Goal: Task Accomplishment & Management: Manage account settings

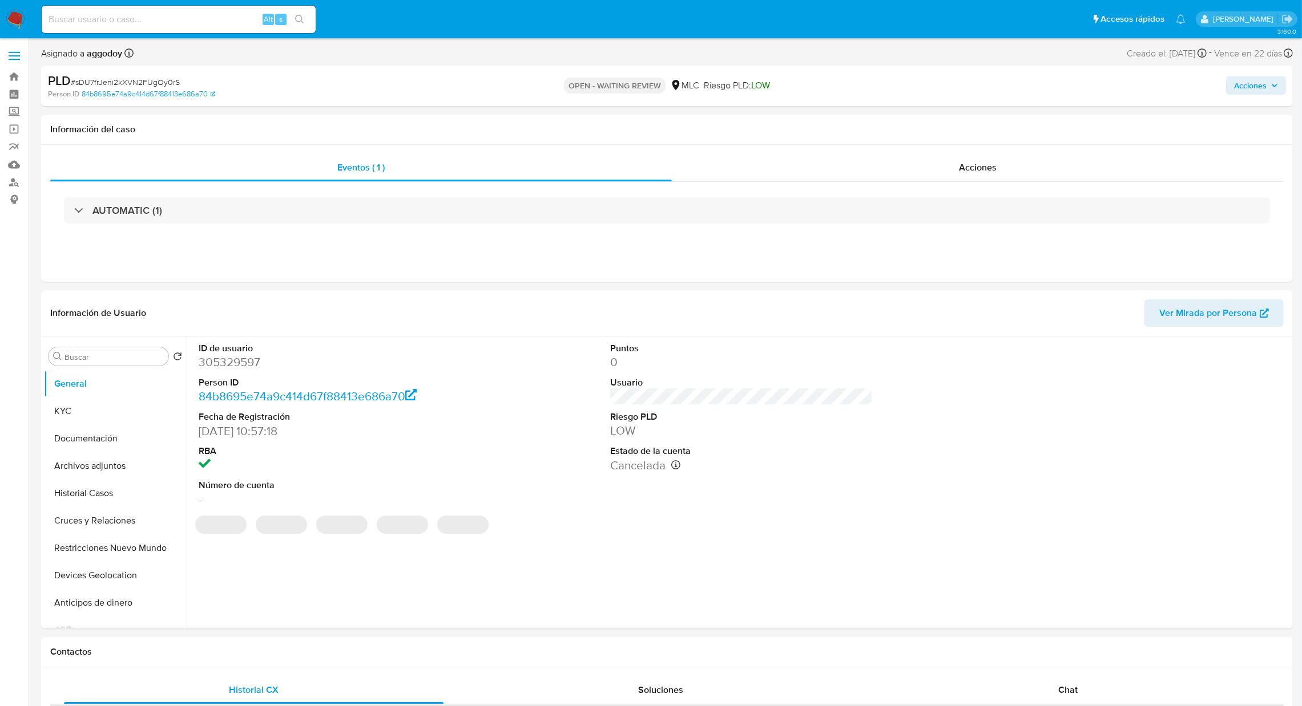
select select "10"
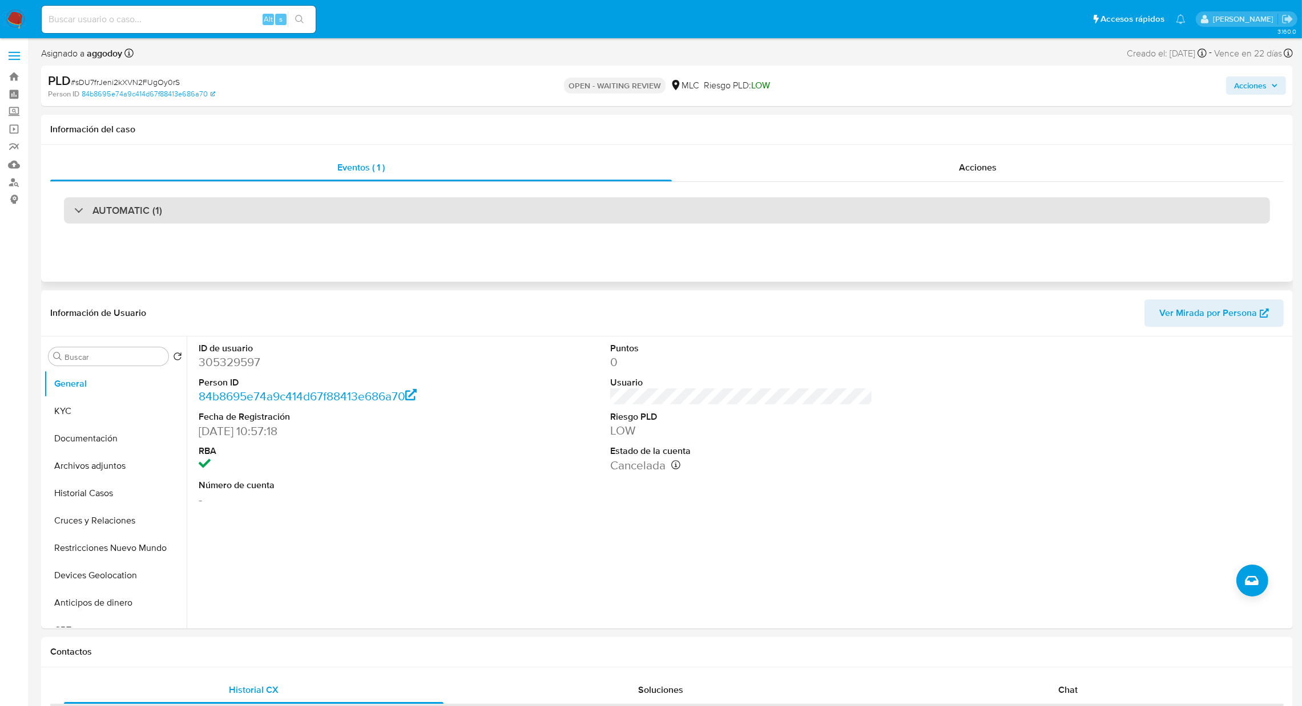
drag, startPoint x: 610, startPoint y: 181, endPoint x: 604, endPoint y: 209, distance: 28.5
click at [604, 200] on div "Eventos ( 1 ) Acciones AUTOMATIC (1)" at bounding box center [666, 196] width 1233 height 85
click at [604, 209] on div "AUTOMATIC (1)" at bounding box center [667, 210] width 1206 height 26
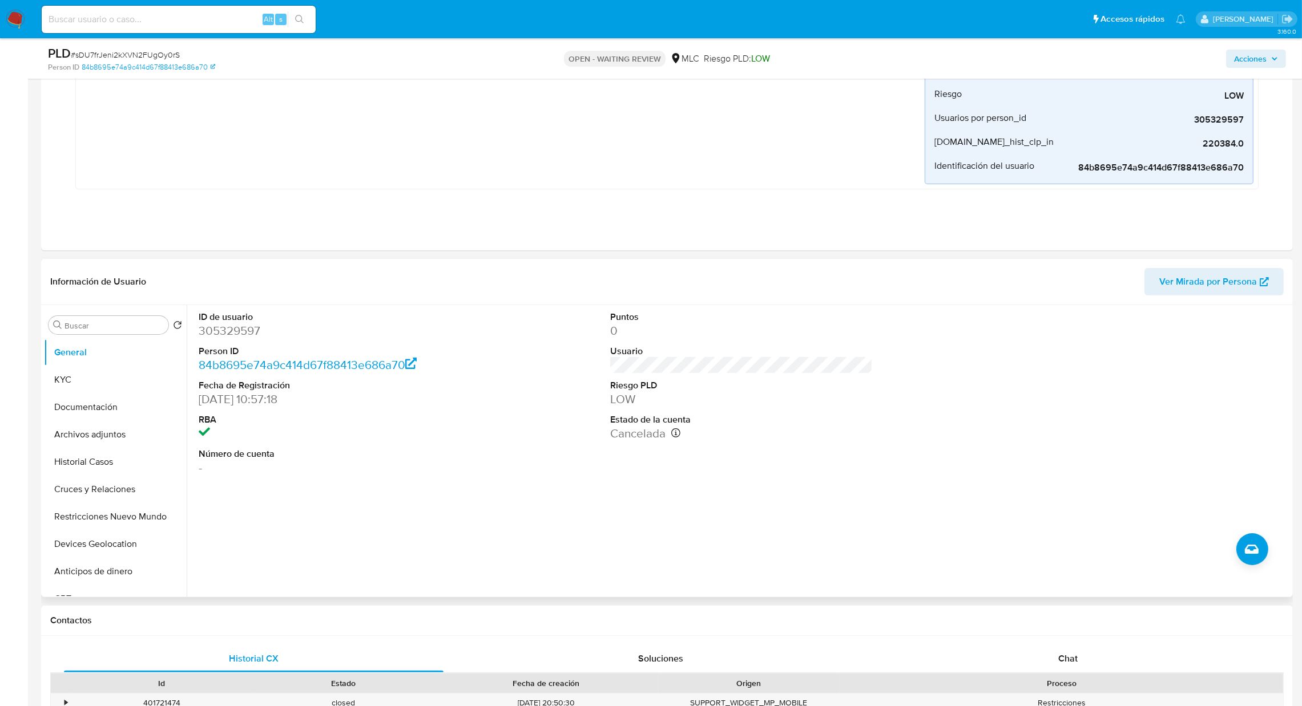
scroll to position [427, 0]
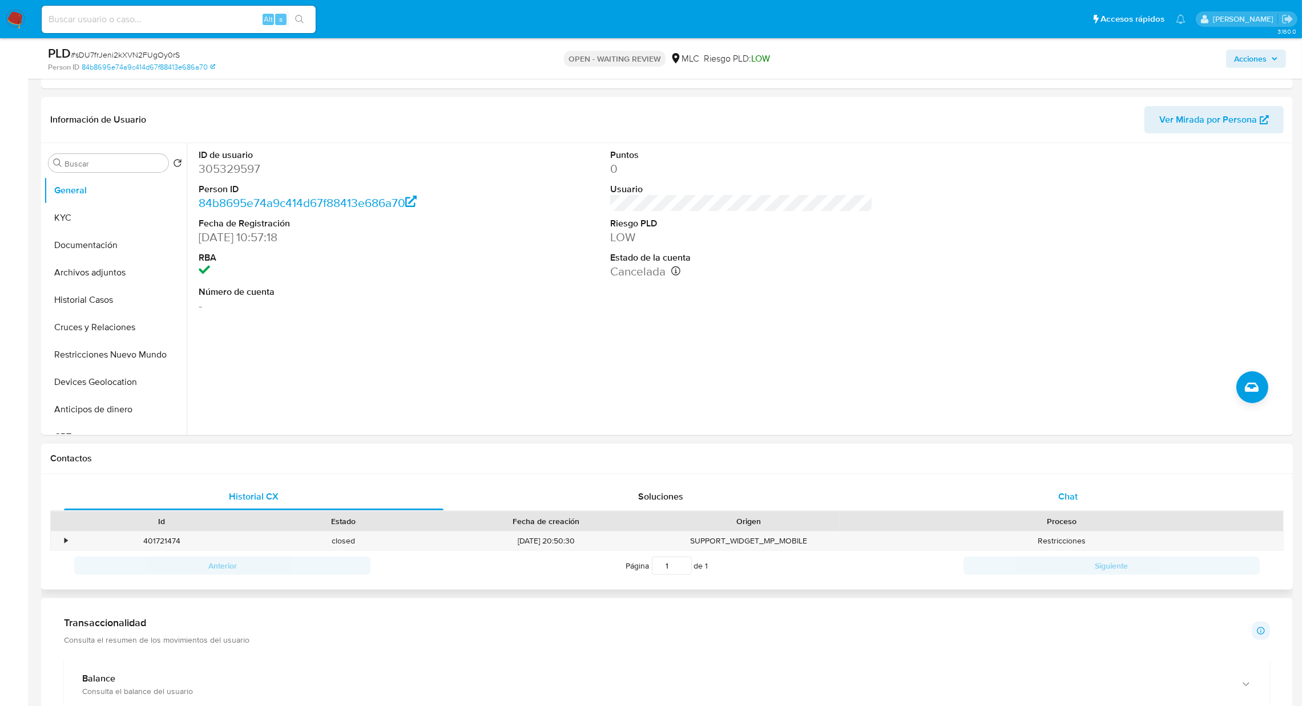
click at [1041, 502] on div "Chat" at bounding box center [1067, 496] width 379 height 27
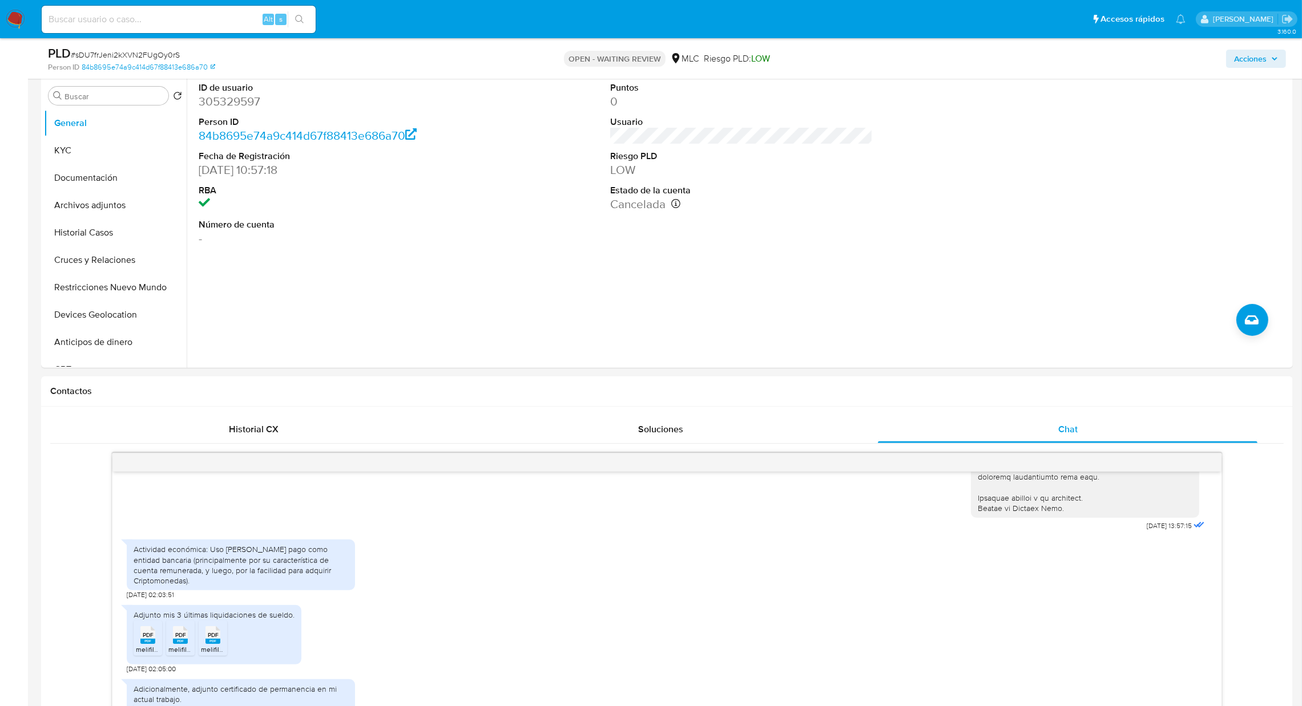
scroll to position [485, 0]
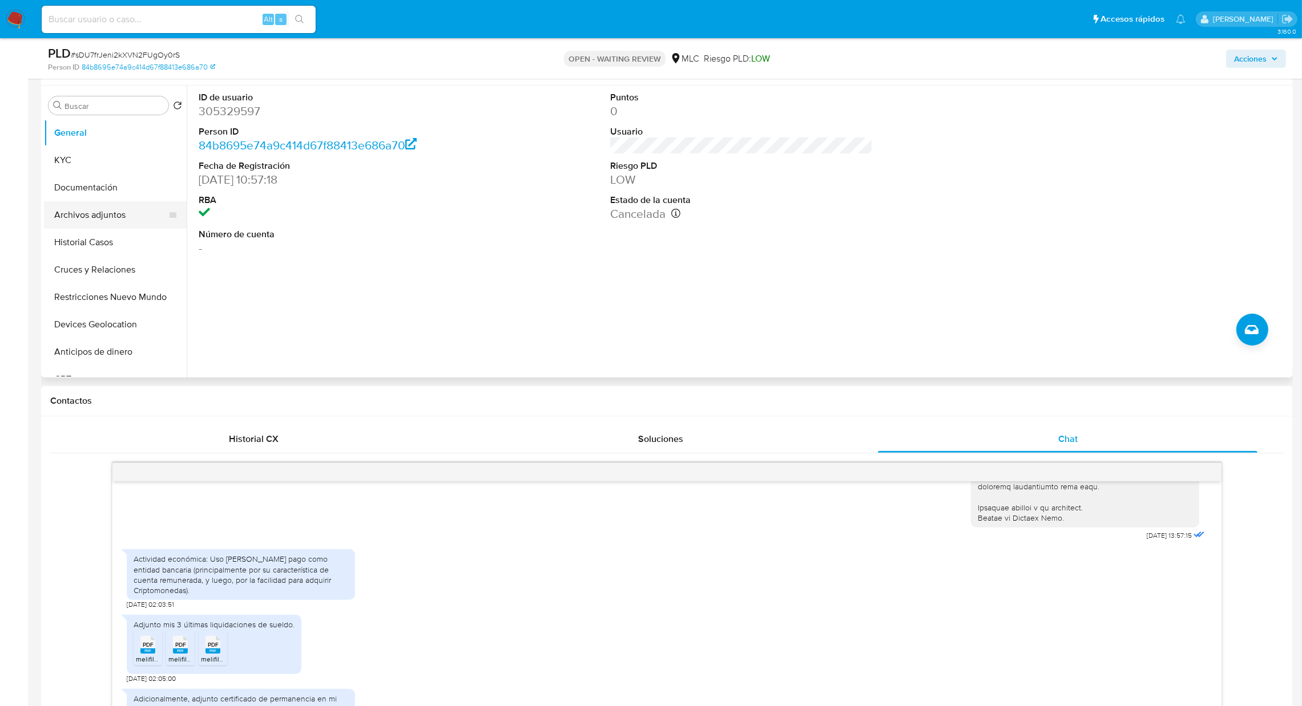
click at [76, 209] on button "Archivos adjuntos" at bounding box center [111, 214] width 134 height 27
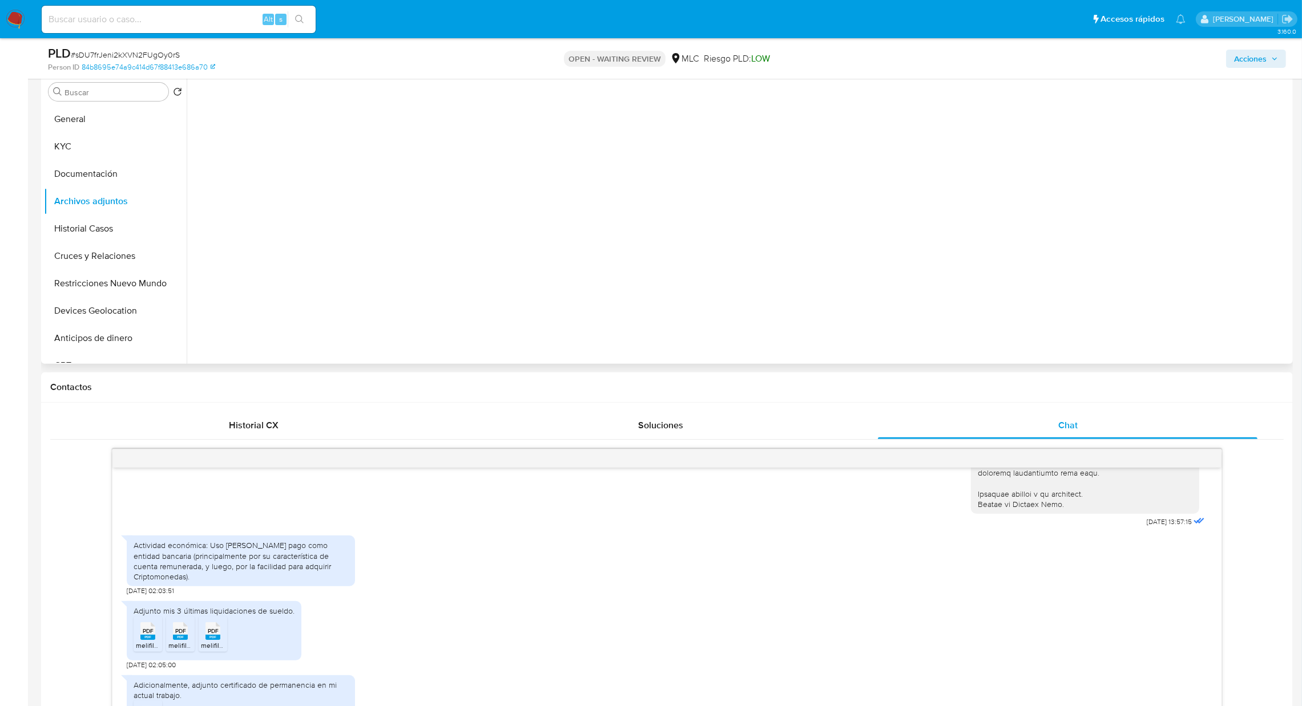
scroll to position [399, 0]
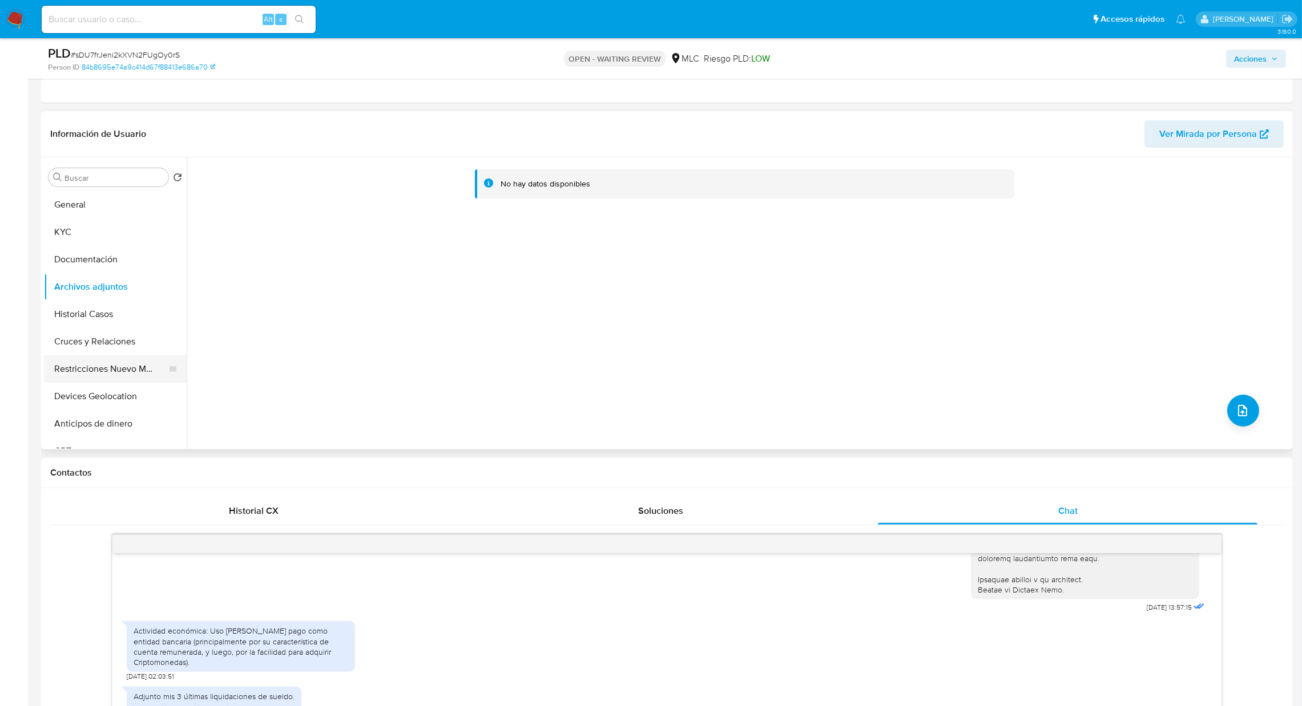
click at [114, 367] on button "Restricciones Nuevo Mundo" at bounding box center [111, 369] width 134 height 27
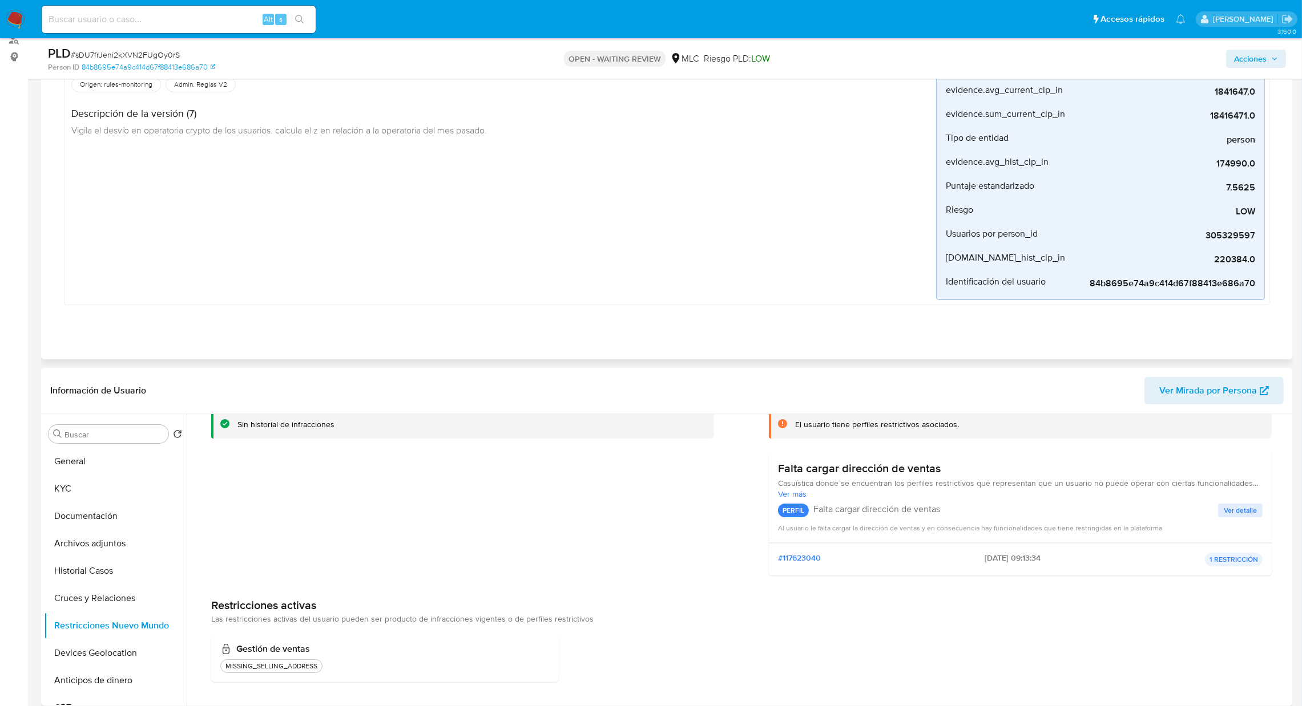
scroll to position [0, 0]
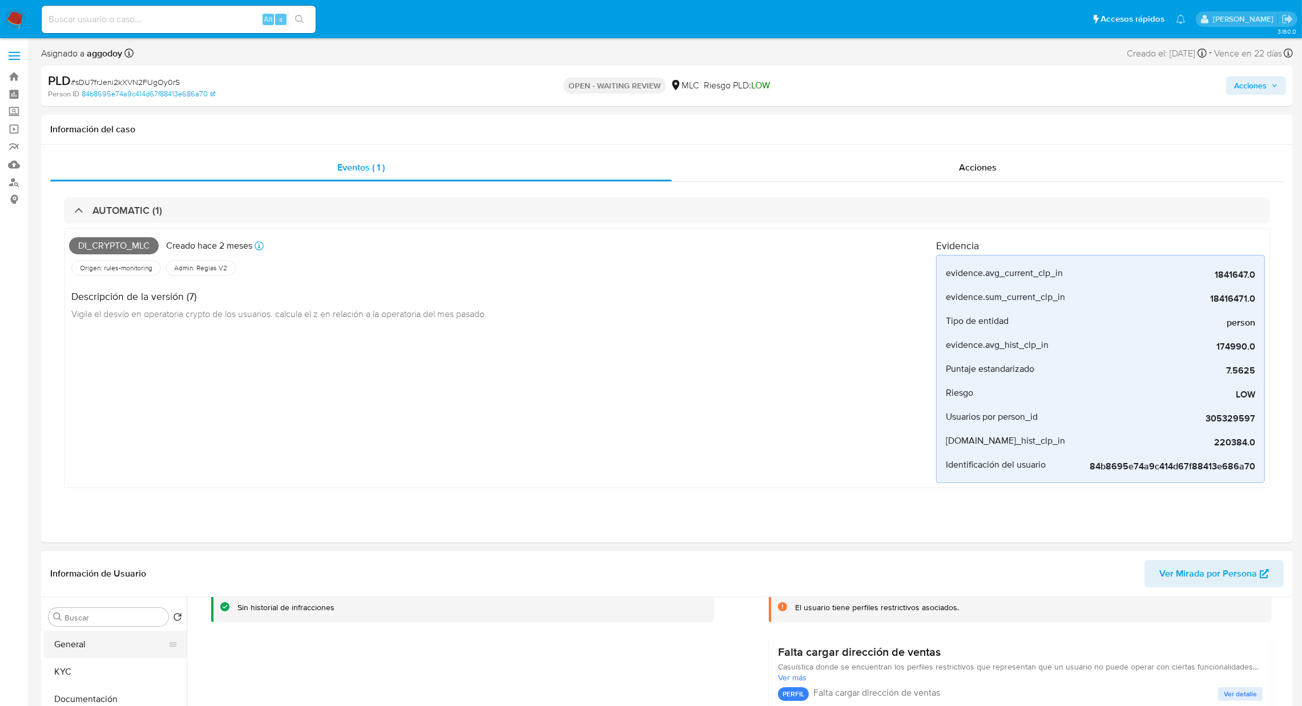
click at [82, 644] on button "General" at bounding box center [111, 644] width 134 height 27
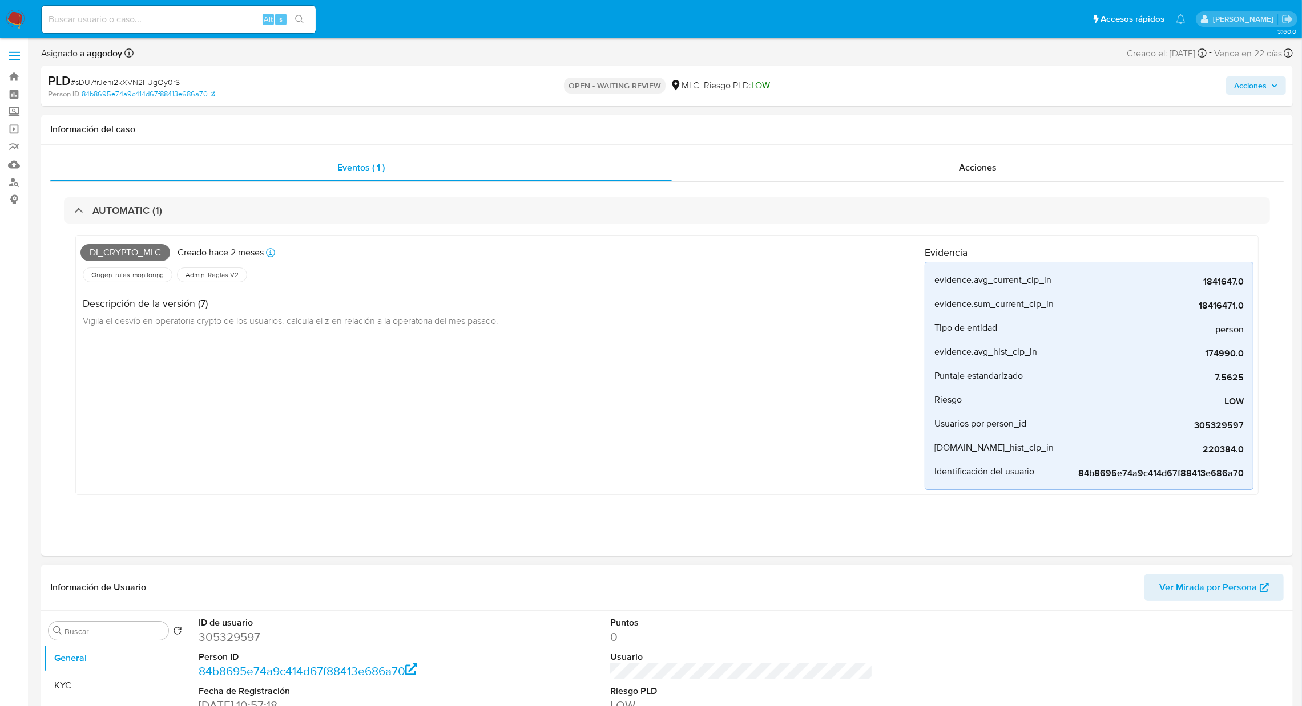
click at [216, 643] on dd "305329597" at bounding box center [330, 637] width 263 height 16
copy dd "305329597"
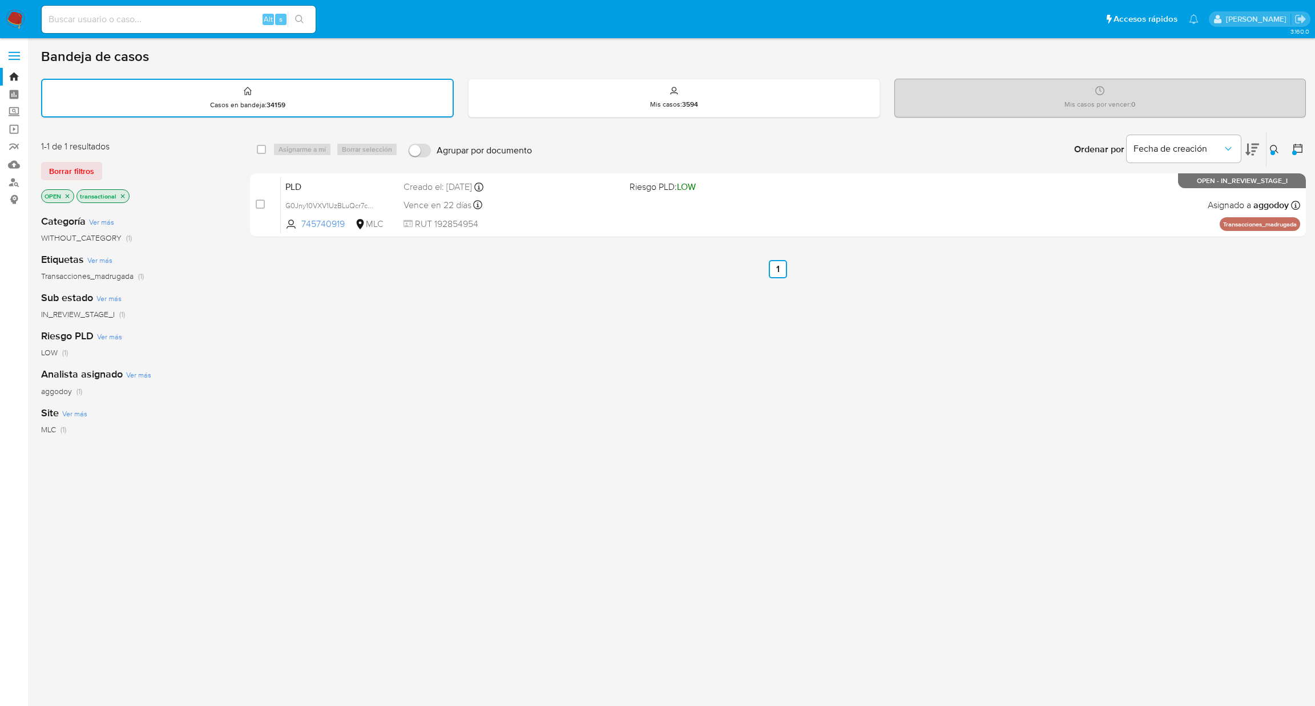
click at [1275, 155] on div "Ingrese ID de usuario o caso 745740919 Buscar Borrar filtros" at bounding box center [1275, 149] width 19 height 35
click at [1269, 148] on button at bounding box center [1275, 150] width 19 height 14
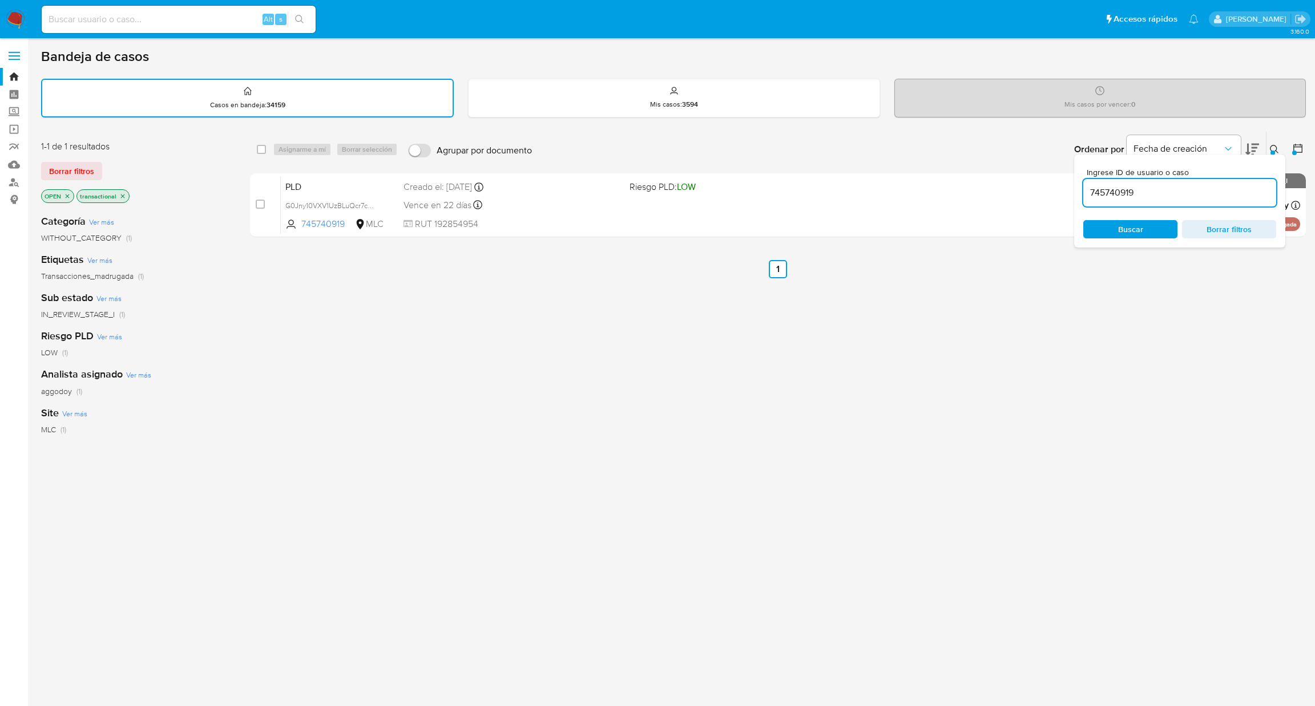
click at [1177, 188] on input "745740919" at bounding box center [1179, 192] width 193 height 15
type input "305329597"
click at [1266, 145] on button at bounding box center [1275, 150] width 19 height 14
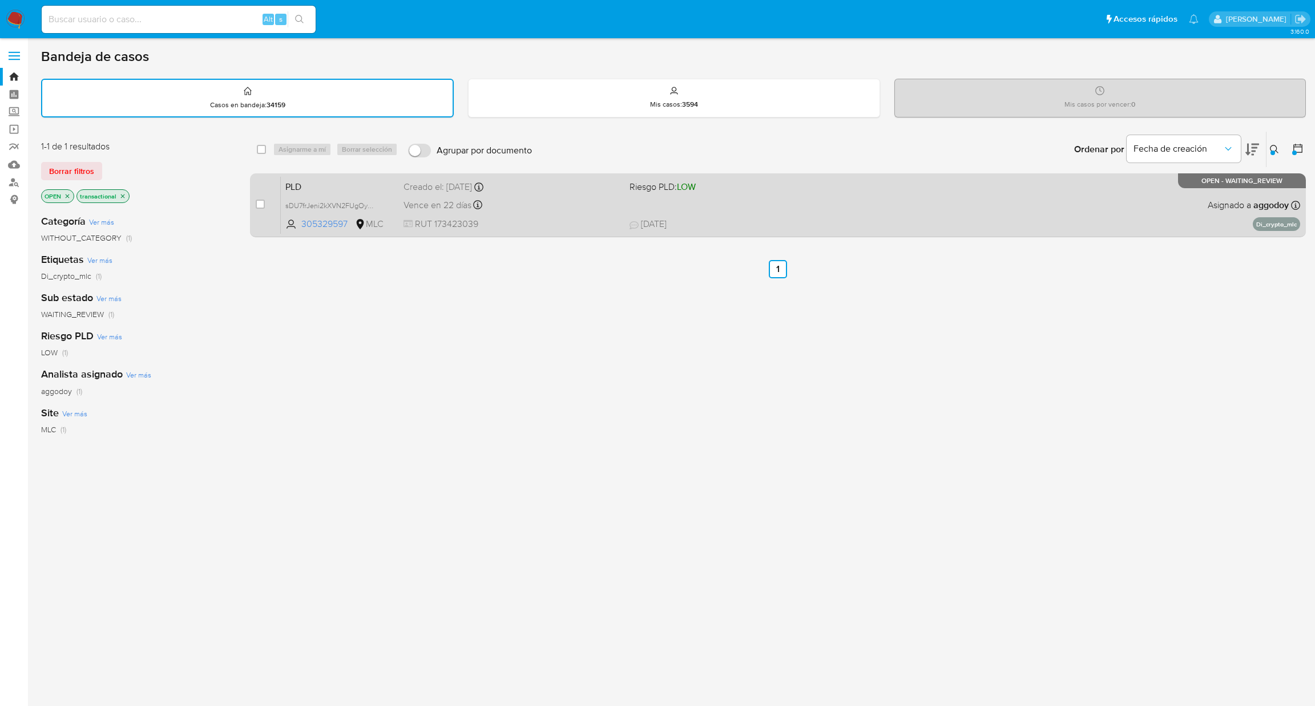
click at [265, 206] on div "case-item-checkbox No es posible asignar el caso" at bounding box center [268, 205] width 25 height 58
click at [259, 205] on input "checkbox" at bounding box center [260, 204] width 9 height 9
checkbox input "true"
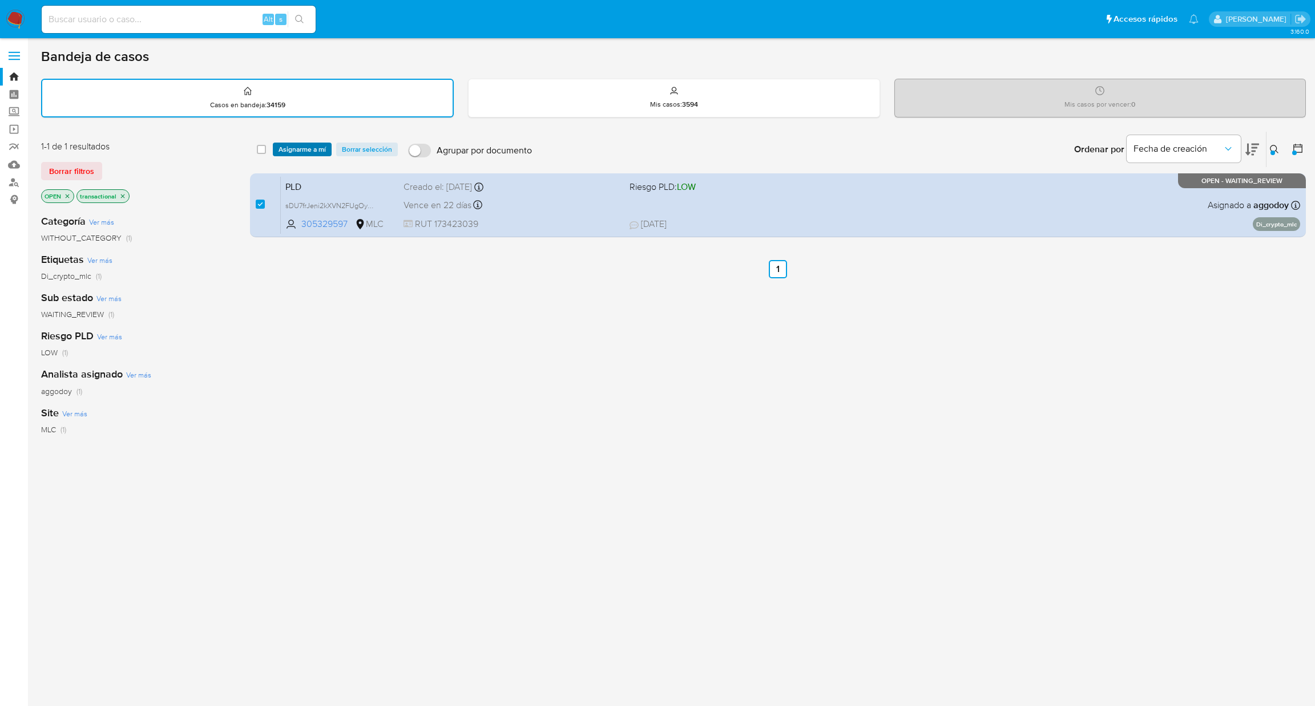
click at [278, 154] on span "Asignarme a mí" at bounding box center [301, 149] width 47 height 11
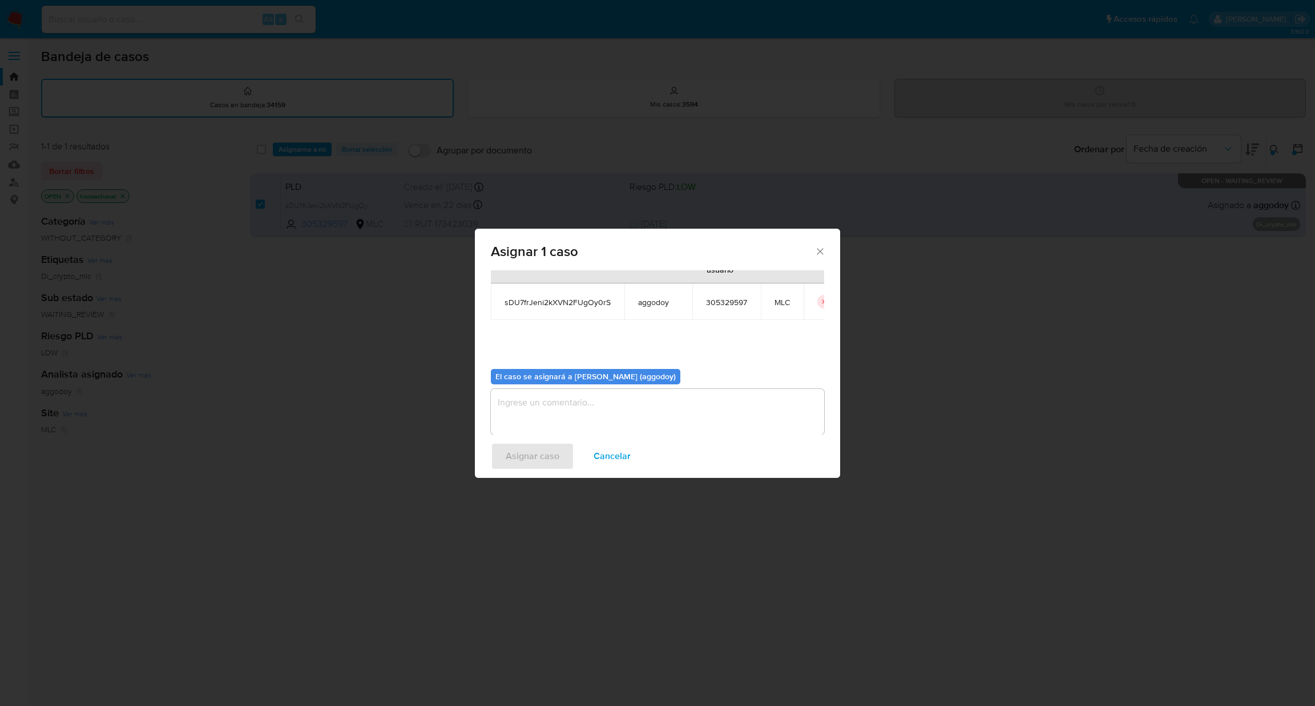
scroll to position [59, 0]
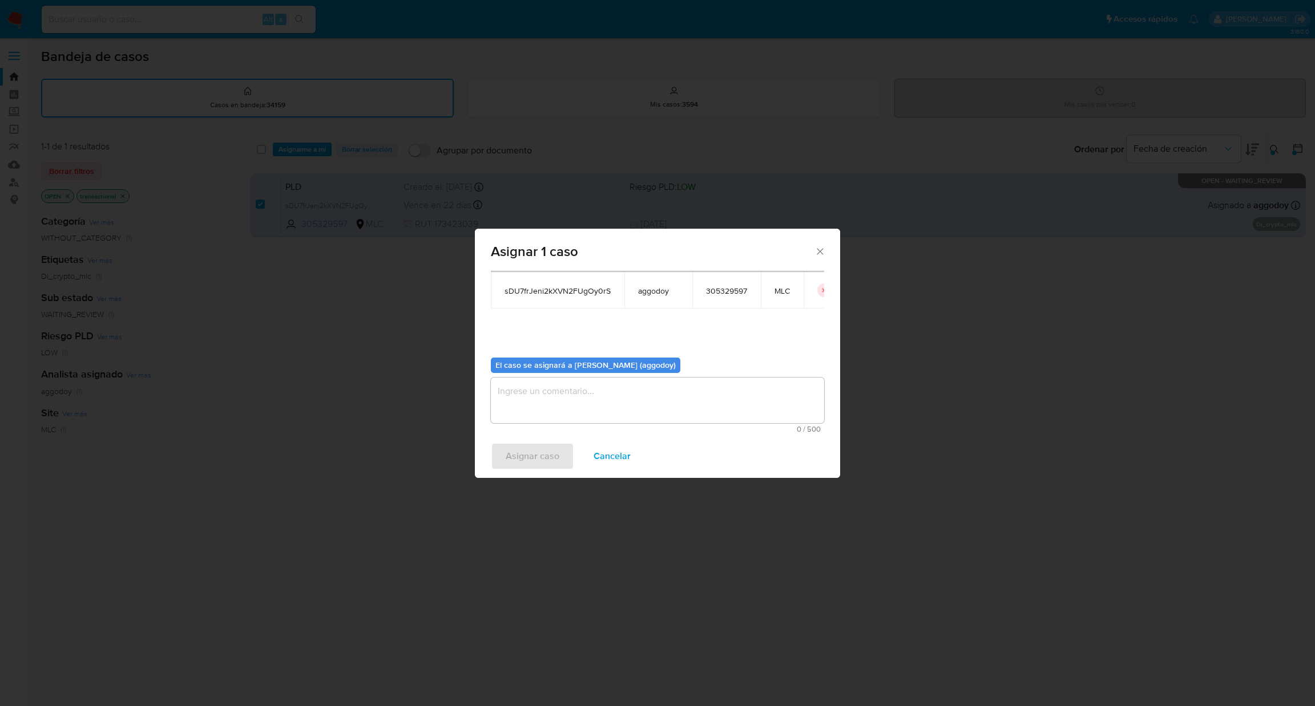
click at [563, 384] on textarea "assign-modal" at bounding box center [657, 401] width 333 height 46
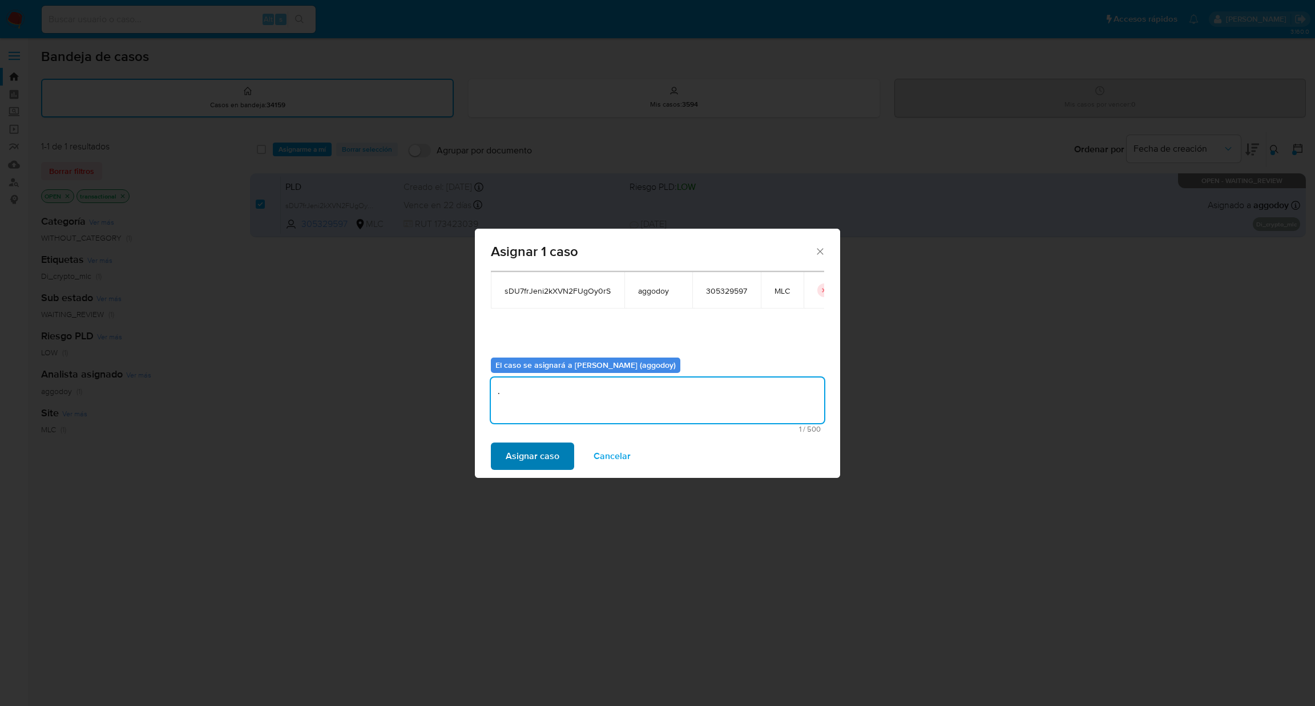
type textarea "."
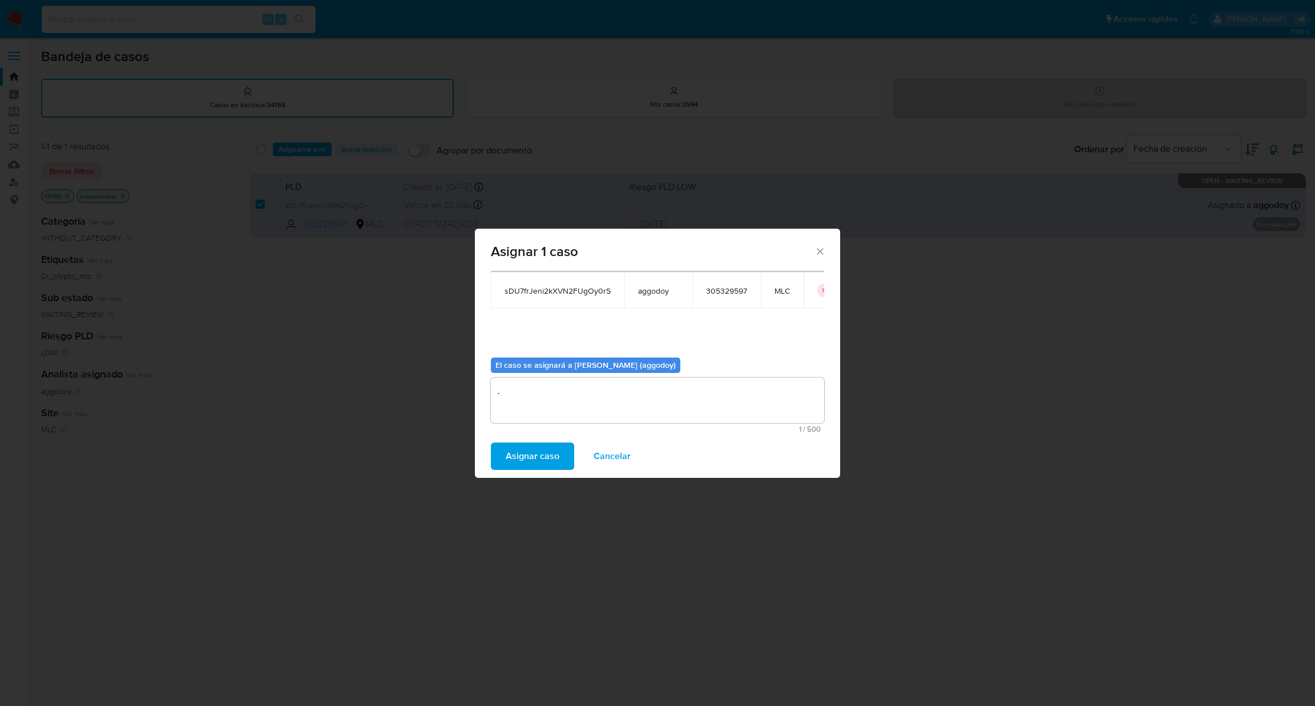
click at [559, 452] on button "Asignar caso" at bounding box center [532, 456] width 83 height 27
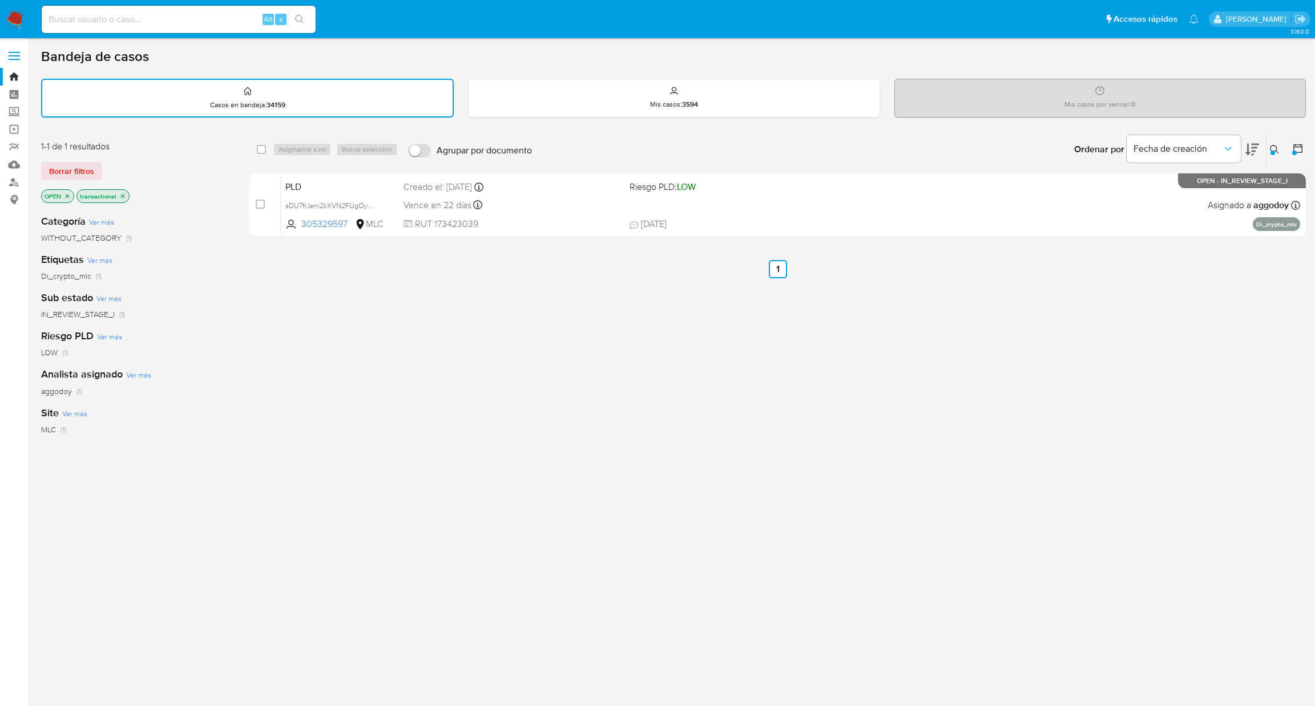
click at [1272, 151] on div at bounding box center [1272, 153] width 5 height 5
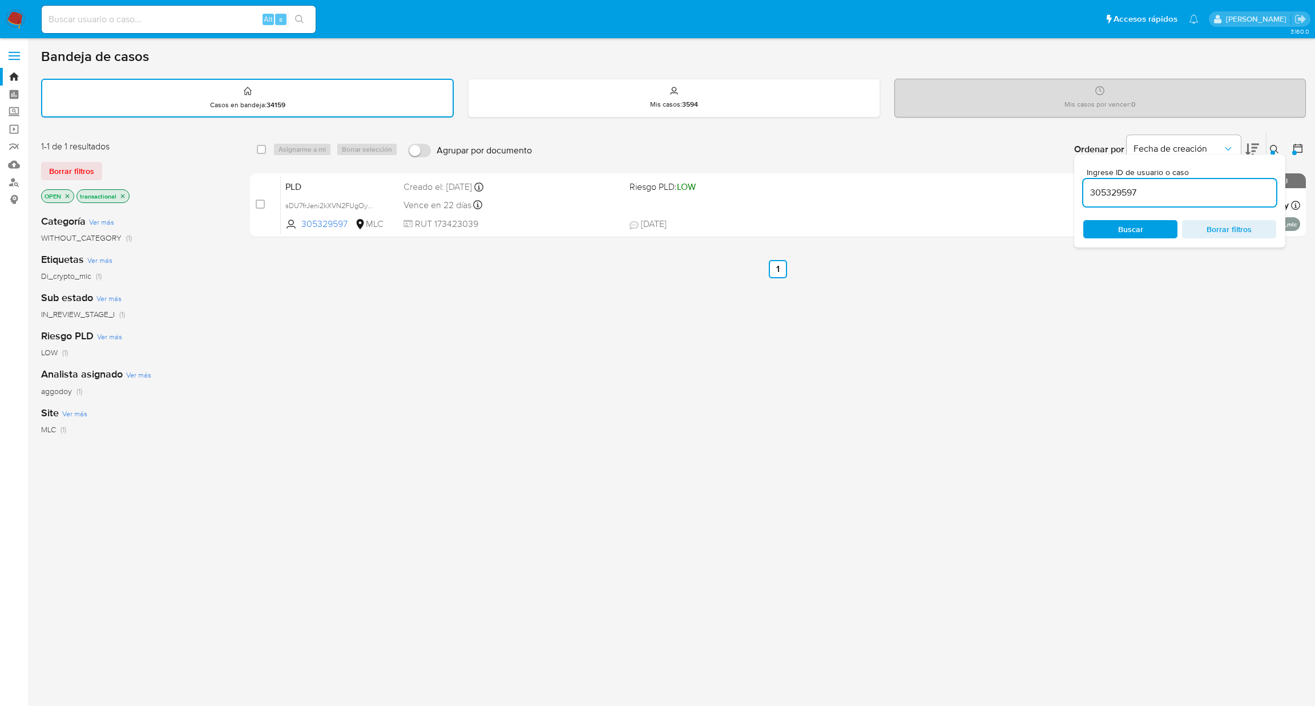
click at [1221, 199] on div "305329597" at bounding box center [1179, 192] width 193 height 27
click at [1217, 189] on input "305329597" at bounding box center [1179, 192] width 193 height 15
click at [1152, 224] on span "Buscar" at bounding box center [1130, 229] width 78 height 16
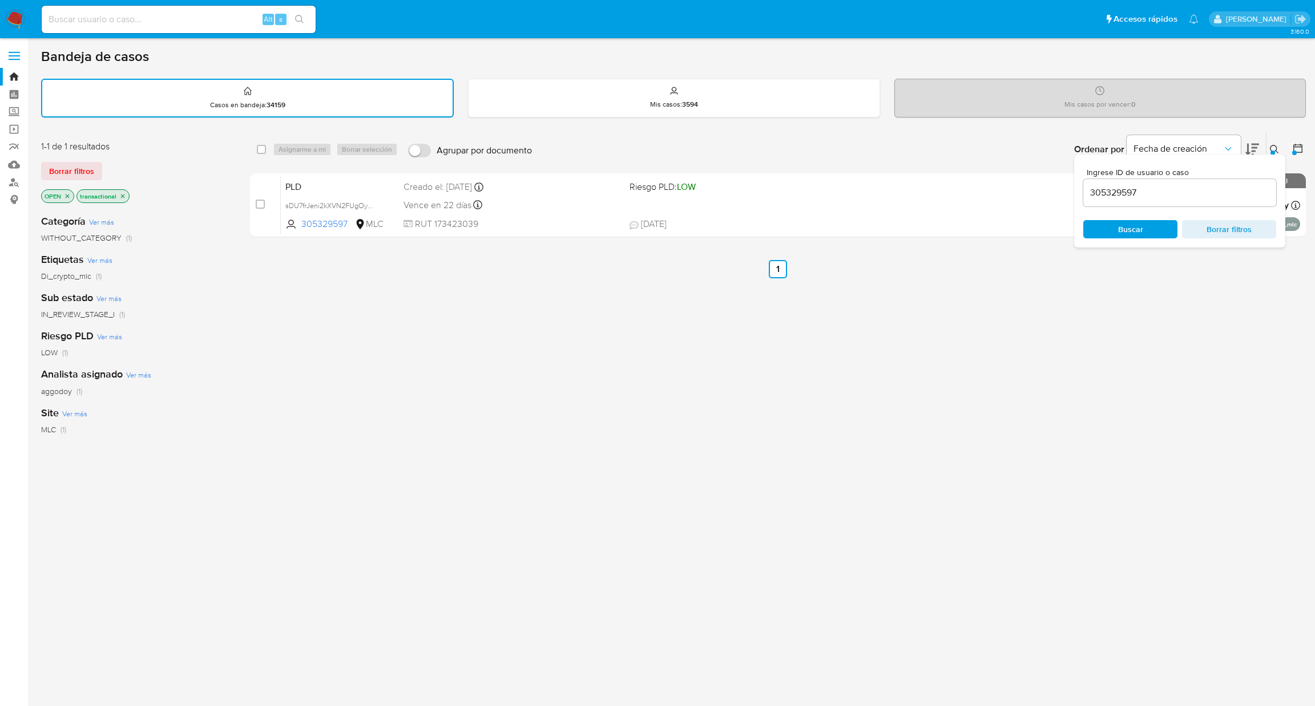
click at [1274, 148] on icon at bounding box center [1274, 149] width 9 height 9
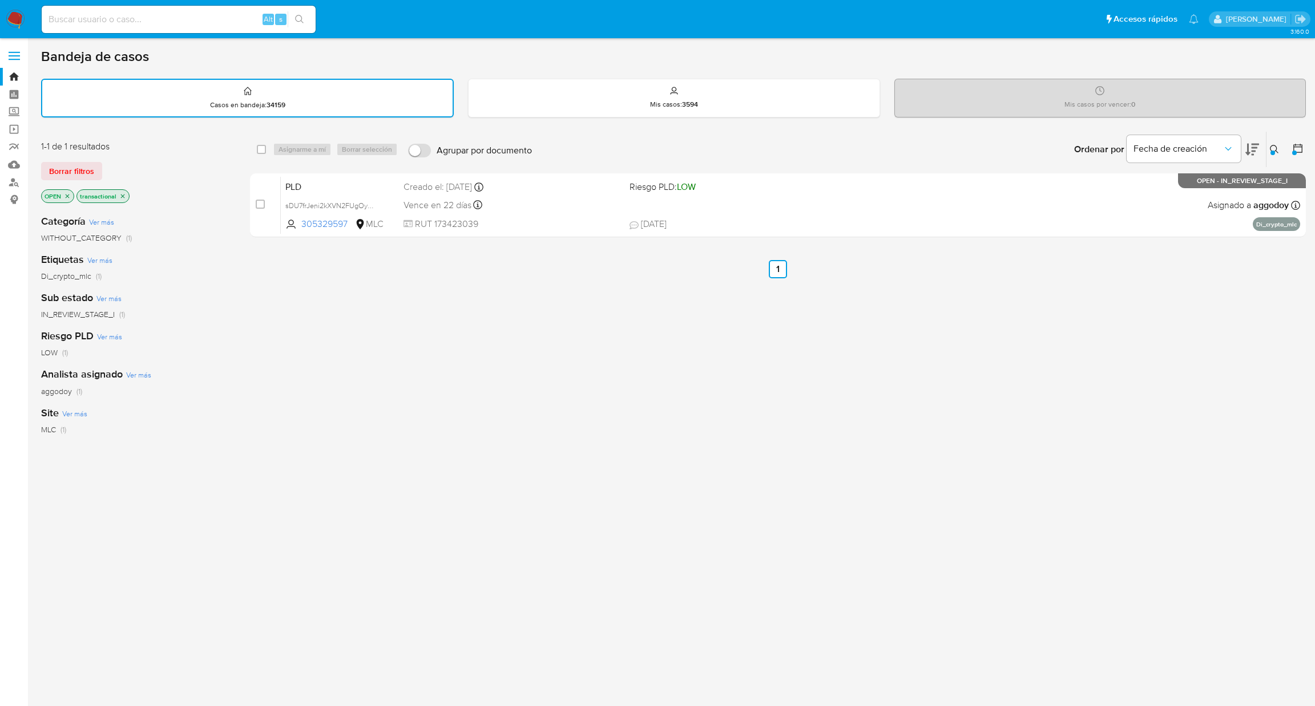
click at [1277, 154] on button at bounding box center [1275, 150] width 19 height 14
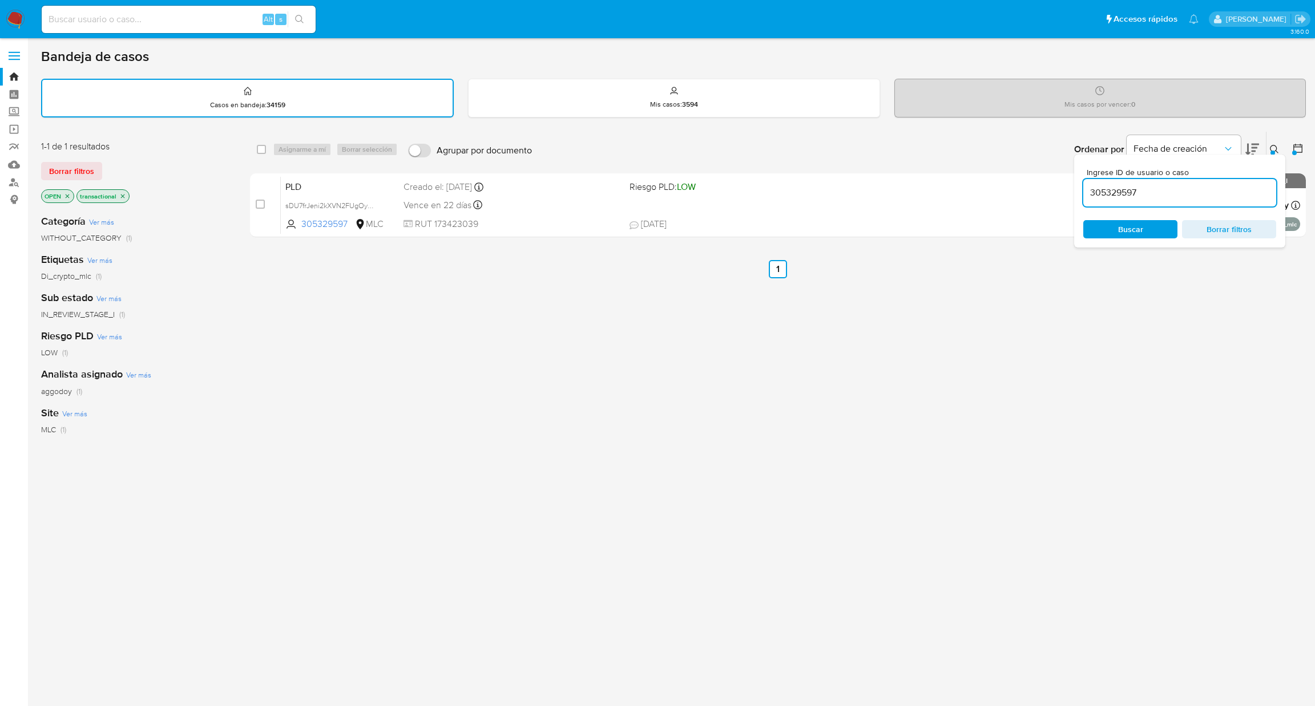
click at [1189, 189] on input "305329597" at bounding box center [1179, 192] width 193 height 15
type input "360263265"
click at [1273, 151] on div at bounding box center [1272, 153] width 5 height 5
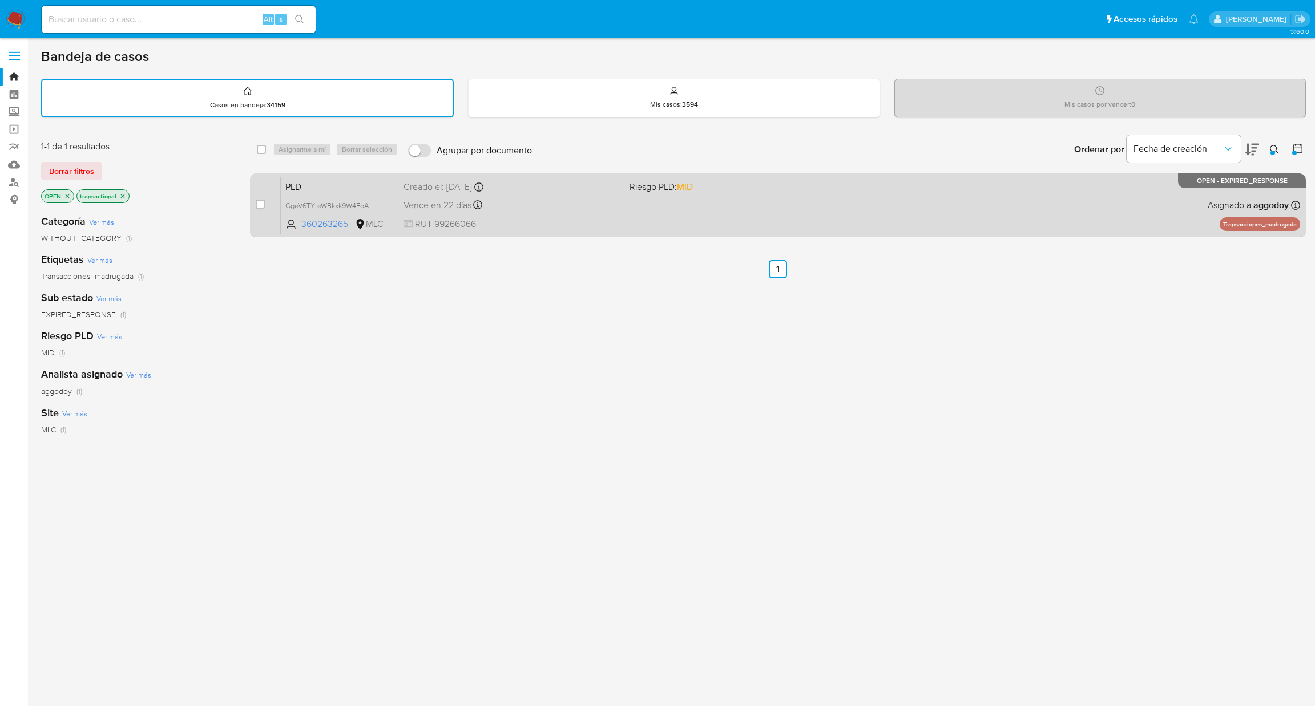
click at [1037, 216] on div "PLD GgeV6TYteWBkxk9W4EoAkK2X 360263265 MLC Riesgo PLD: MID Creado el: 12/07/202…" at bounding box center [790, 205] width 1019 height 58
click at [262, 200] on input "checkbox" at bounding box center [260, 204] width 9 height 9
checkbox input "true"
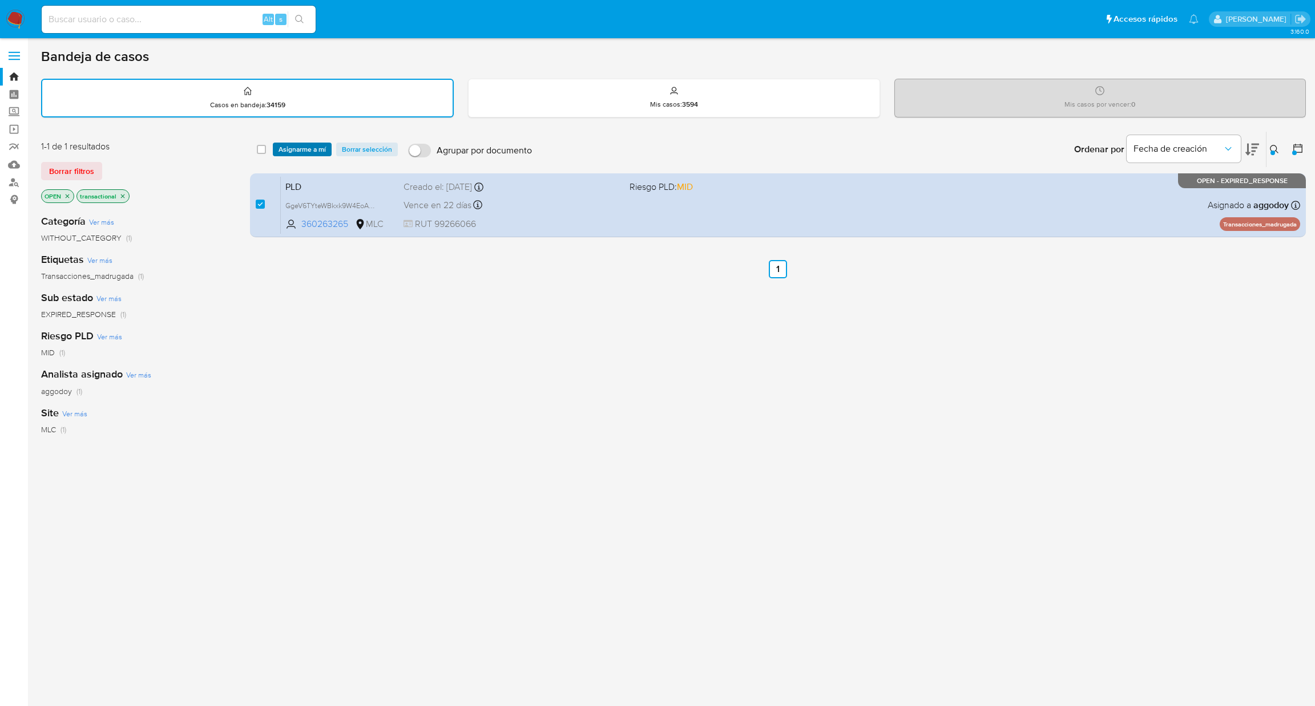
click at [313, 147] on span "Asignarme a mí" at bounding box center [301, 149] width 47 height 11
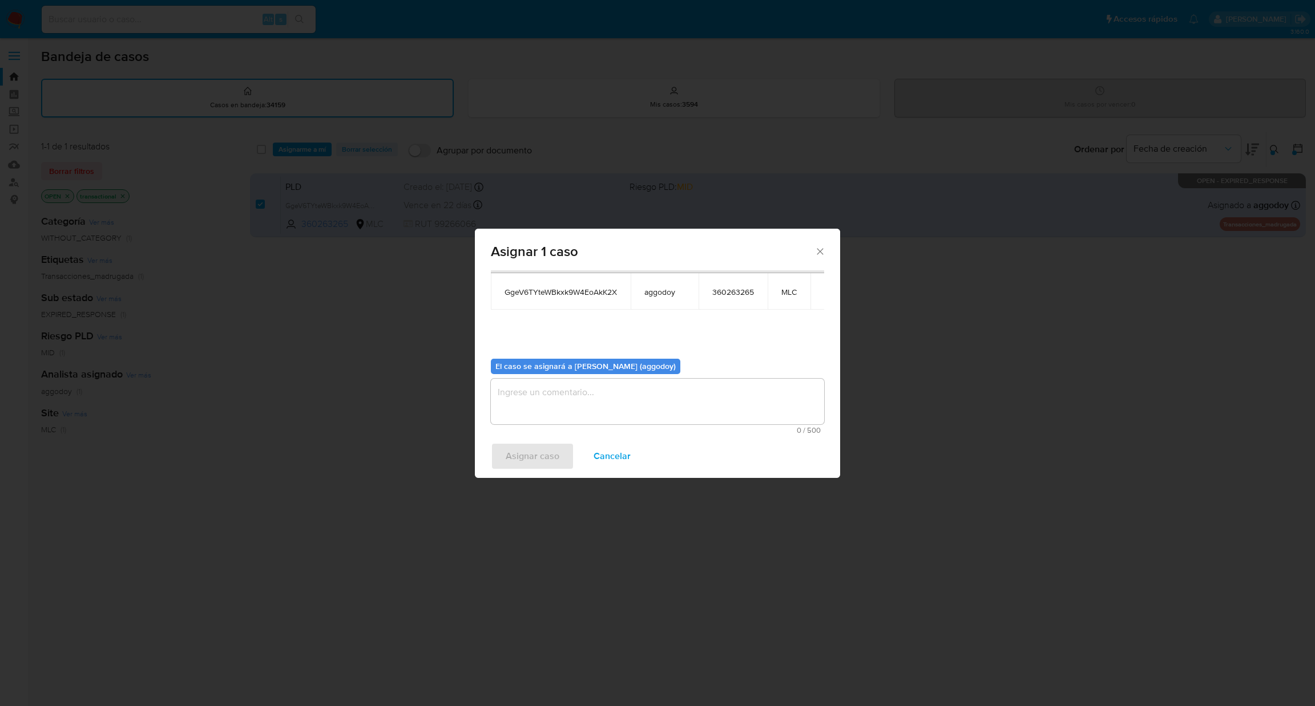
scroll to position [59, 0]
click at [733, 397] on textarea "assign-modal" at bounding box center [657, 401] width 333 height 46
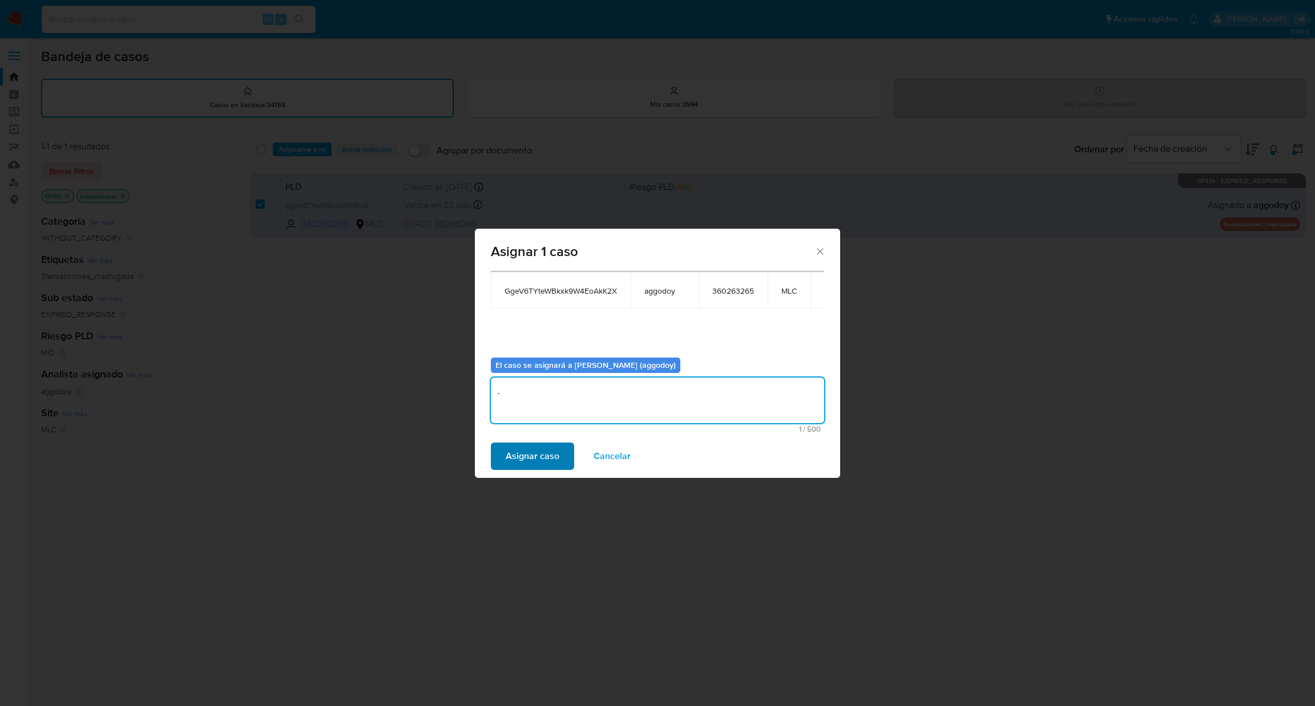
type textarea "."
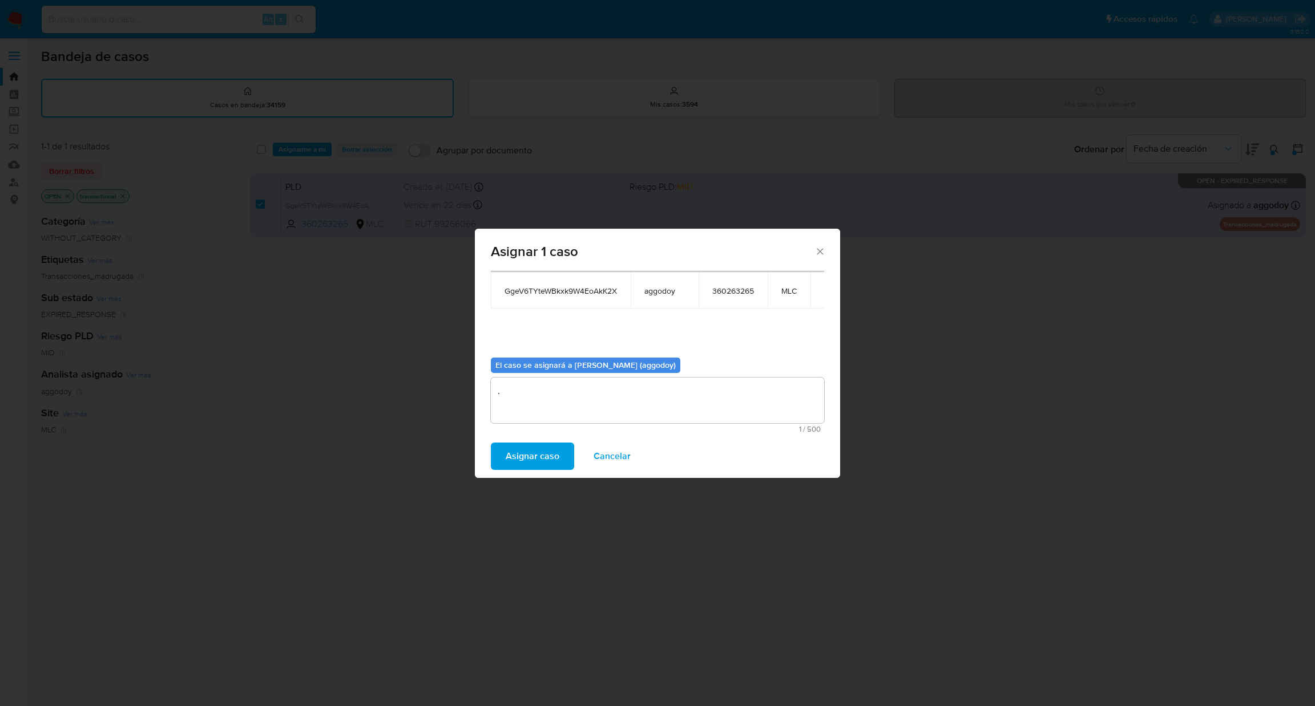
click at [550, 456] on span "Asignar caso" at bounding box center [533, 456] width 54 height 25
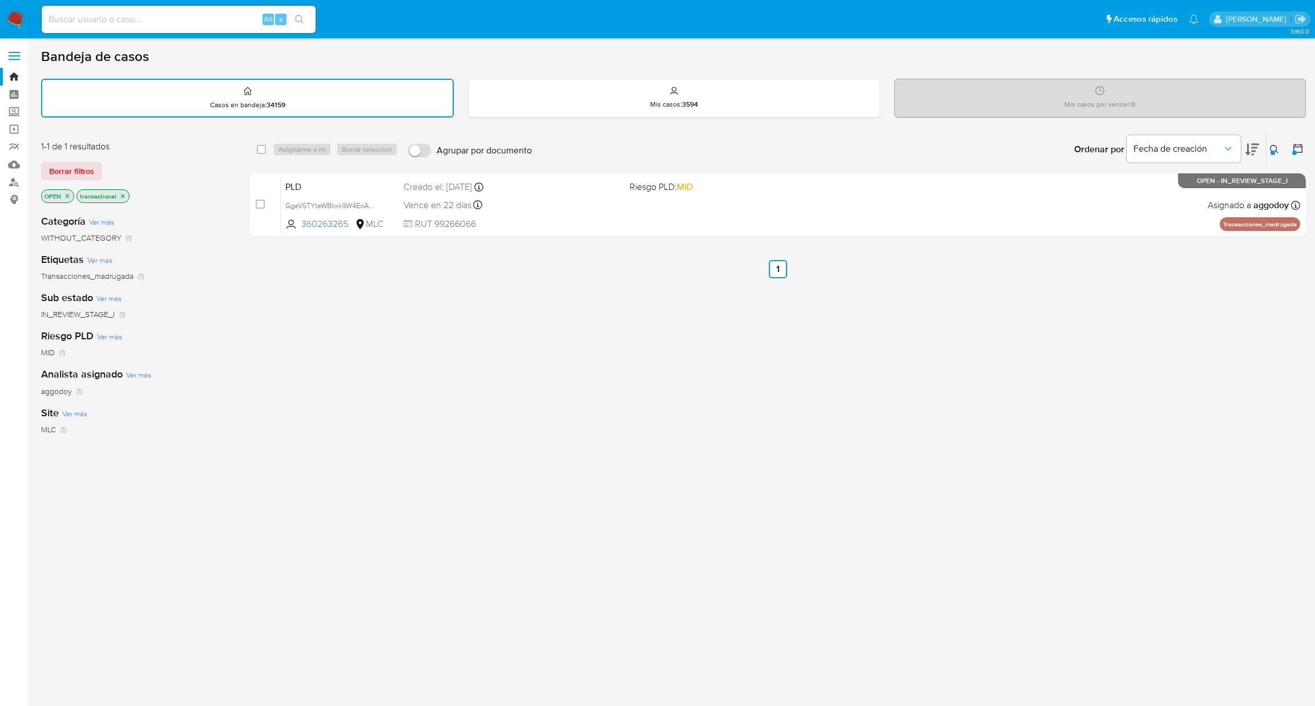
click at [1266, 154] on div "Ingrese ID de usuario o caso 360263265 Buscar Borrar filtros" at bounding box center [1275, 149] width 19 height 35
click at [1275, 148] on icon at bounding box center [1274, 149] width 9 height 9
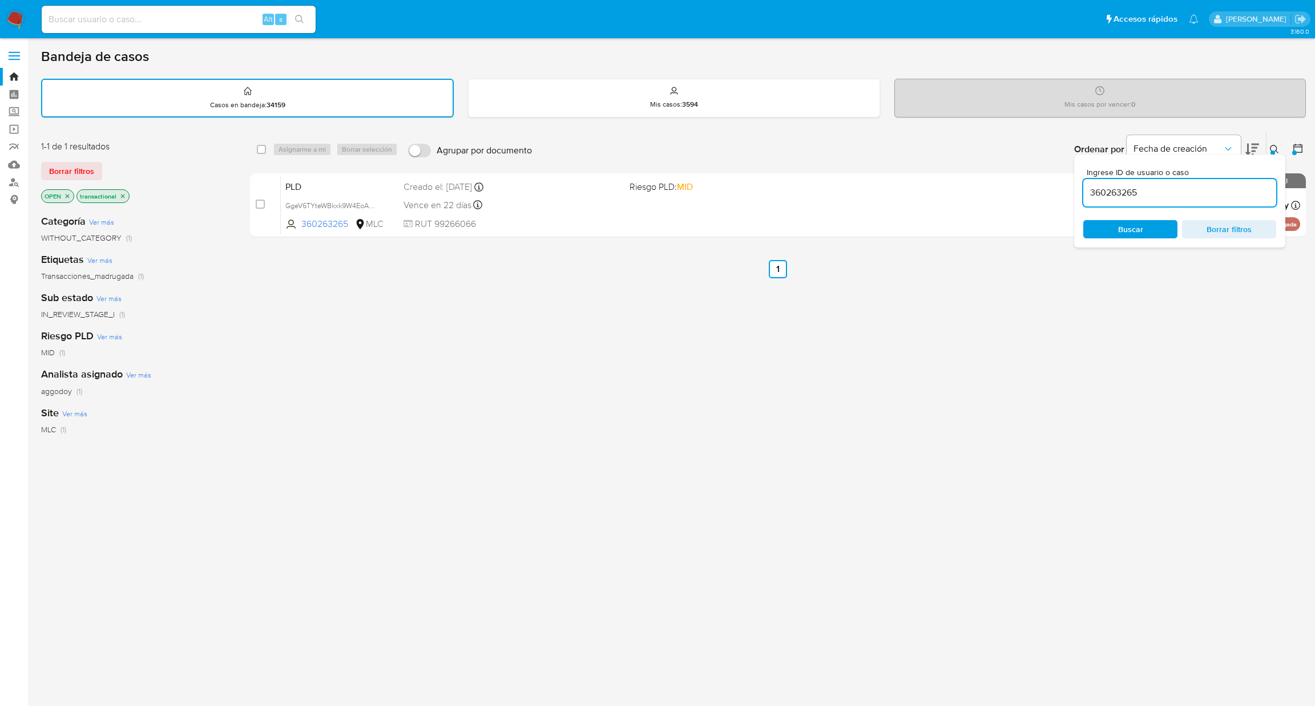
click at [1237, 200] on div "360263265" at bounding box center [1179, 192] width 193 height 27
click at [1230, 193] on input "360263265" at bounding box center [1179, 192] width 193 height 15
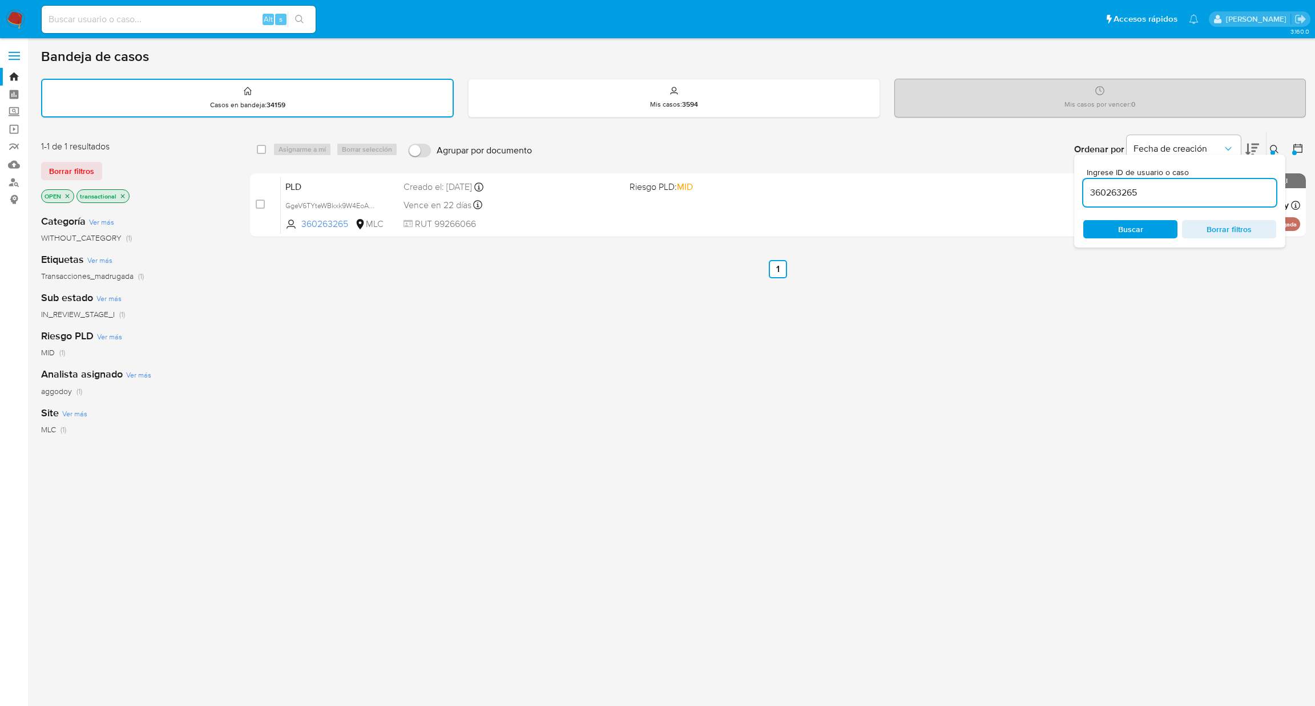
paste input "190932687"
type input "190932687"
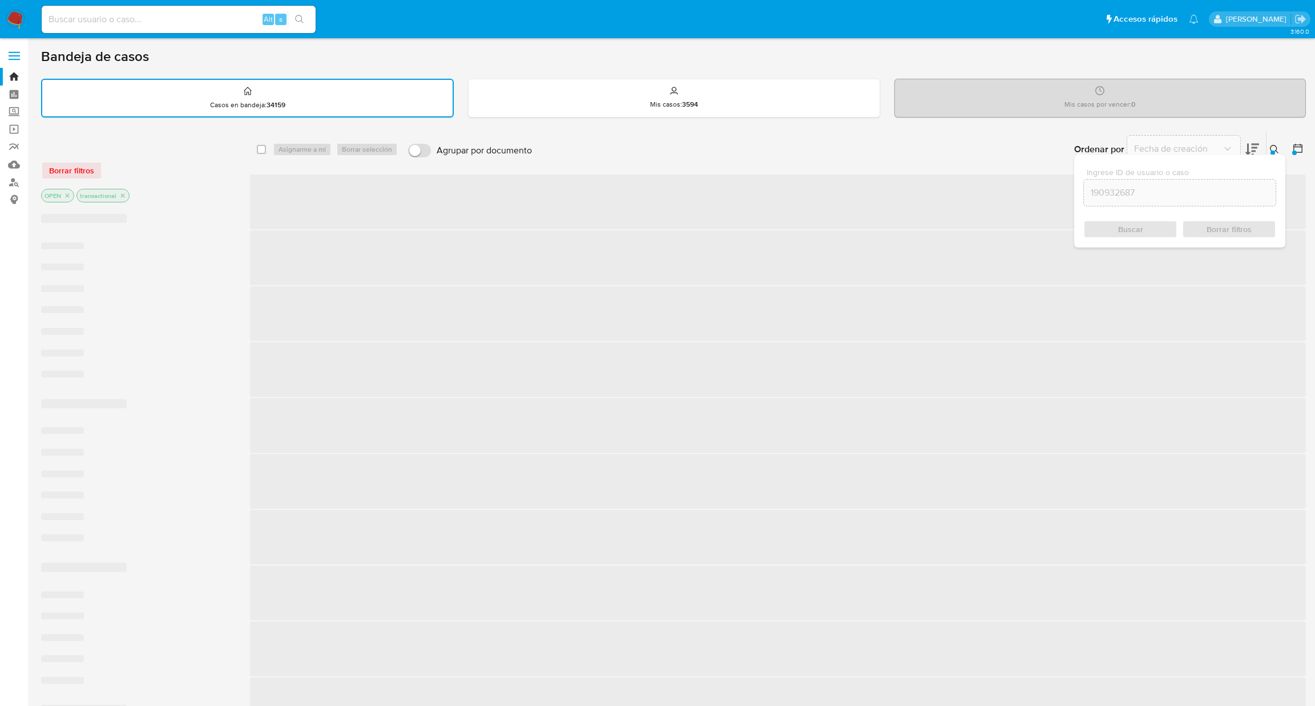
click at [1280, 141] on div "Ordenar por Fecha de creación No es posible ordenar los resultados mientras se …" at bounding box center [922, 149] width 768 height 35
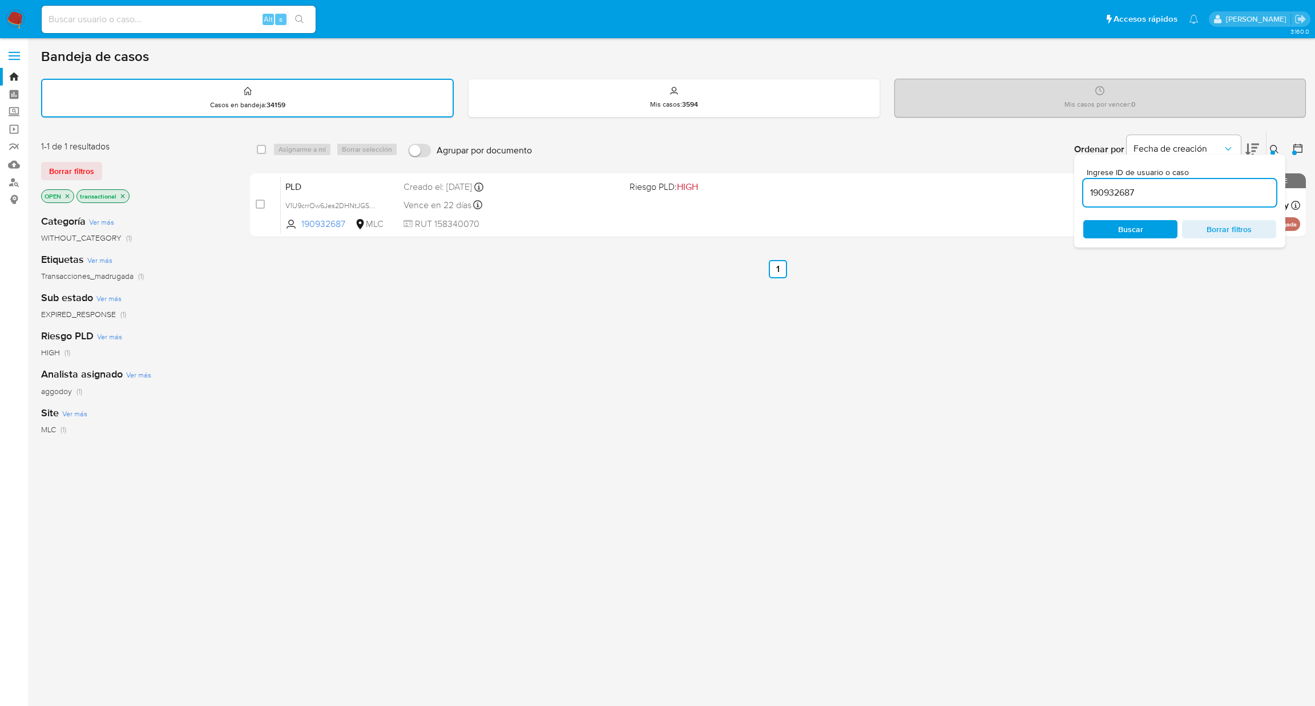
click at [1269, 138] on div "Ingrese ID de usuario o caso 190932687 Buscar Borrar filtros" at bounding box center [1275, 149] width 19 height 35
click at [1269, 143] on button at bounding box center [1275, 150] width 19 height 14
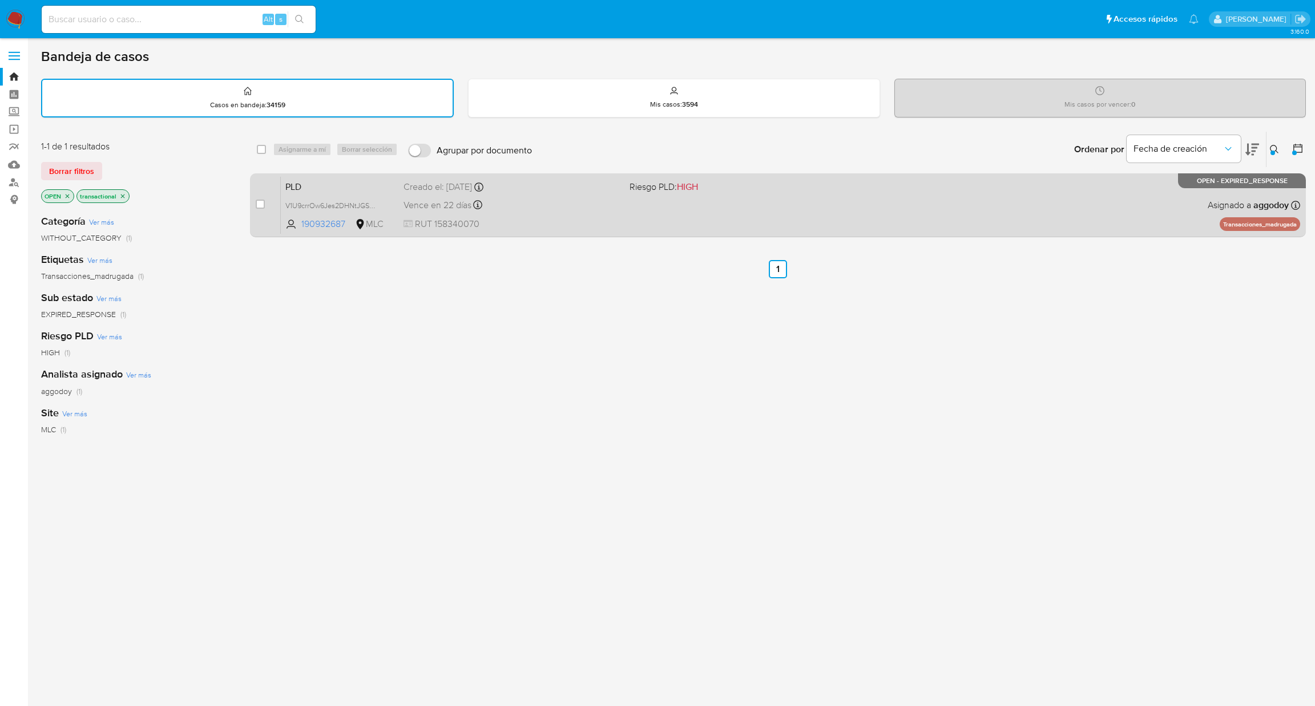
click at [854, 230] on div "PLD V1U9crrOw6Jes2DHNtJGSabo 190932687 MLC Riesgo PLD: HIGH Creado el: 12/07/20…" at bounding box center [790, 205] width 1019 height 58
click at [261, 203] on input "checkbox" at bounding box center [260, 204] width 9 height 9
checkbox input "true"
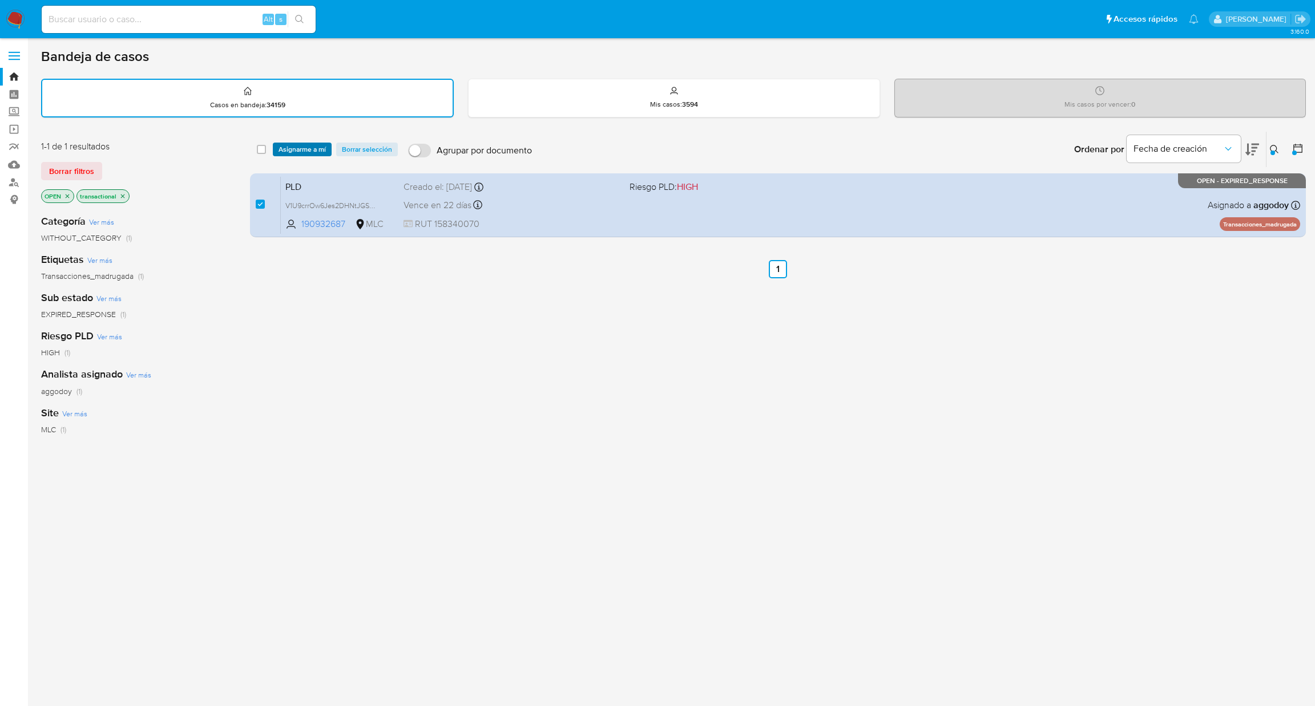
click at [289, 147] on span "Asignarme a mí" at bounding box center [301, 149] width 47 height 11
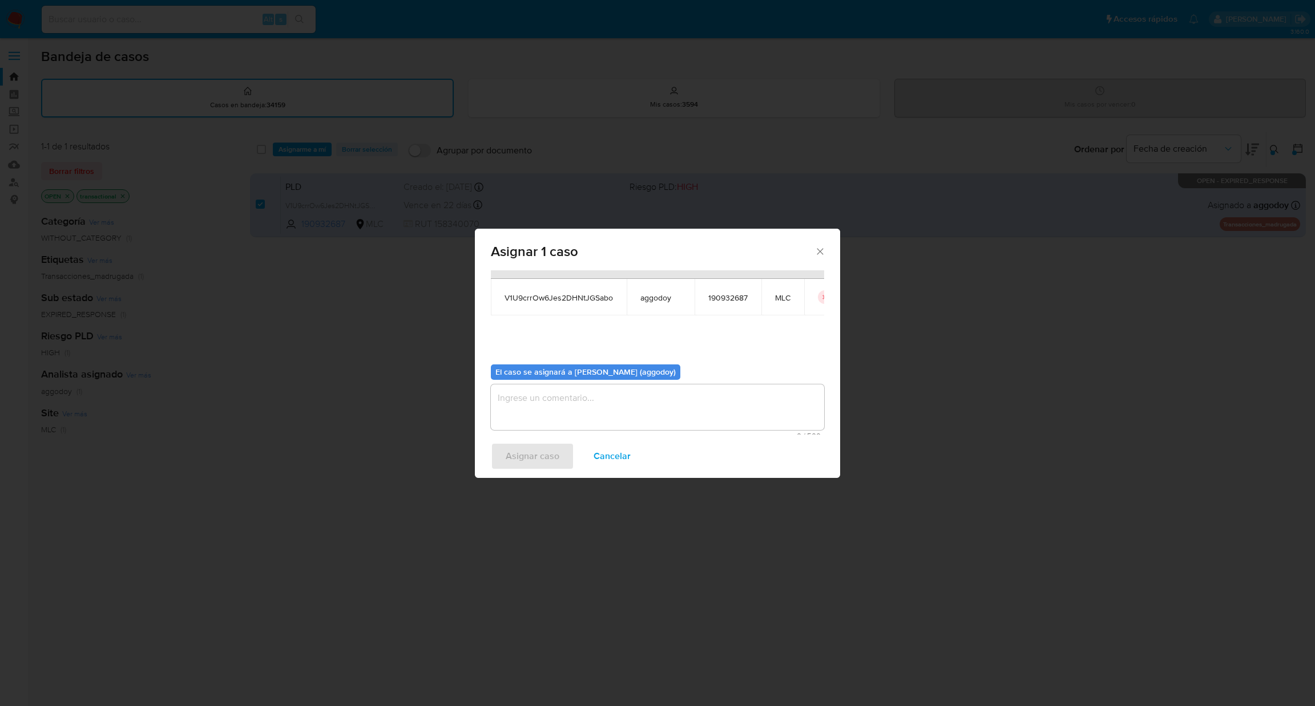
scroll to position [59, 0]
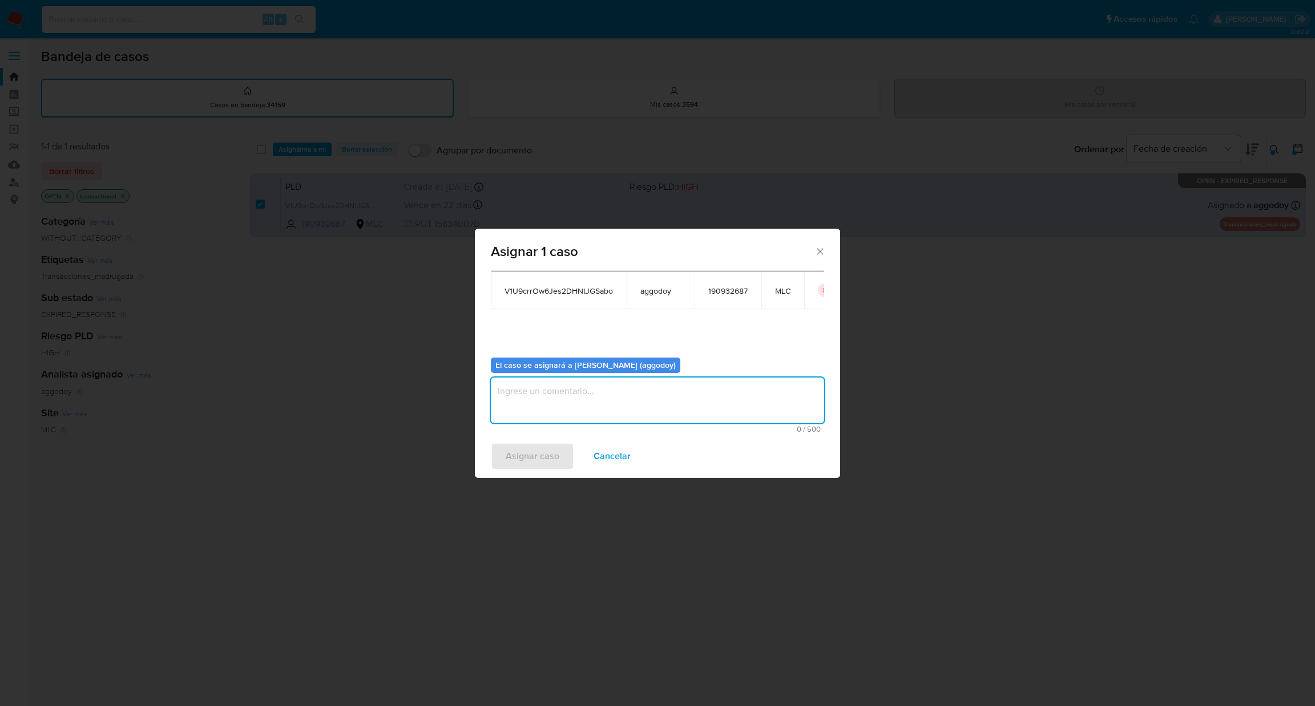
click at [616, 393] on textarea "assign-modal" at bounding box center [657, 401] width 333 height 46
type textarea "-"
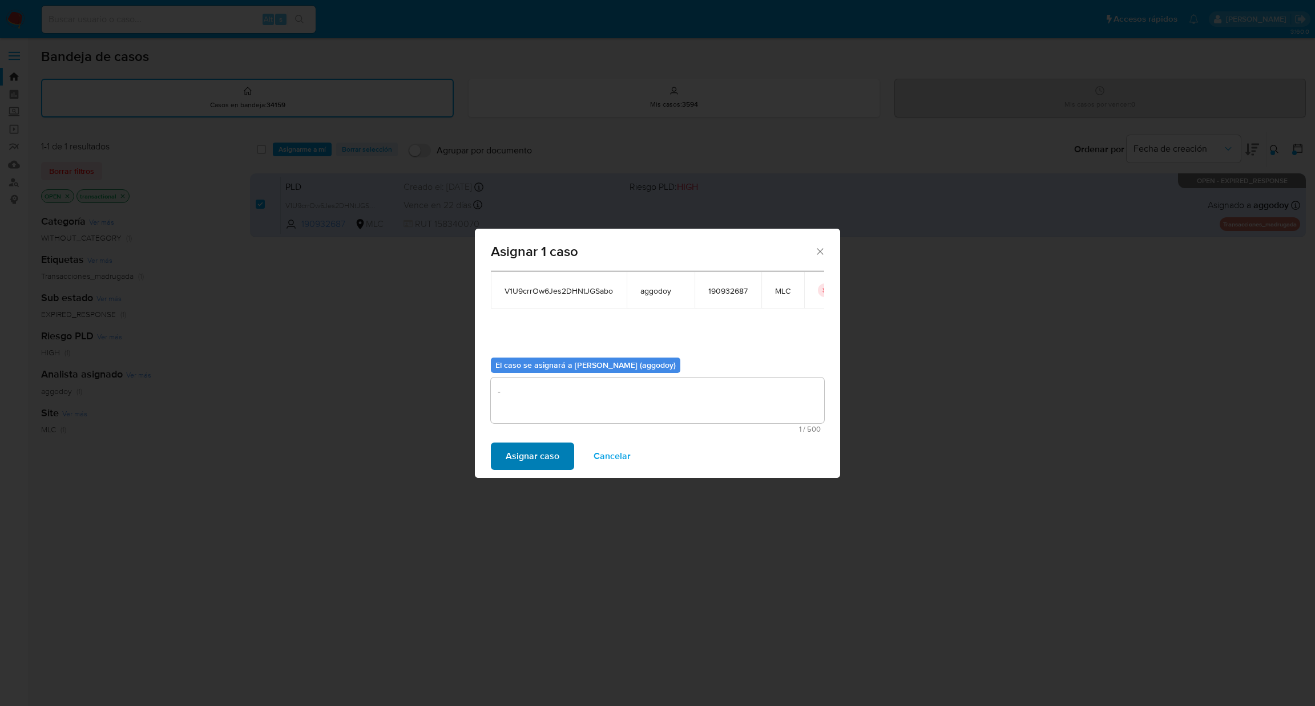
drag, startPoint x: 567, startPoint y: 441, endPoint x: 560, endPoint y: 442, distance: 6.4
click at [560, 442] on div "Asignar caso Cancelar" at bounding box center [657, 456] width 365 height 43
click at [555, 449] on span "Asignar caso" at bounding box center [533, 456] width 54 height 25
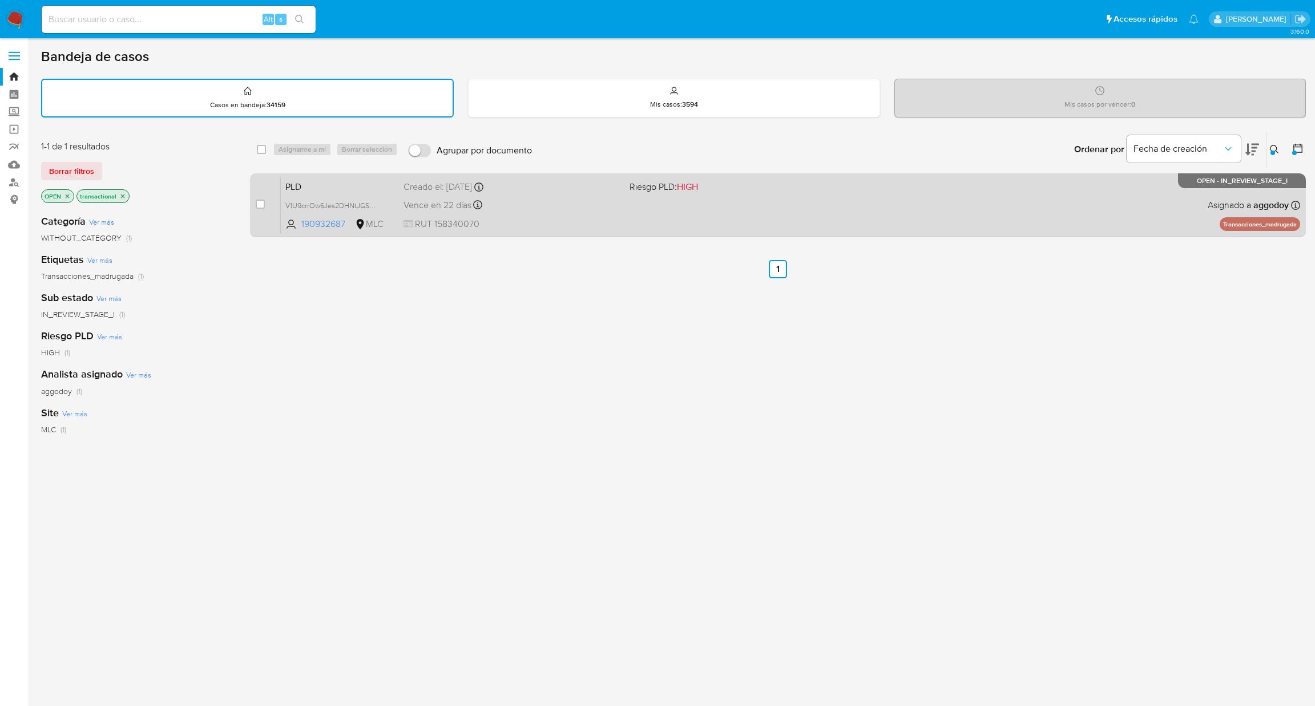
click at [574, 213] on div "PLD V1U9crrOw6Jes2DHNtJGSabo 190932687 MLC Riesgo PLD: HIGH Creado el: 12/07/20…" at bounding box center [790, 205] width 1019 height 58
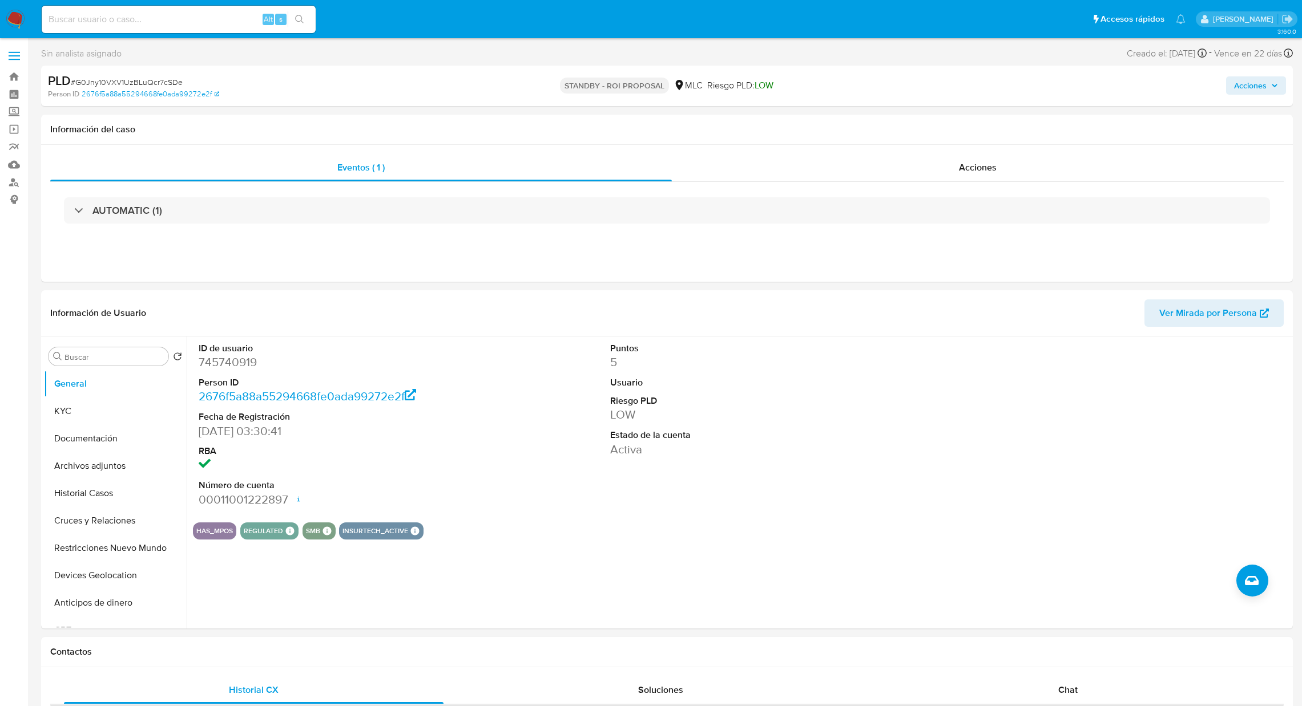
select select "10"
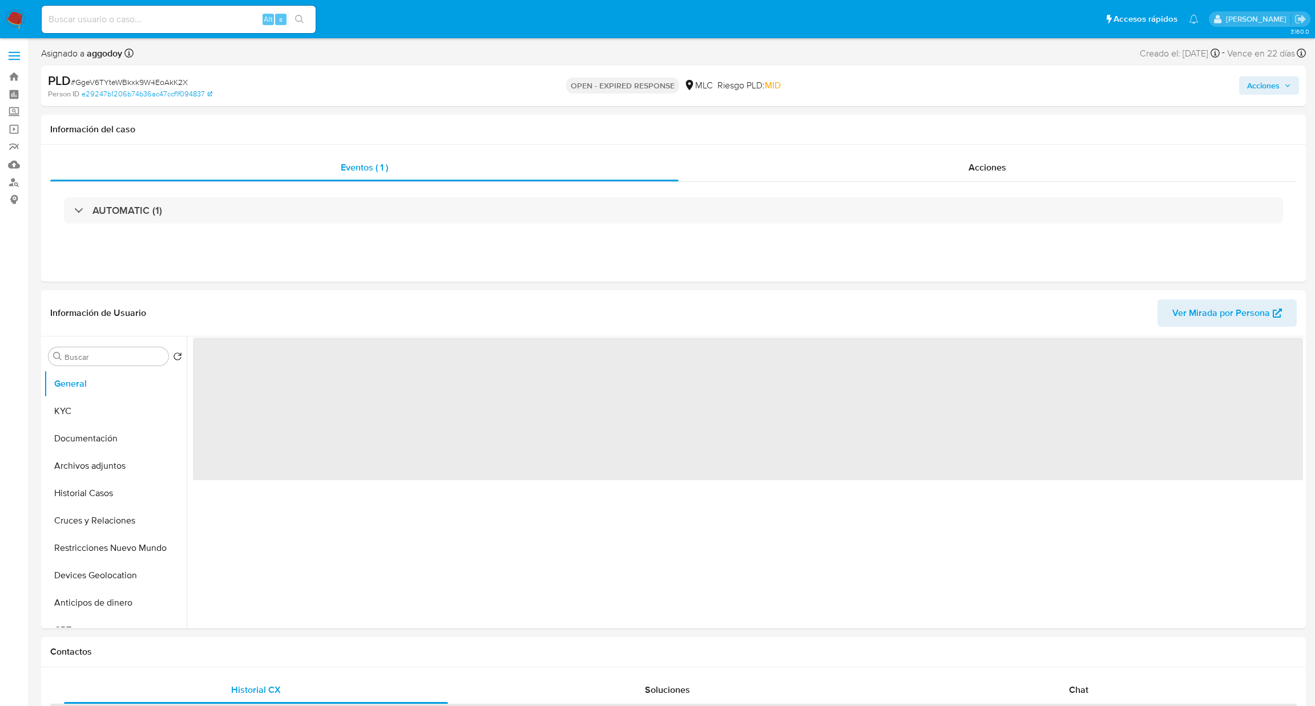
select select "10"
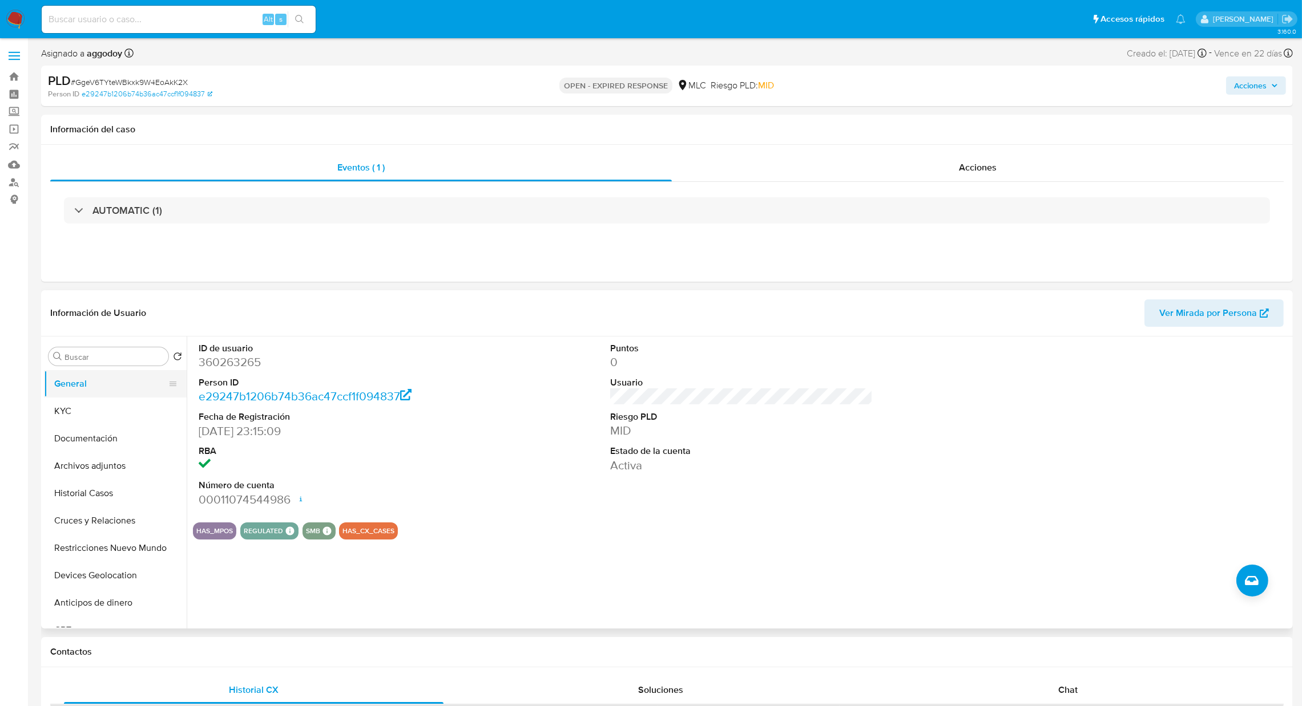
click at [129, 402] on button "KYC" at bounding box center [115, 411] width 143 height 27
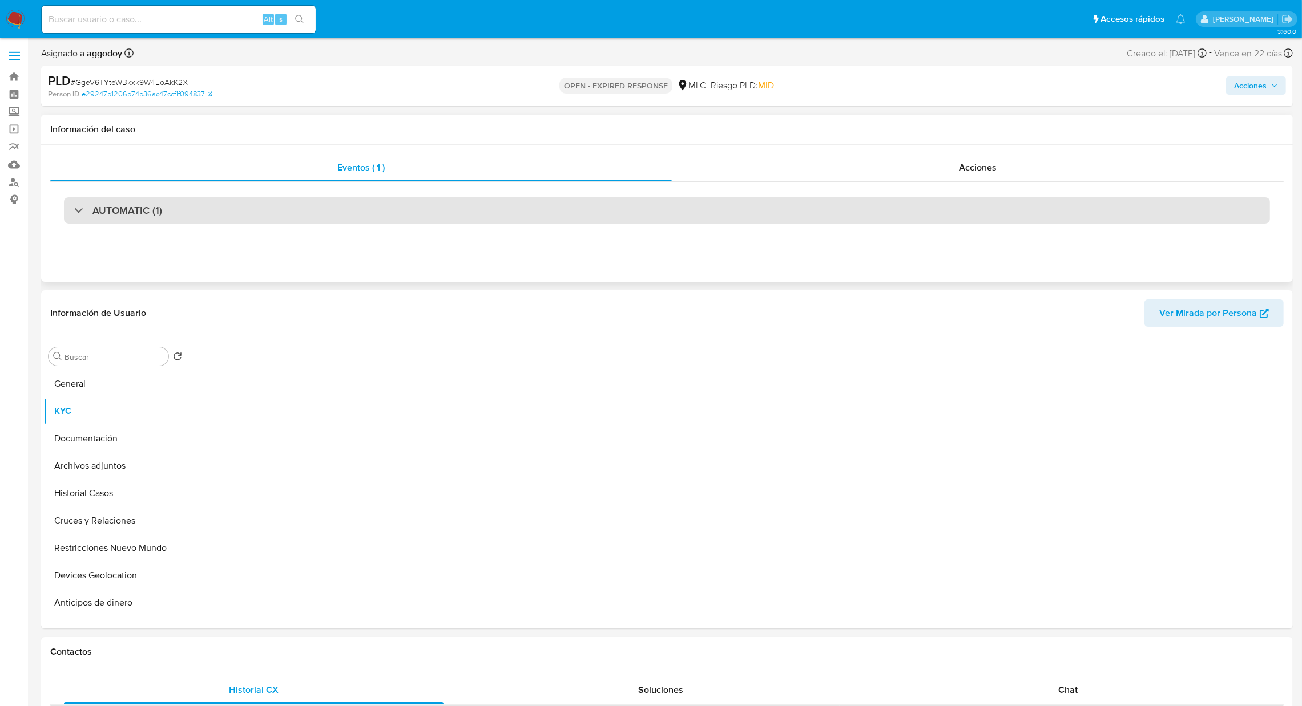
click at [209, 217] on div "AUTOMATIC (1)" at bounding box center [667, 210] width 1206 height 26
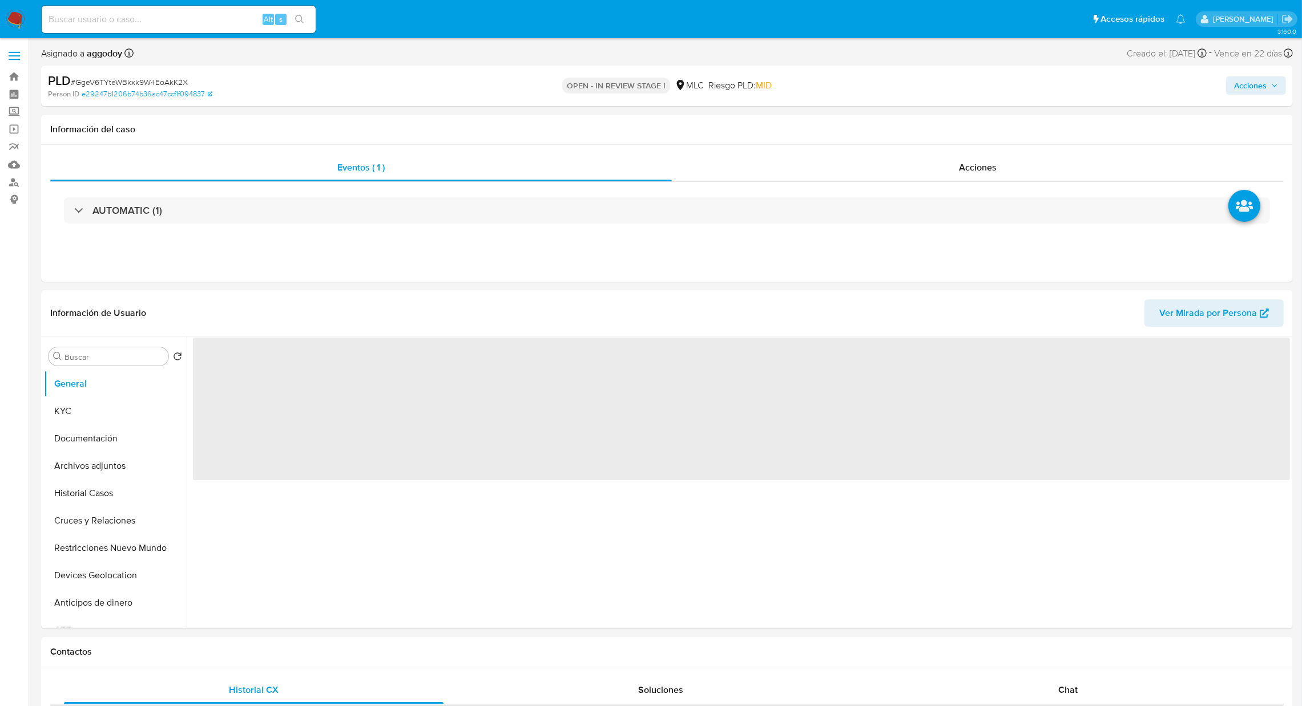
select select "10"
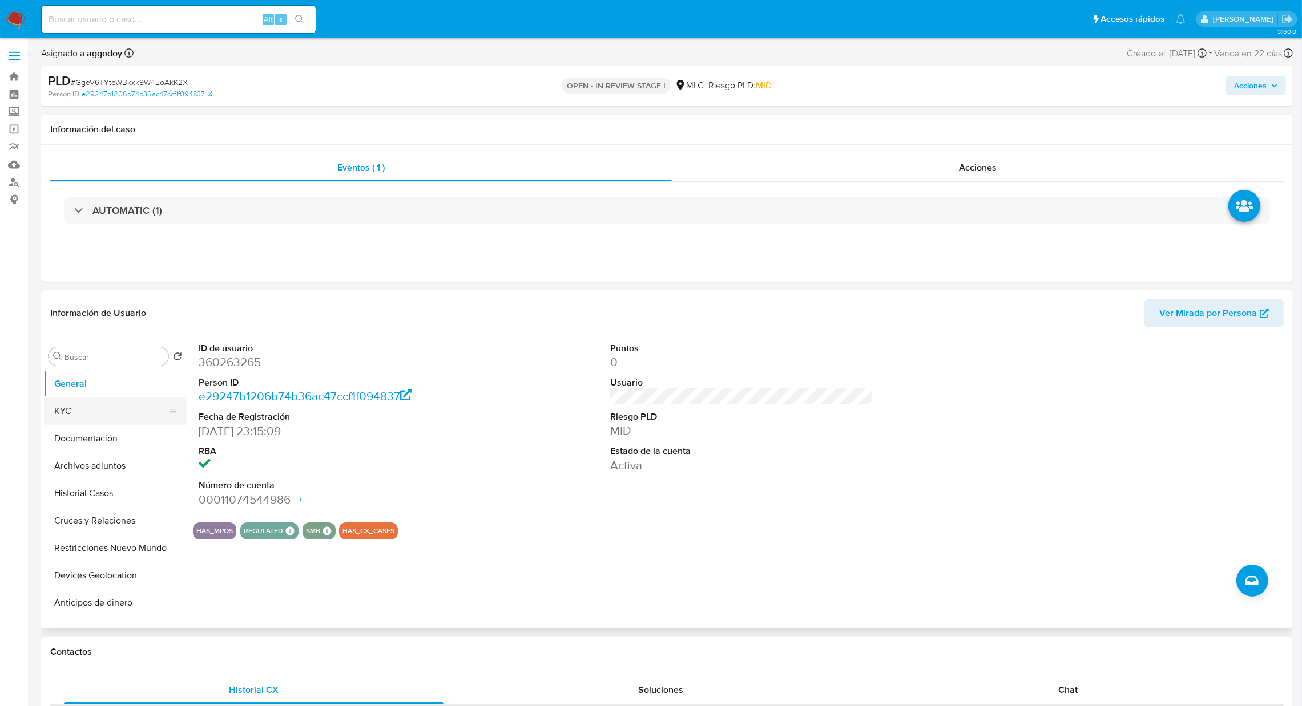
click at [122, 416] on button "KYC" at bounding box center [111, 411] width 134 height 27
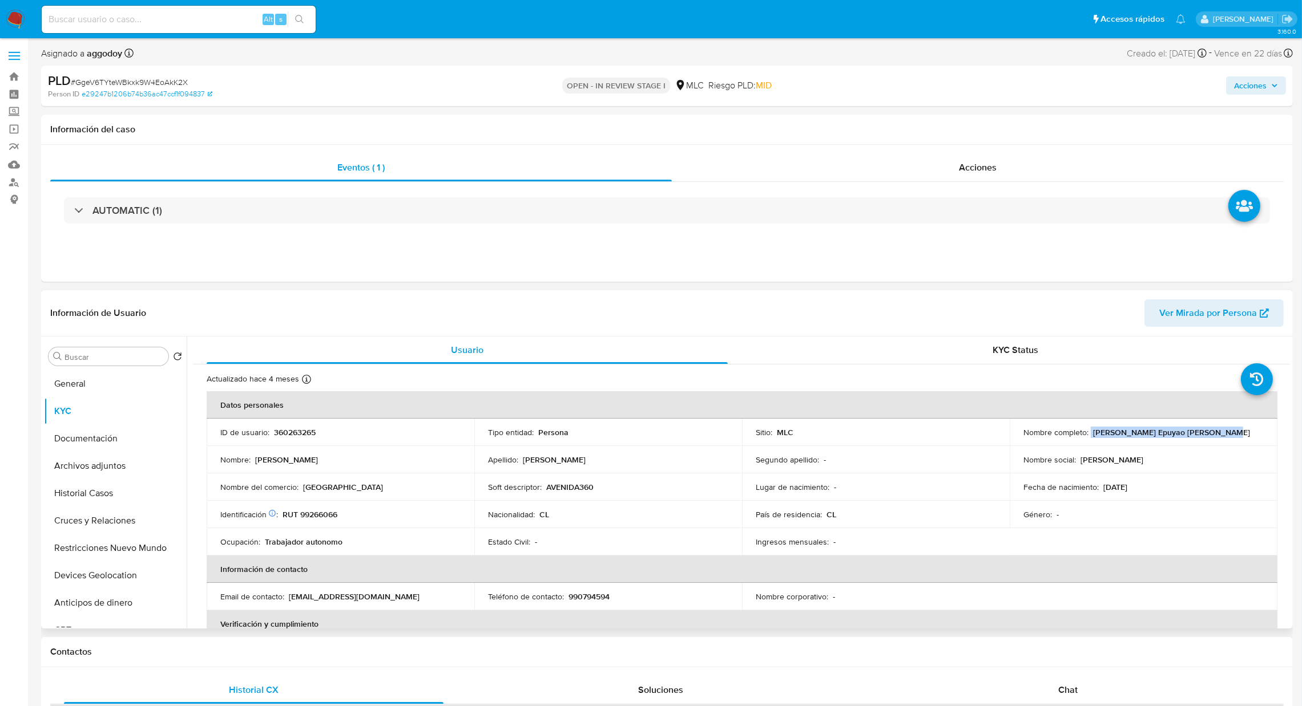
drag, startPoint x: 1088, startPoint y: 436, endPoint x: 1232, endPoint y: 436, distance: 144.4
click at [1232, 436] on div "Nombre completo : Barbarita Ivonne Epuyao González" at bounding box center [1143, 432] width 240 height 10
copy div "Barbarita Ivonne Epuyao González"
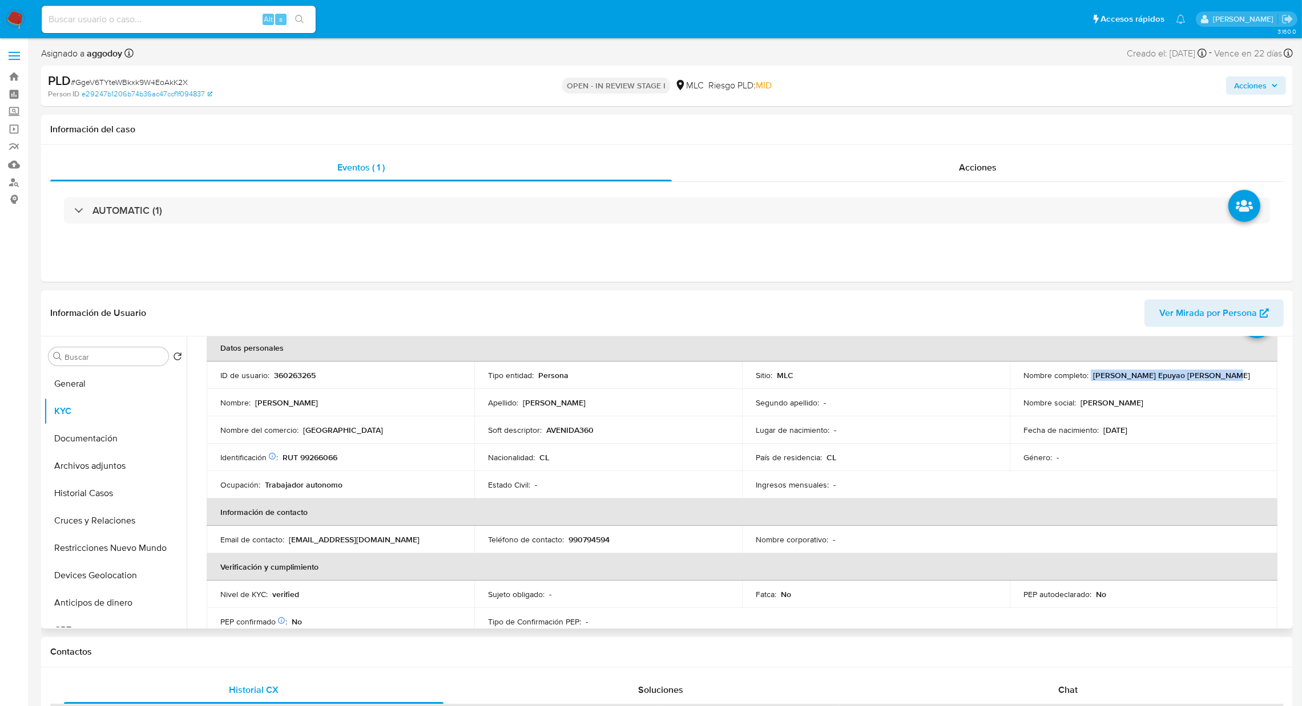
scroll to position [60, 0]
click at [338, 447] on td "Identificación Nº de serie: B5G582546 : RUT 99266066" at bounding box center [341, 454] width 268 height 27
click at [334, 451] on p "RUT 99266066" at bounding box center [309, 454] width 55 height 10
copy p "99266066"
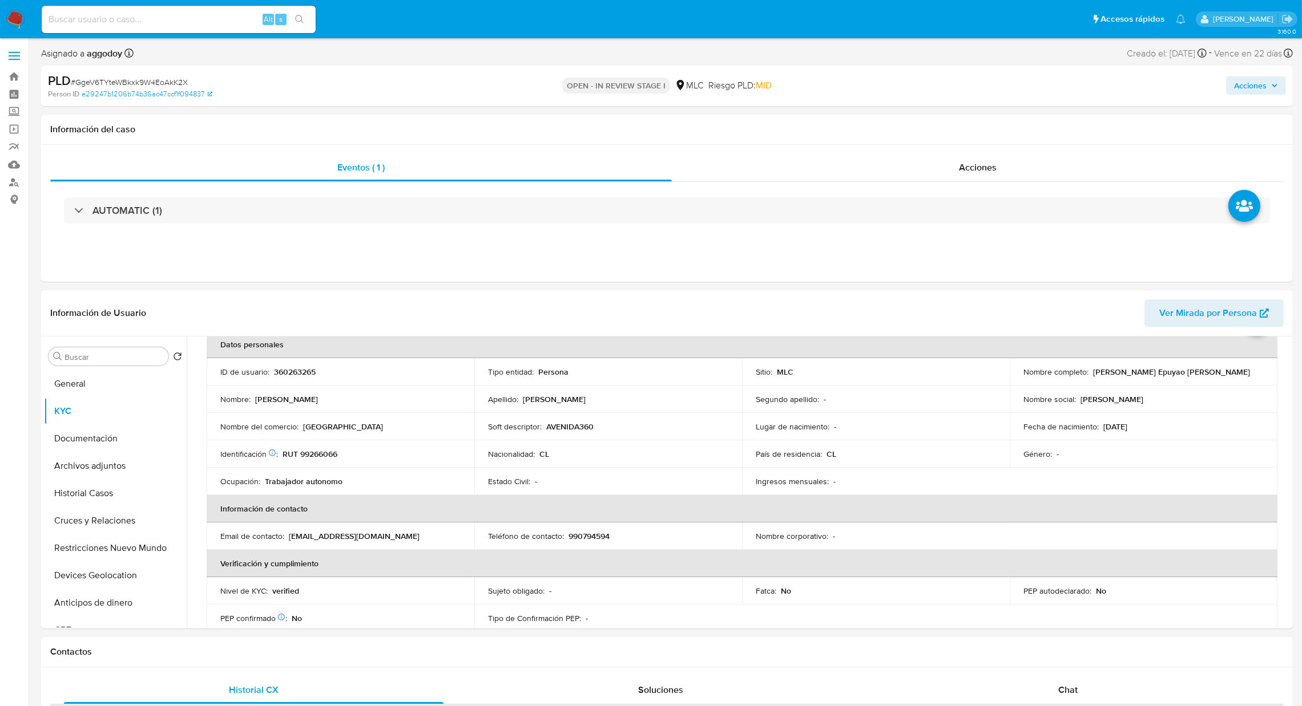
drag, startPoint x: 1003, startPoint y: 524, endPoint x: 920, endPoint y: 104, distance: 428.0
click at [1003, 523] on td "Nombre corporativo : -" at bounding box center [876, 536] width 268 height 27
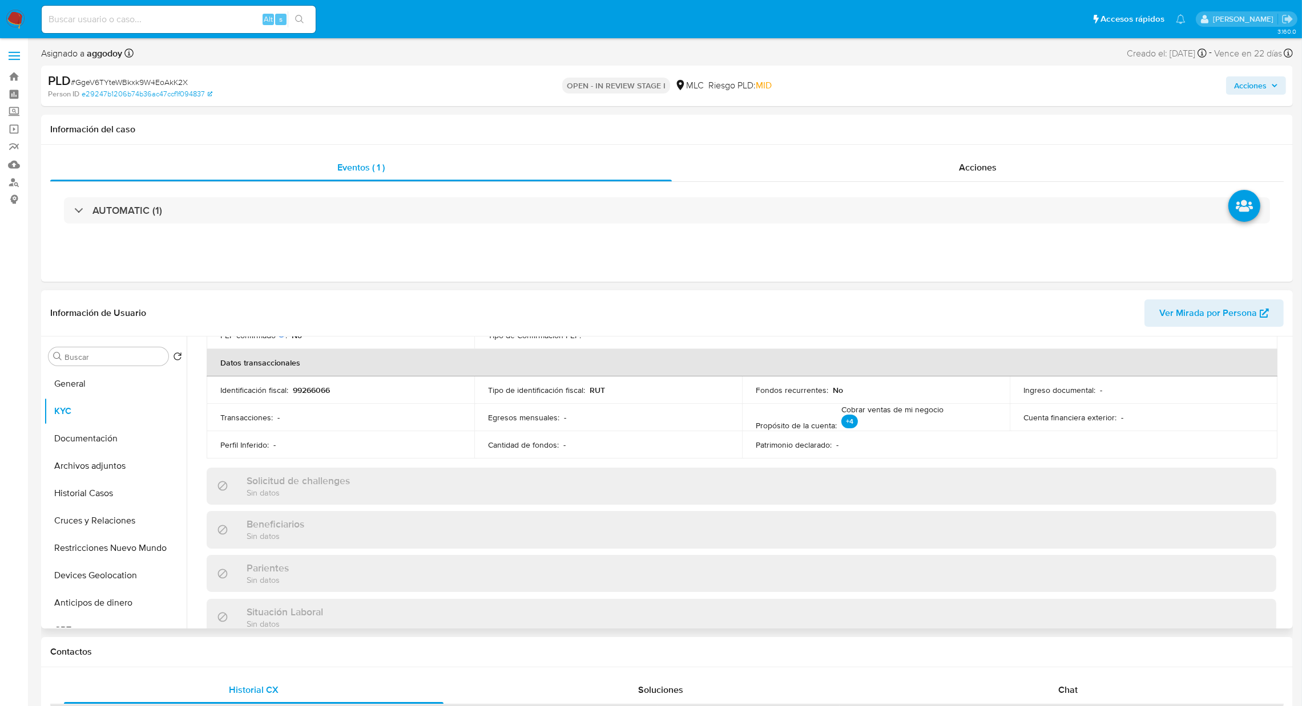
scroll to position [317, 0]
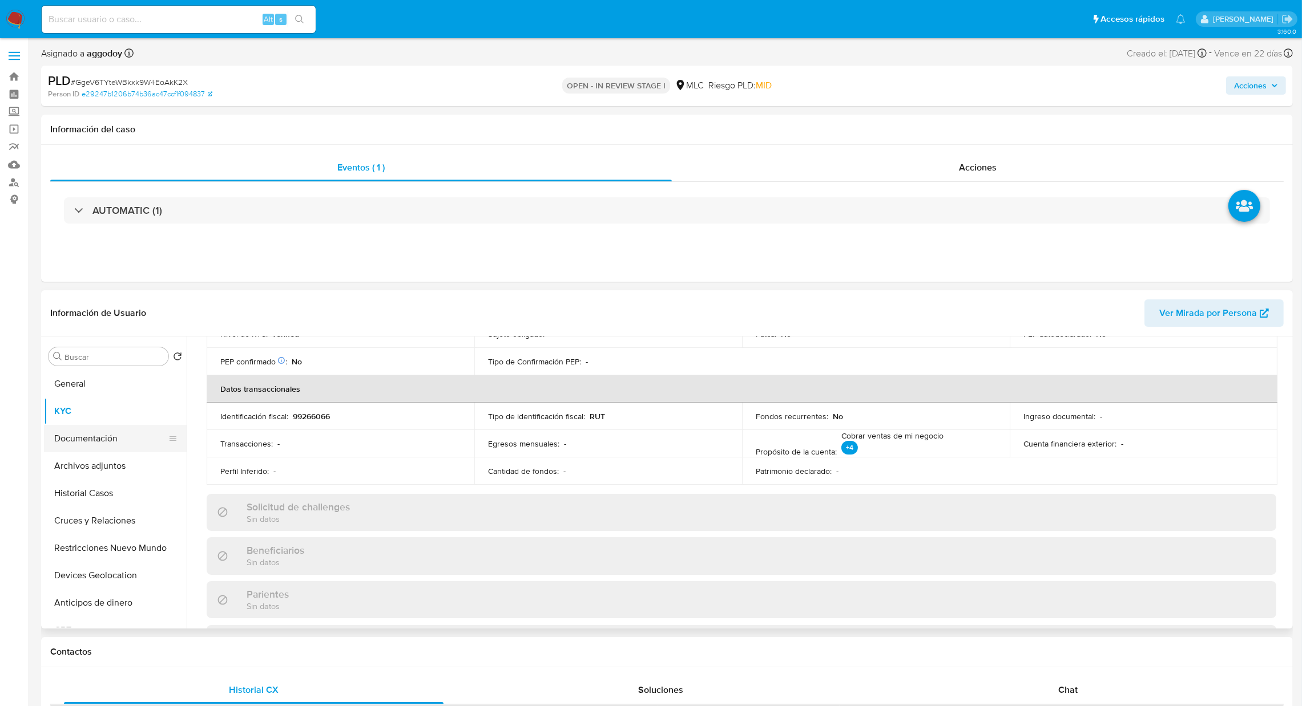
click at [142, 452] on button "Documentación" at bounding box center [111, 438] width 134 height 27
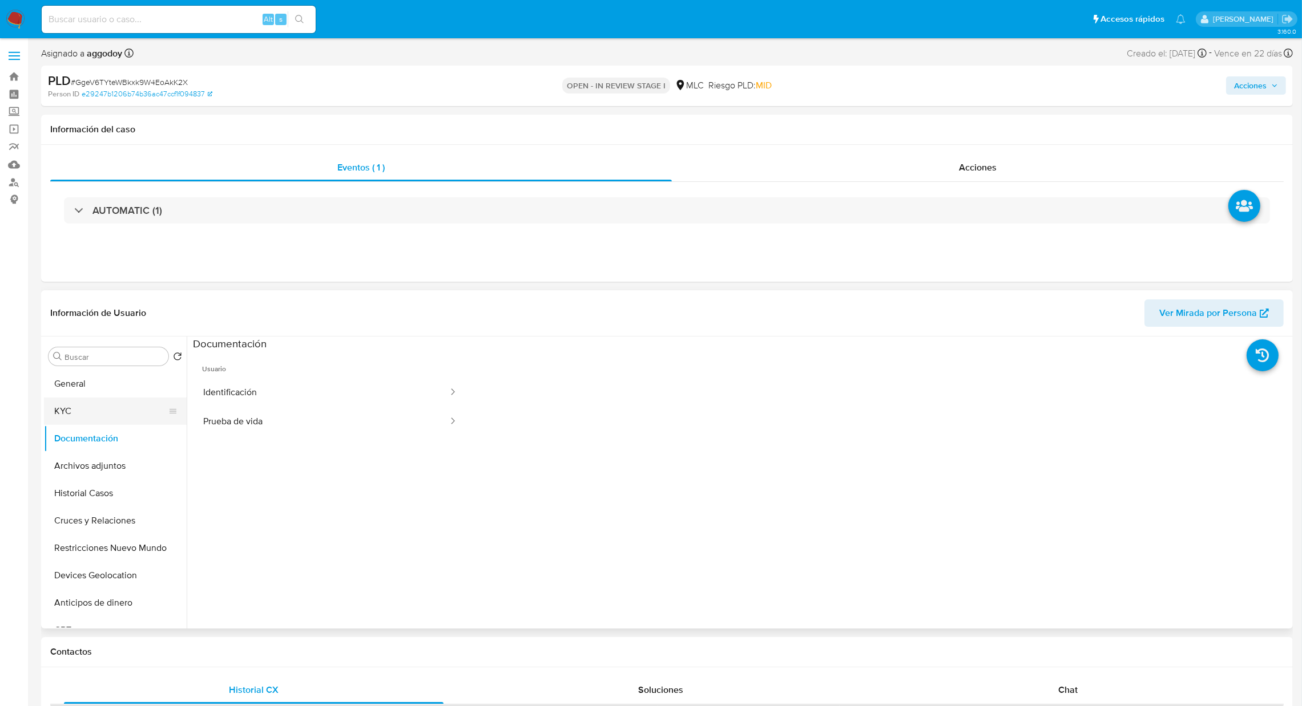
click at [136, 407] on button "KYC" at bounding box center [111, 411] width 134 height 27
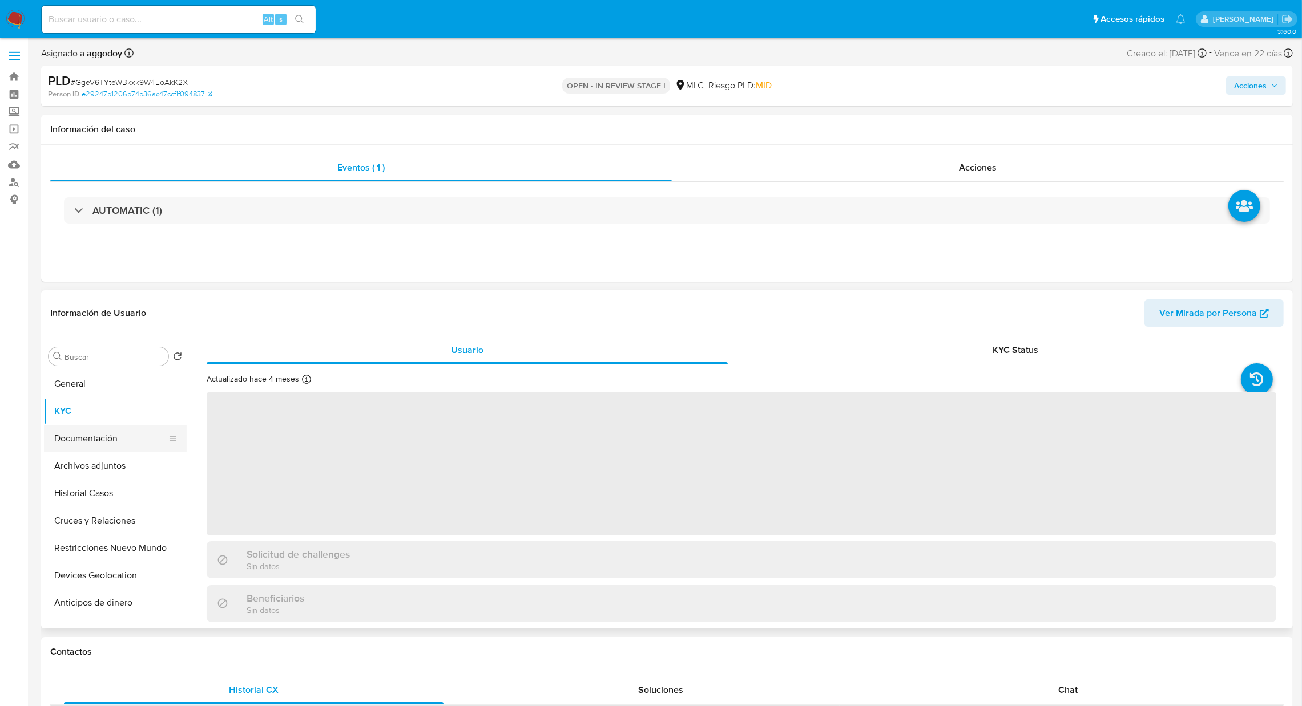
click at [128, 450] on button "Documentación" at bounding box center [111, 438] width 134 height 27
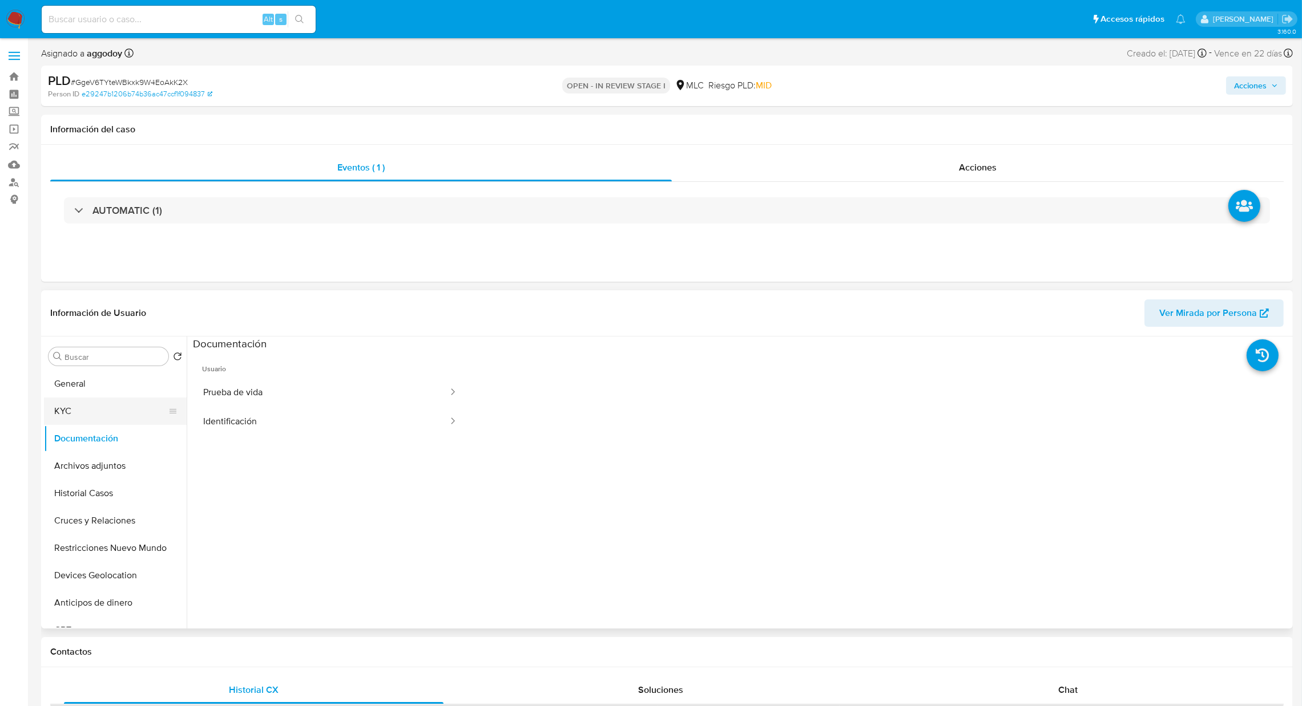
click at [130, 399] on button "KYC" at bounding box center [111, 411] width 134 height 27
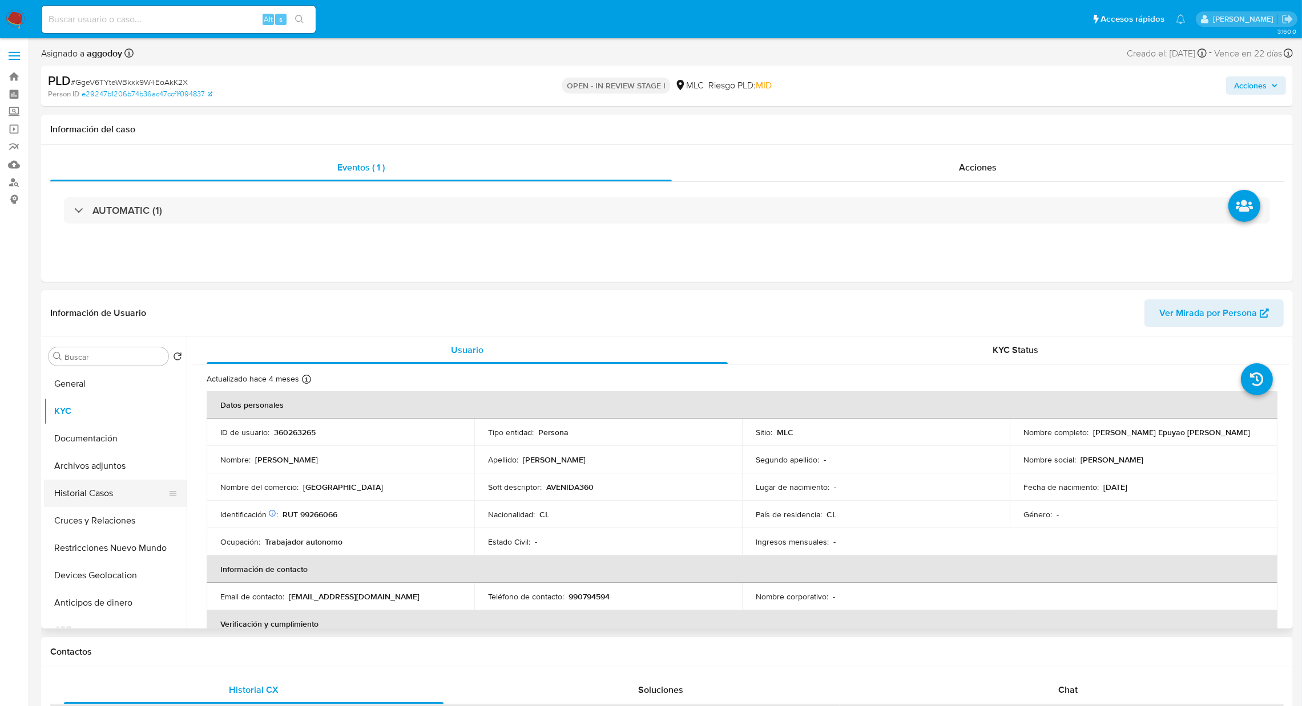
click at [114, 487] on button "Historial Casos" at bounding box center [111, 493] width 134 height 27
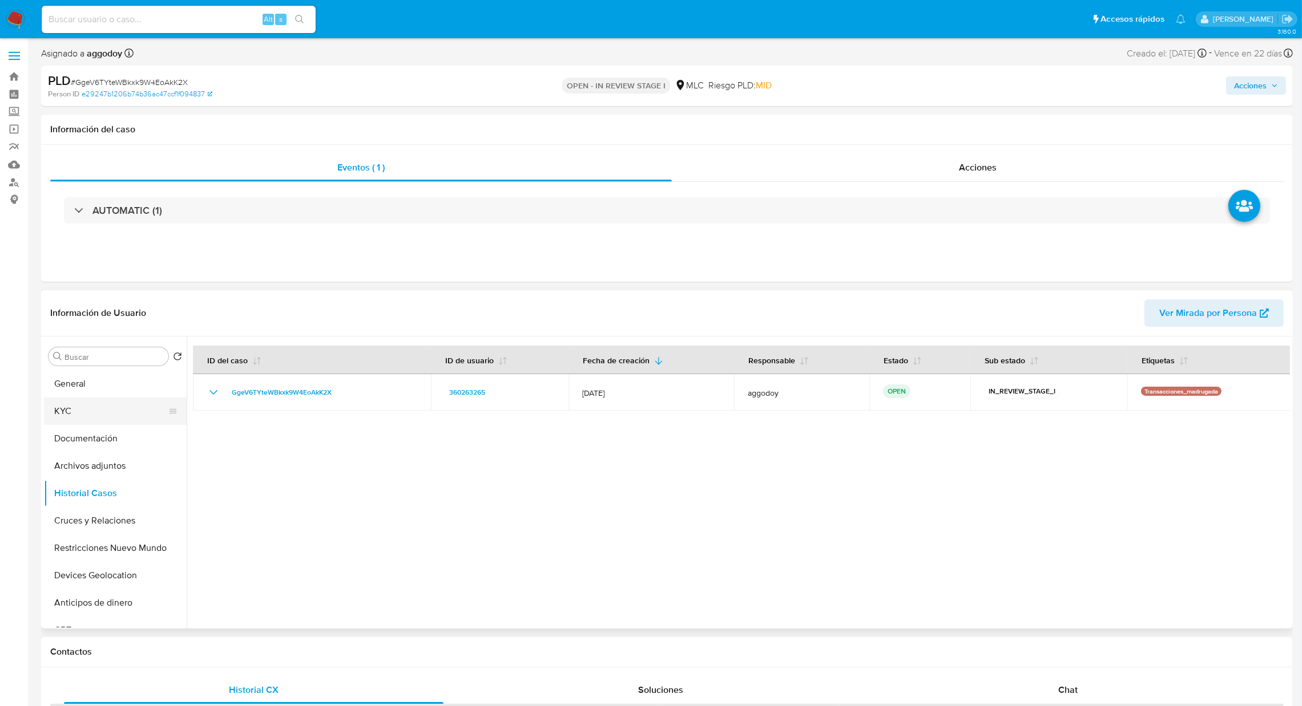
click at [75, 407] on button "KYC" at bounding box center [111, 411] width 134 height 27
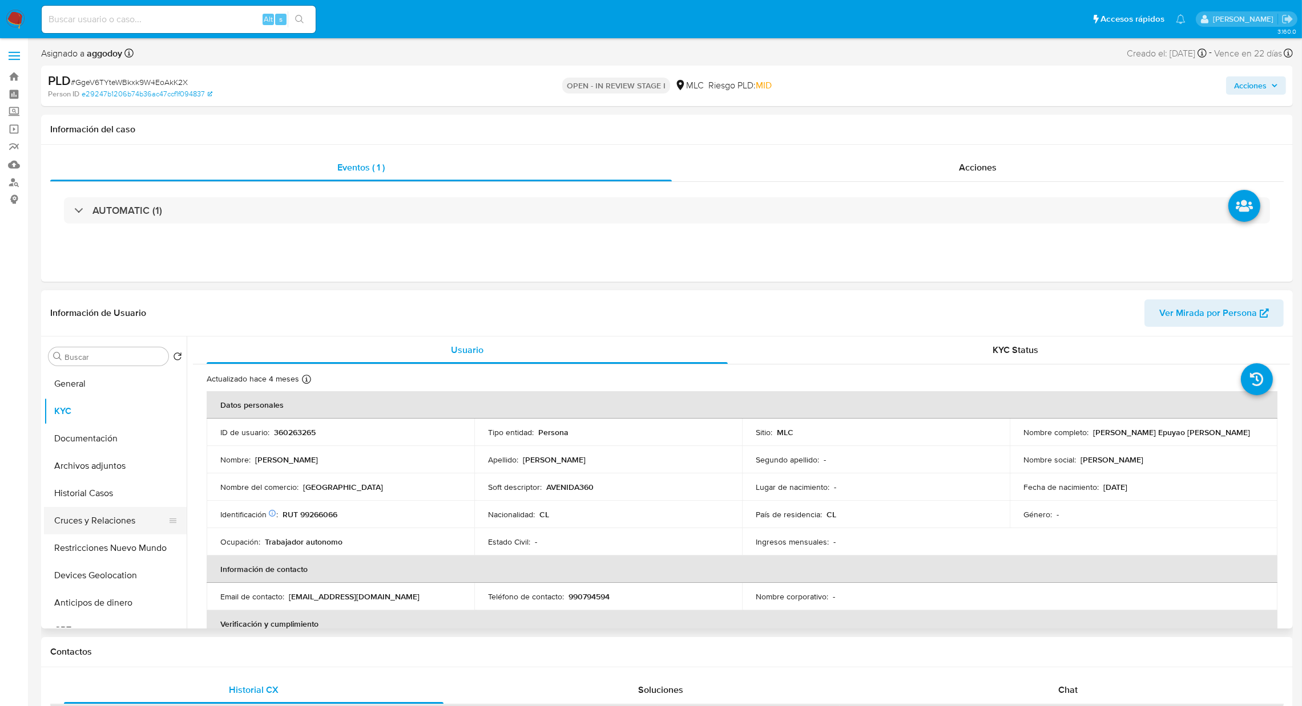
click at [98, 528] on button "Cruces y Relaciones" at bounding box center [111, 520] width 134 height 27
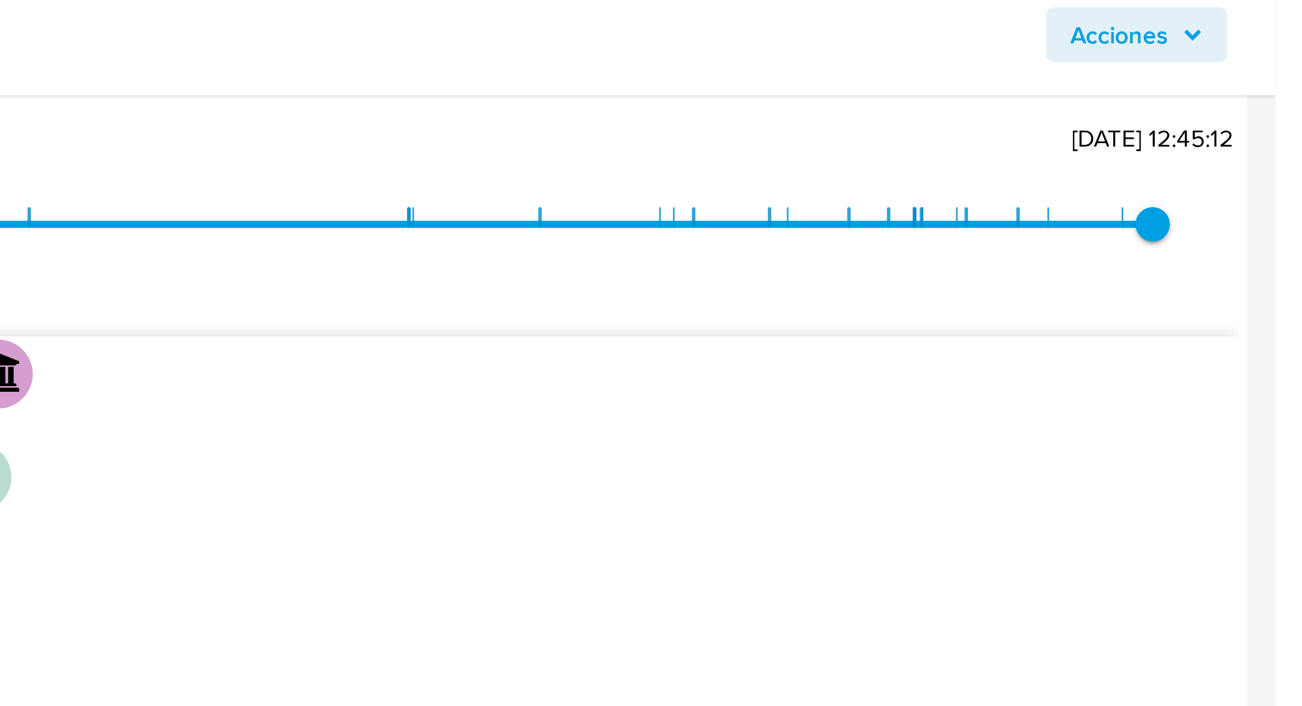
scroll to position [256, 0]
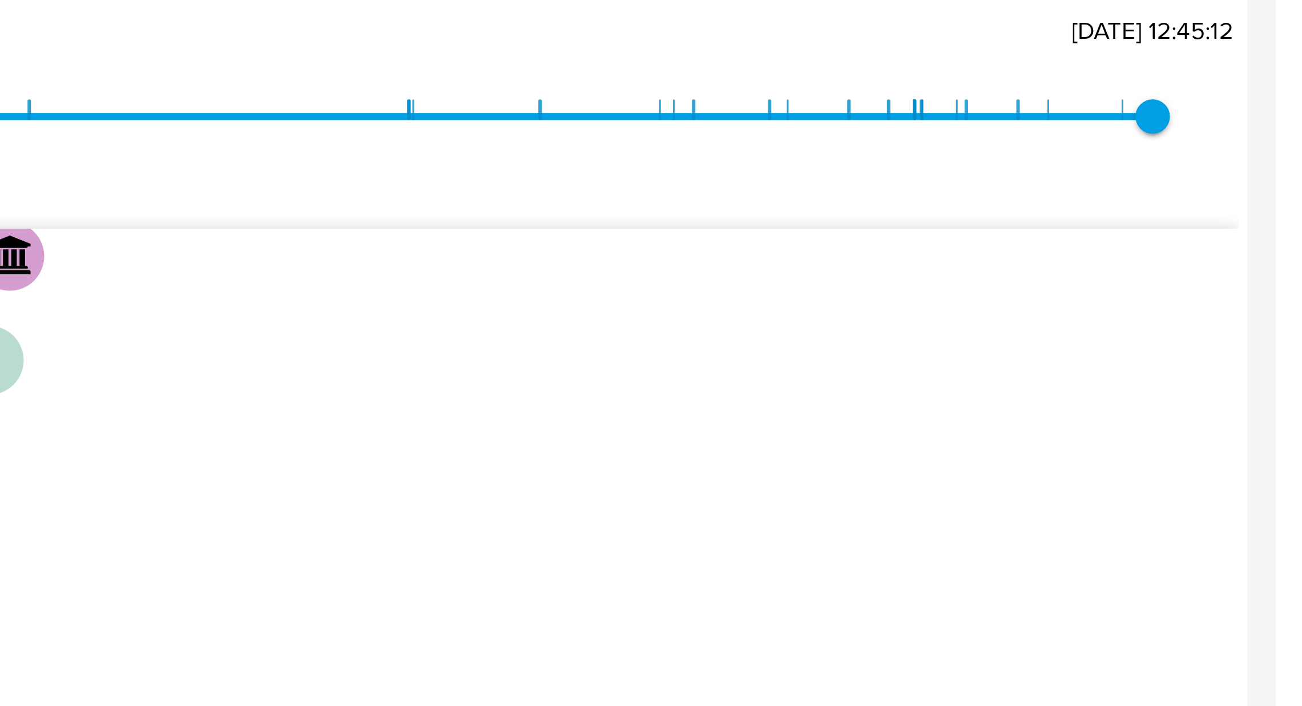
drag, startPoint x: 1054, startPoint y: 289, endPoint x: 1218, endPoint y: 280, distance: 164.6
click at [1221, 280] on icon "device-6426477908813b0018e273f5  user-360263265  360263265 device-64925feb088…" at bounding box center [749, 241] width 1080 height 165
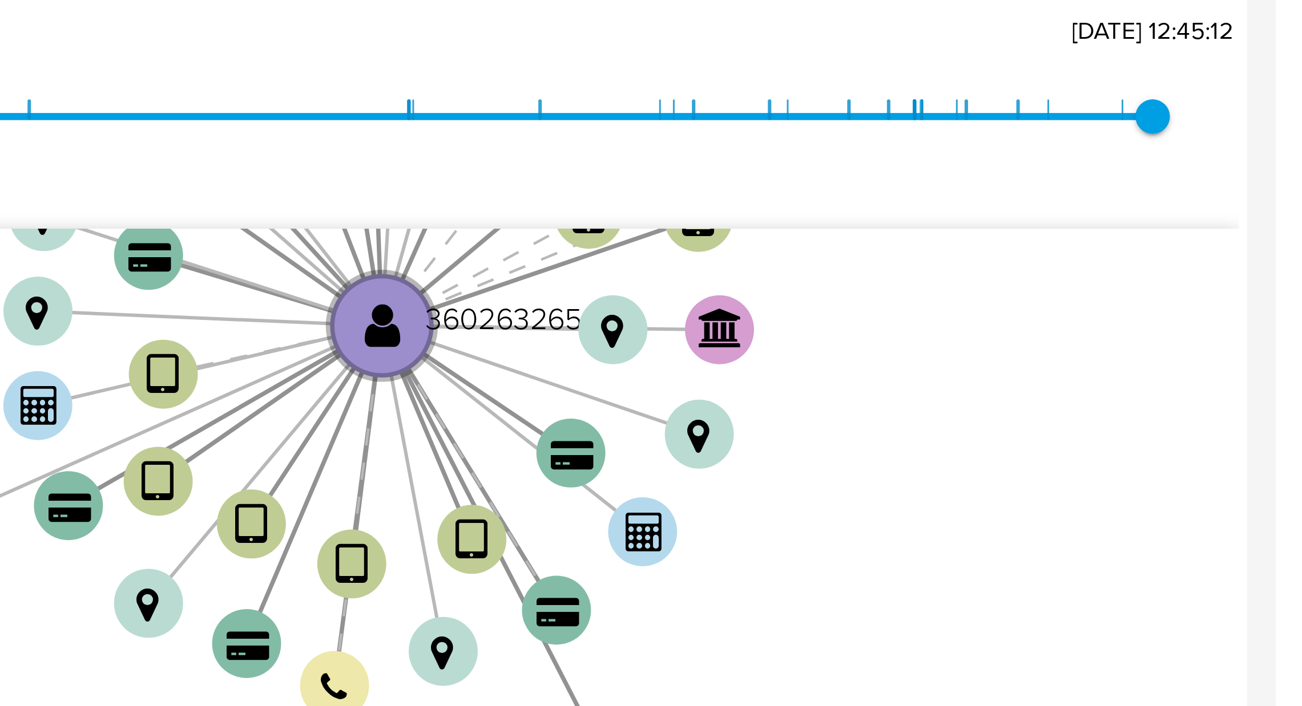
drag, startPoint x: 1092, startPoint y: 234, endPoint x: 1211, endPoint y: 282, distance: 128.8
click at [1211, 284] on icon "device-6426477908813b0018e273f5  user-360263265  360263265 device-64925feb088…" at bounding box center [749, 241] width 1080 height 165
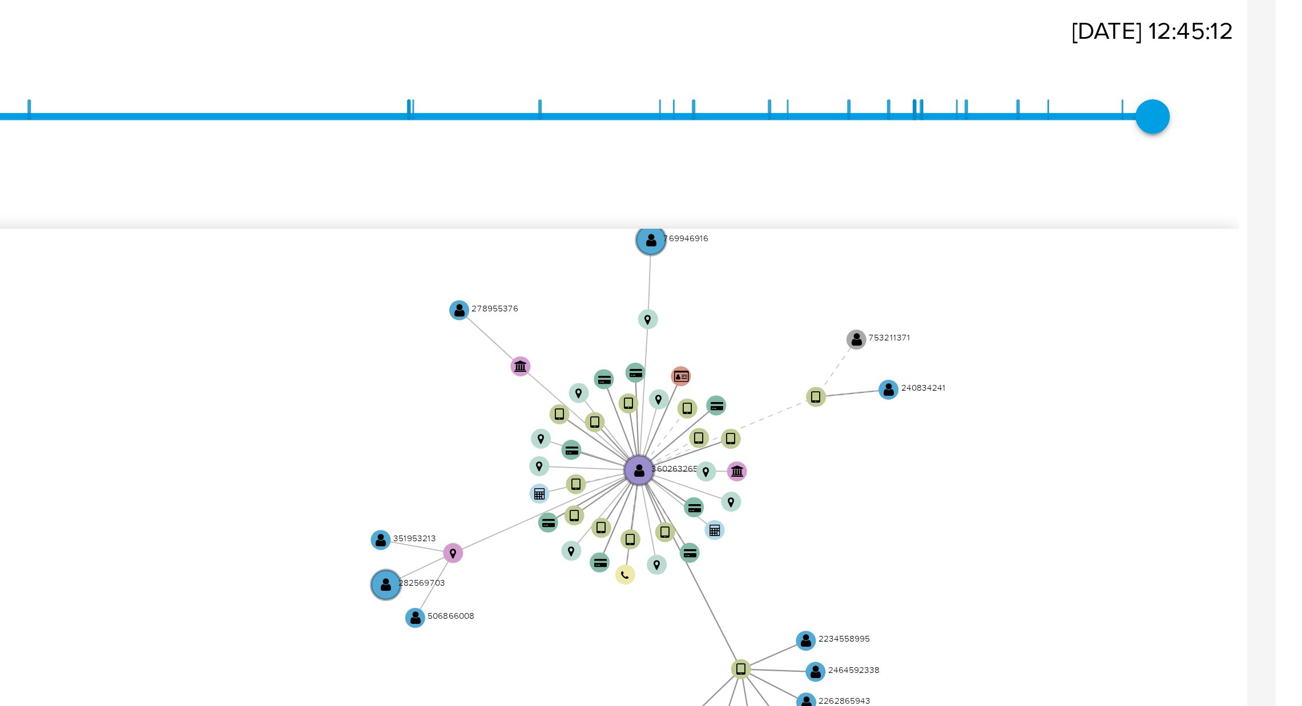
drag, startPoint x: 1178, startPoint y: 232, endPoint x: 1127, endPoint y: 244, distance: 52.7
click at [1127, 244] on icon "device-6426477908813b0018e273f5  user-360263265  360263265 device-64925feb088…" at bounding box center [749, 241] width 1080 height 165
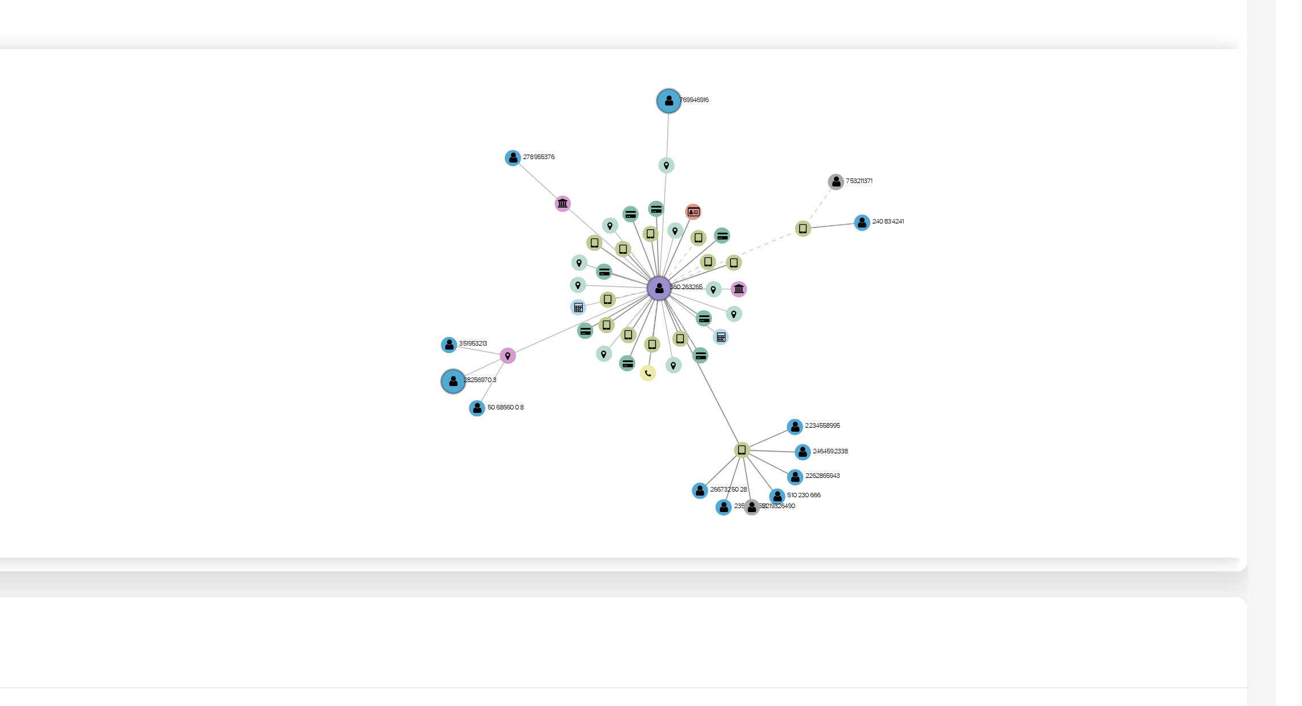
click at [1221, 220] on icon "device-6426477908813b0018e273f5  user-360263265  360263265 device-64925feb088…" at bounding box center [749, 241] width 1080 height 165
drag, startPoint x: 1229, startPoint y: 259, endPoint x: 1190, endPoint y: 144, distance: 121.6
click at [1229, 258] on icon "device-6426477908813b0018e273f5  user-360263265  360263265 device-64925feb088…" at bounding box center [749, 241] width 1080 height 165
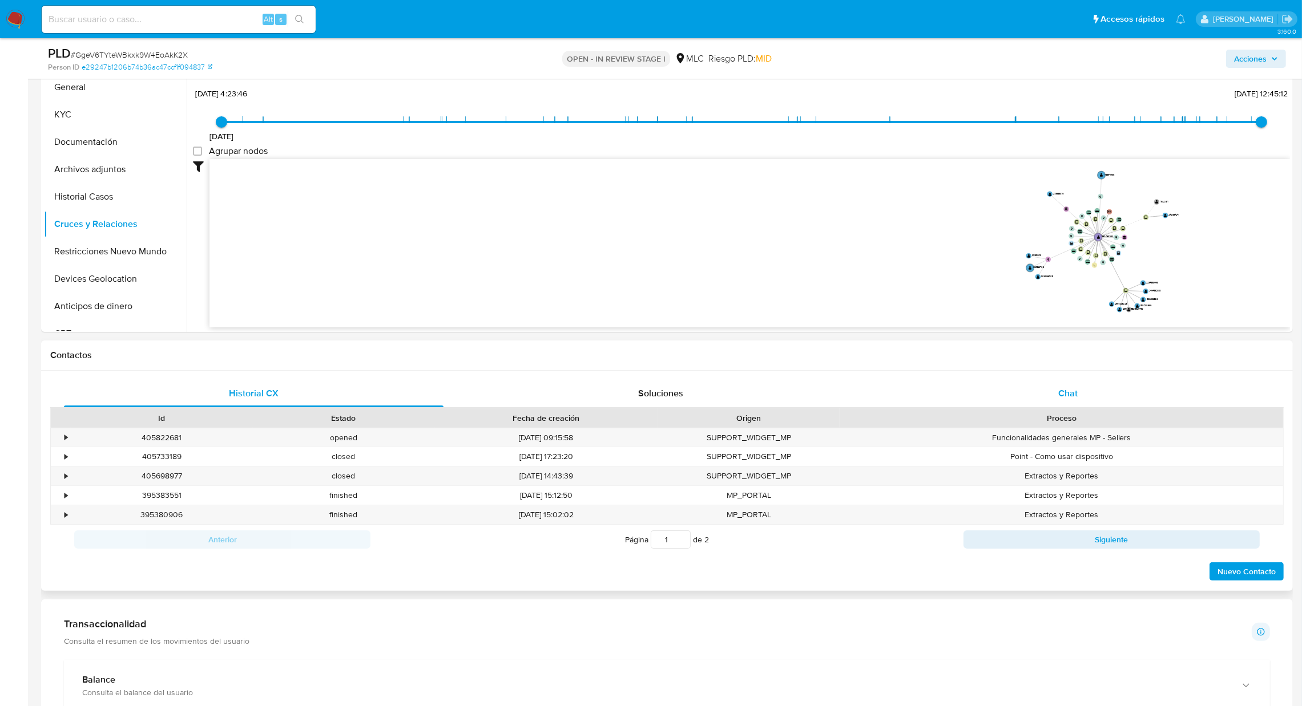
click at [1064, 405] on div "Chat" at bounding box center [1067, 393] width 379 height 27
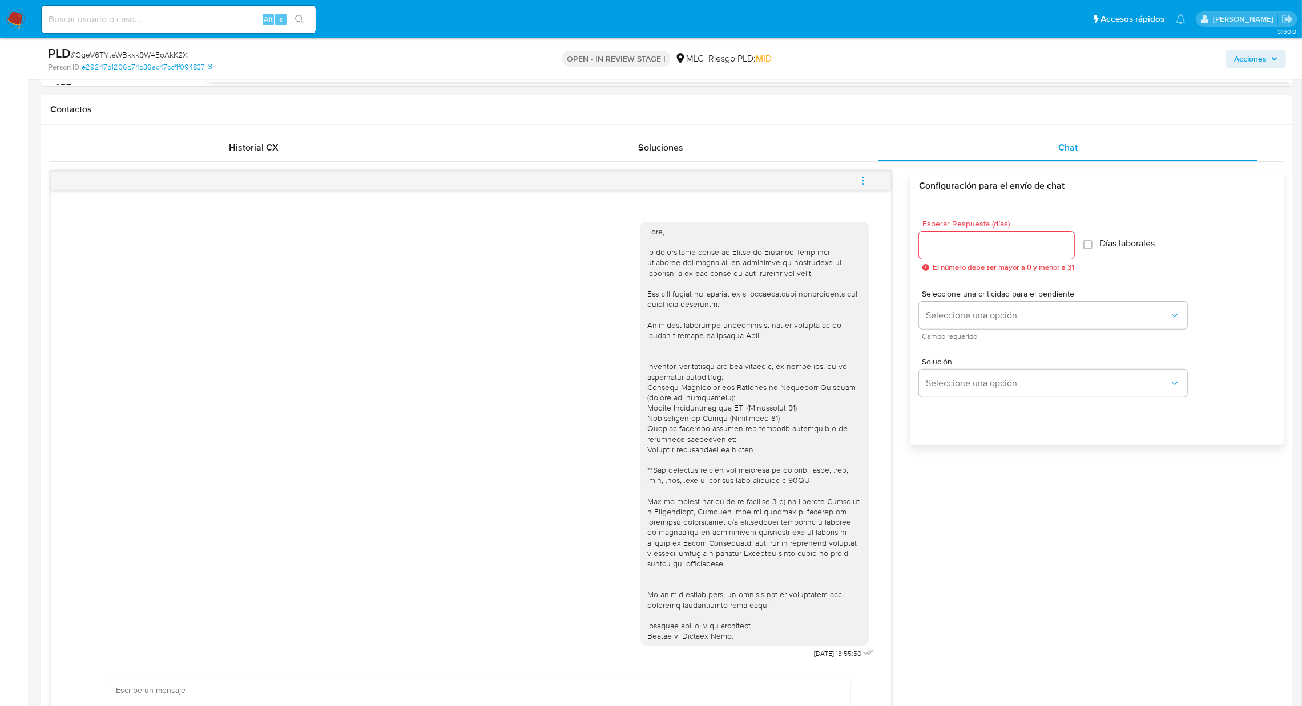
scroll to position [523, 0]
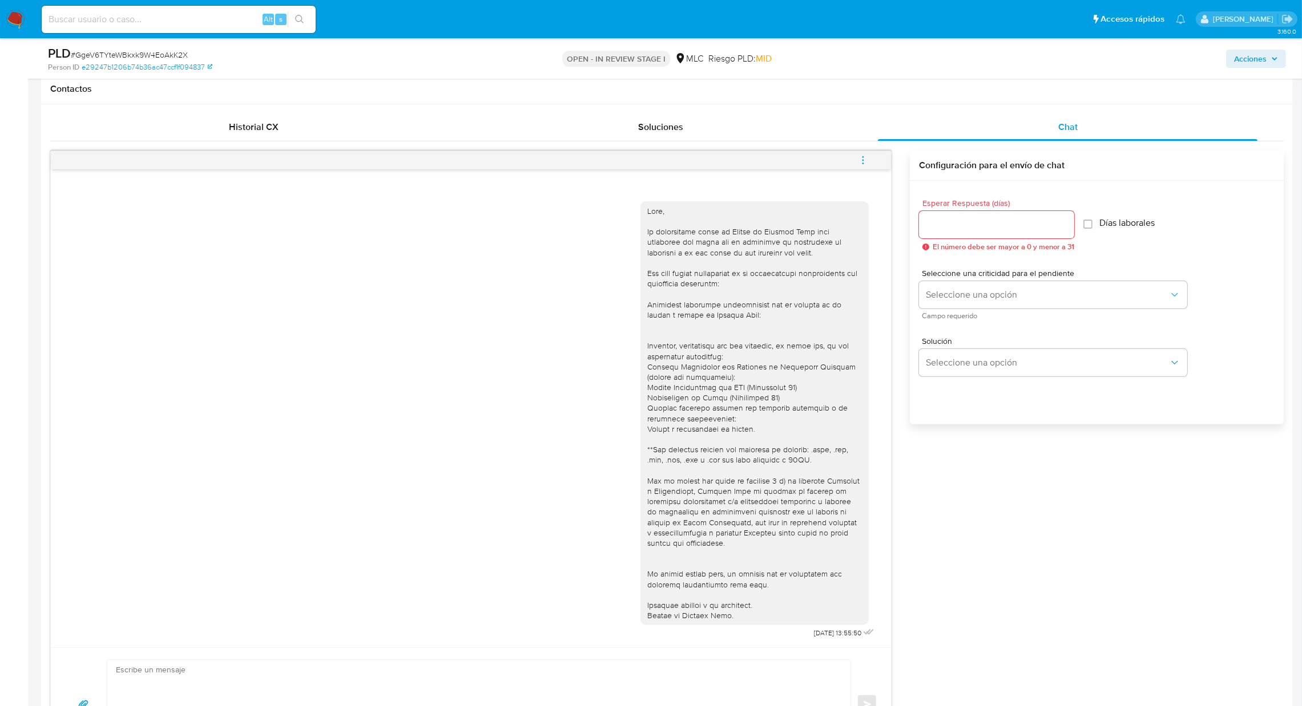
click at [329, 633] on div "18/08/2025 13:55:50" at bounding box center [470, 417] width 811 height 449
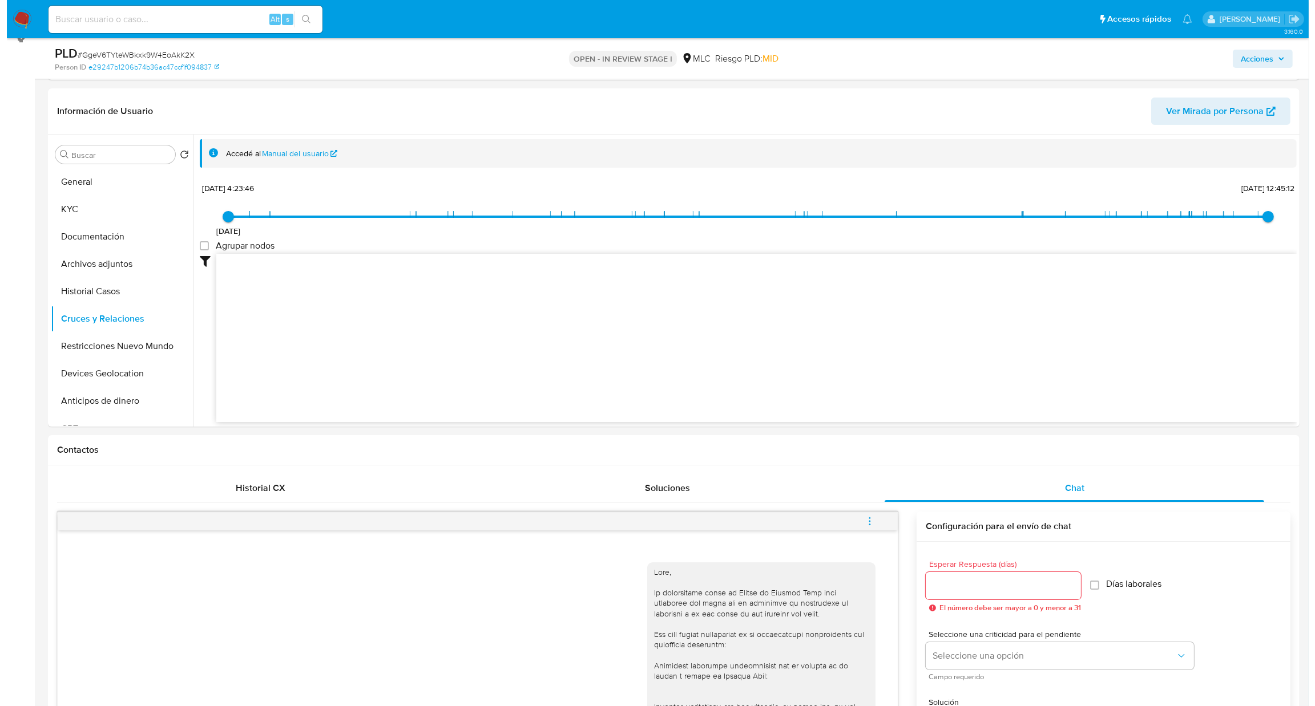
scroll to position [0, 0]
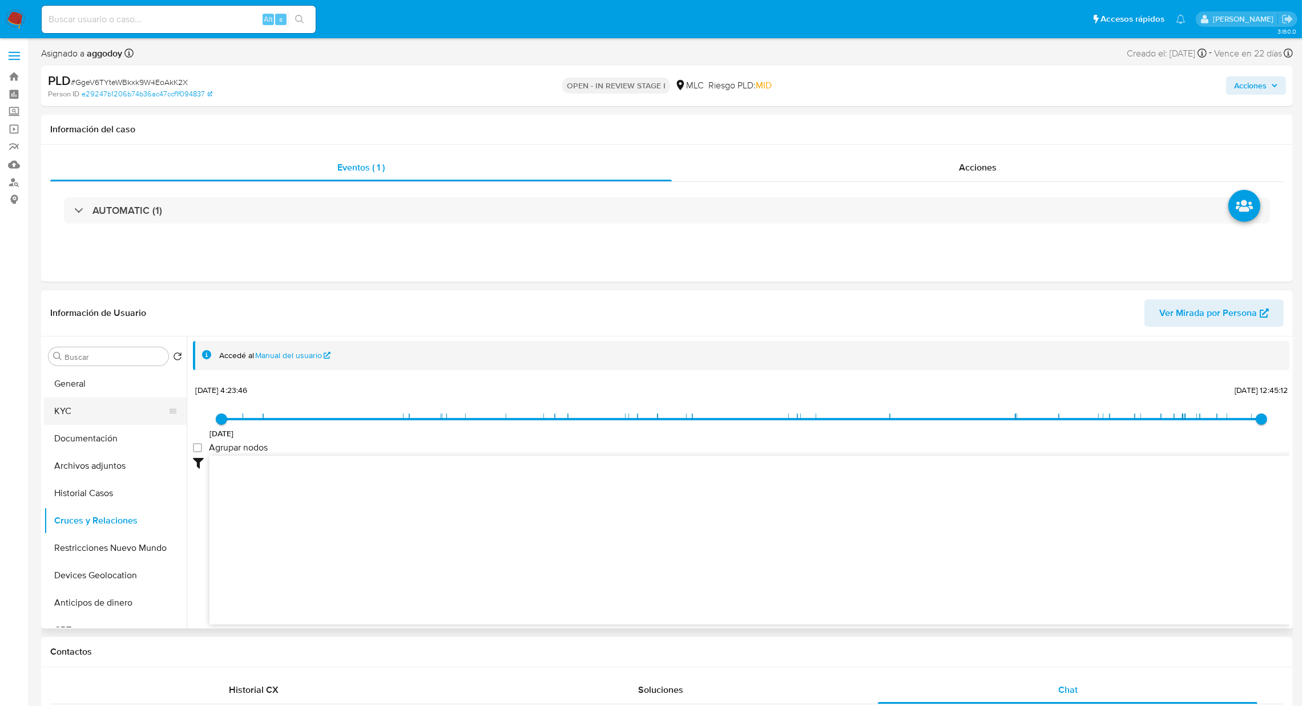
click at [129, 406] on button "KYC" at bounding box center [111, 411] width 134 height 27
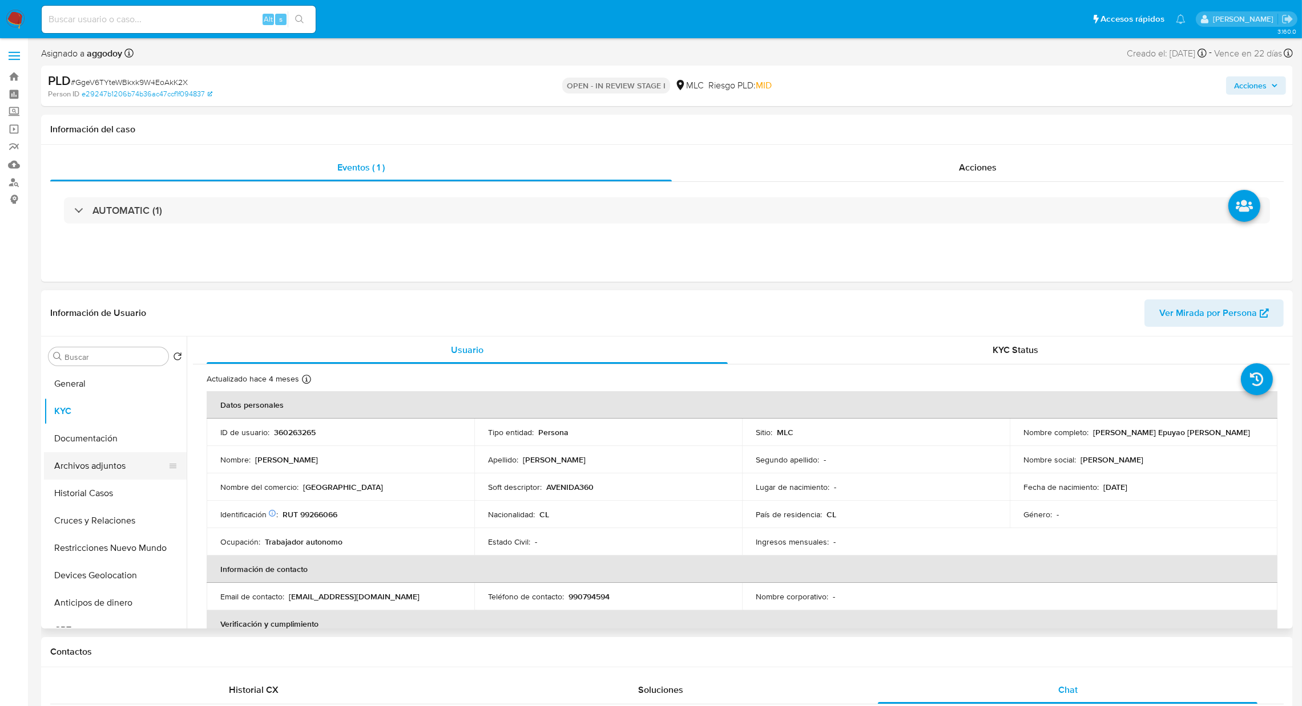
click at [114, 457] on button "Archivos adjuntos" at bounding box center [111, 466] width 134 height 27
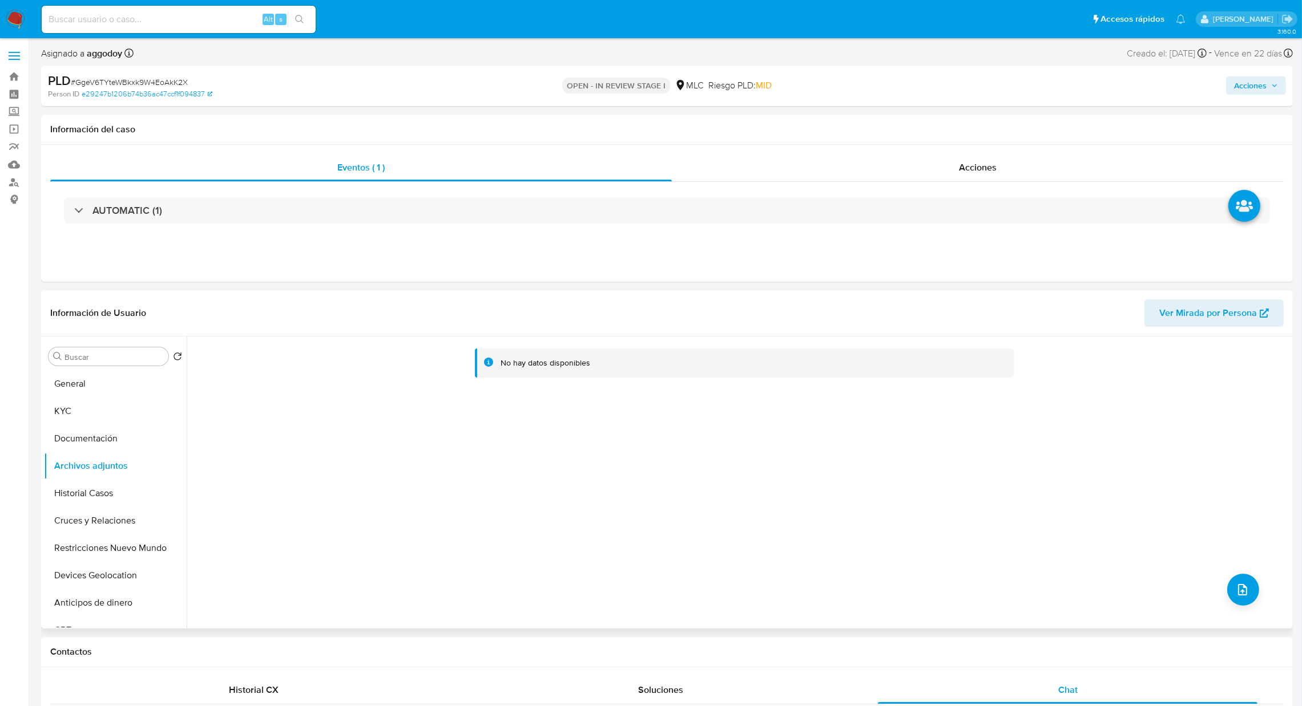
click at [1256, 600] on div "No hay datos disponibles" at bounding box center [738, 483] width 1103 height 292
click at [1235, 589] on icon "upload-file" at bounding box center [1242, 590] width 14 height 14
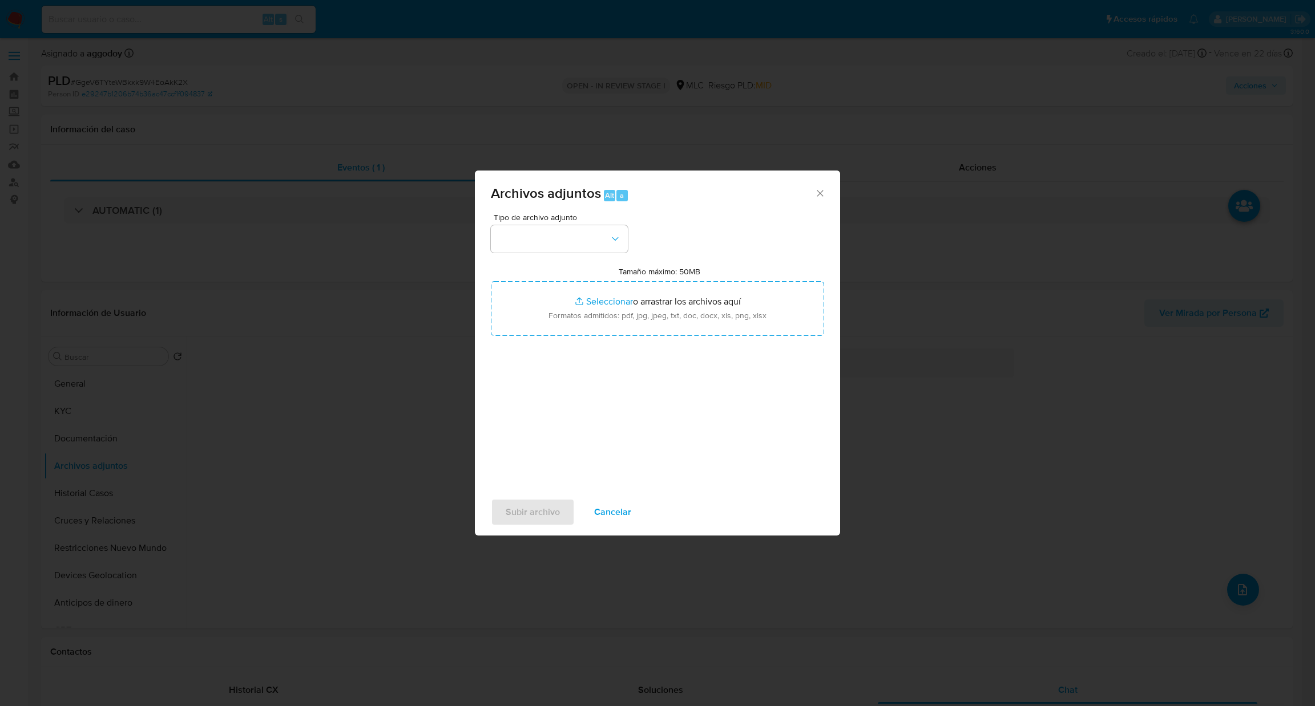
click at [612, 253] on div "Tipo de archivo adjunto Tamaño máximo: 50MB Seleccionar archivos Seleccionar o …" at bounding box center [657, 347] width 333 height 269
click at [610, 248] on button "button" at bounding box center [559, 238] width 137 height 27
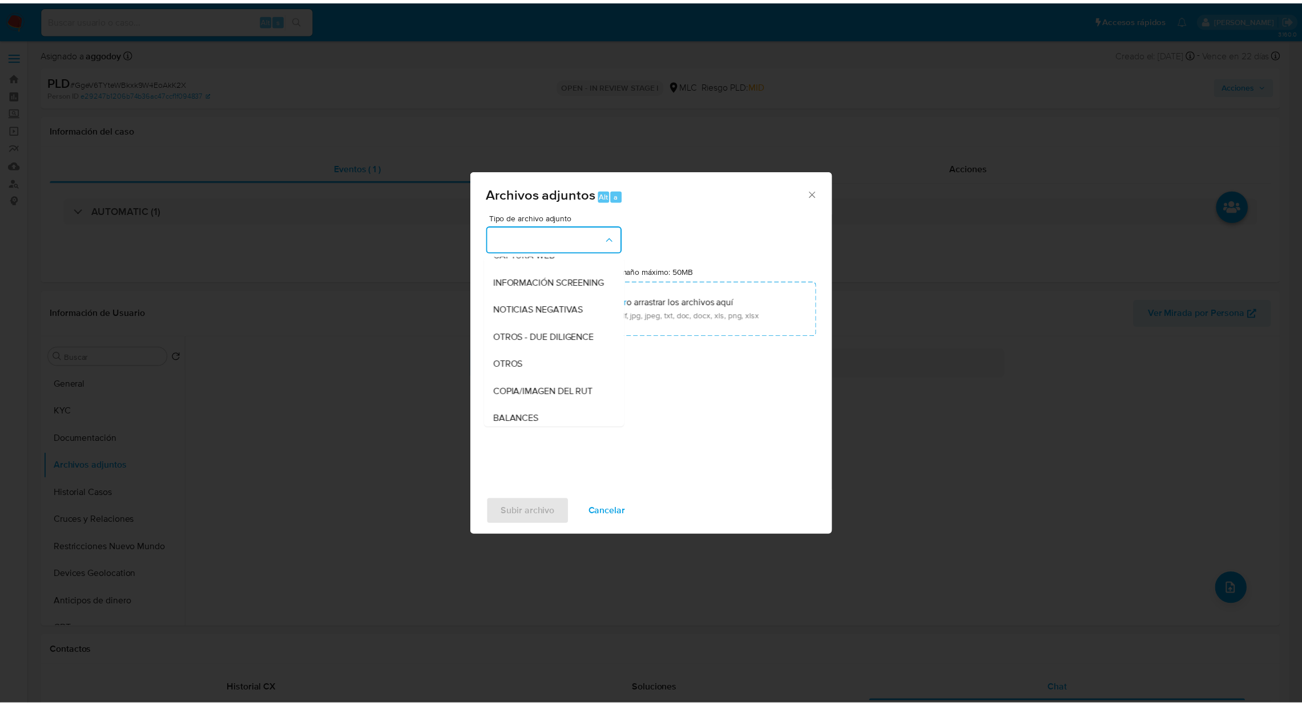
scroll to position [128, 0]
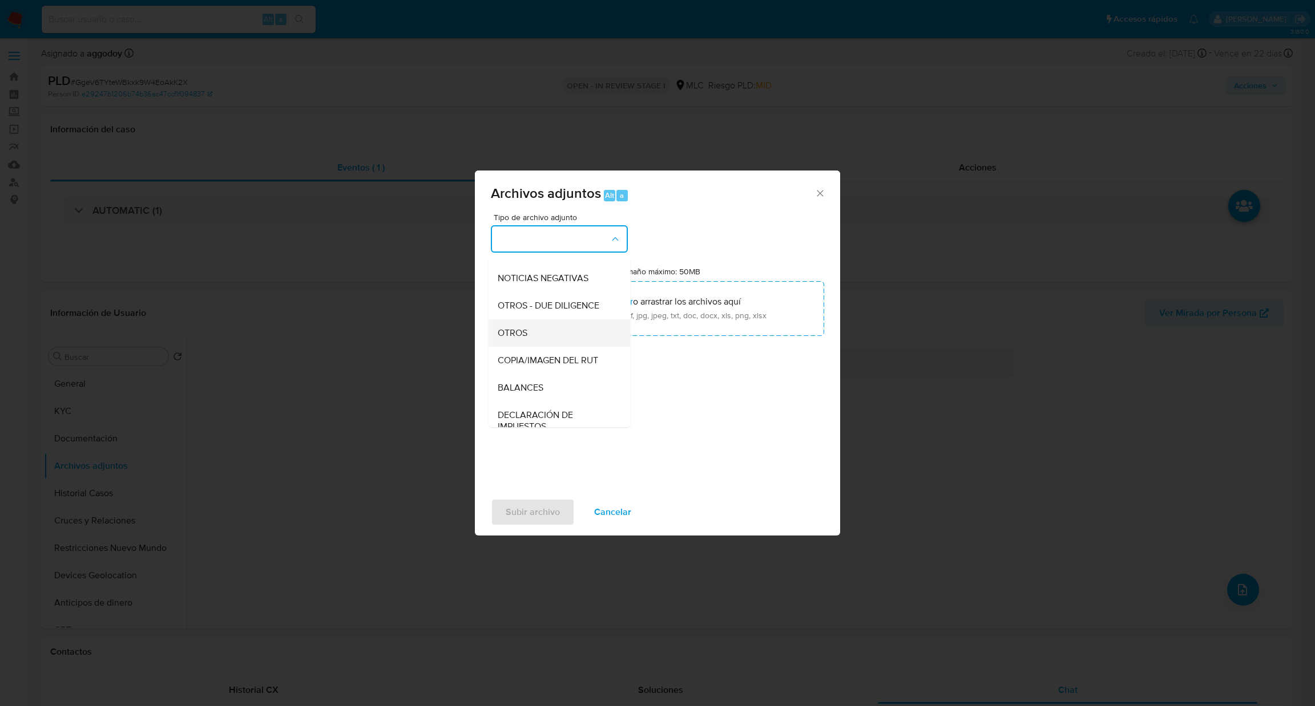
click at [543, 347] on div "OTROS" at bounding box center [556, 333] width 116 height 27
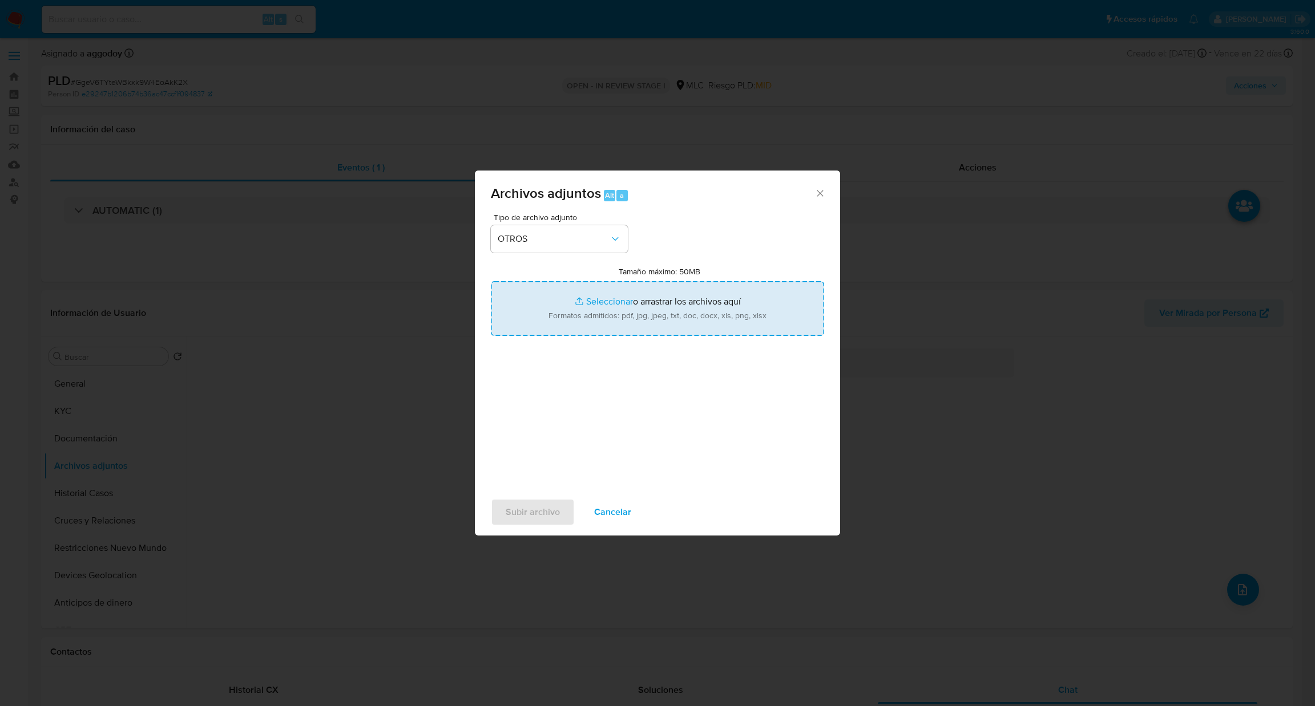
click at [549, 316] on input "Tamaño máximo: 50MB Seleccionar archivos" at bounding box center [657, 308] width 333 height 55
type input "C:\fakepath\305329597Movimientos .xlsx"
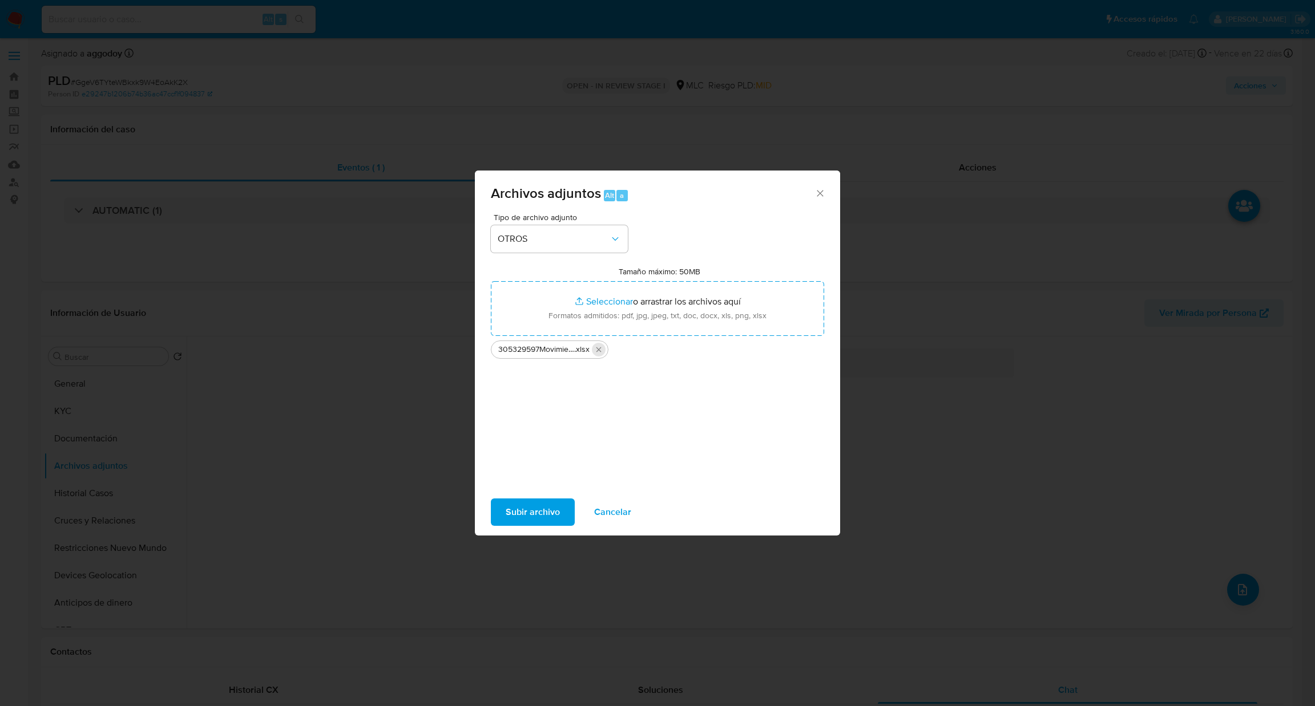
click at [602, 350] on icon "Eliminar 305329597Movimientos .xlsx" at bounding box center [598, 349] width 9 height 9
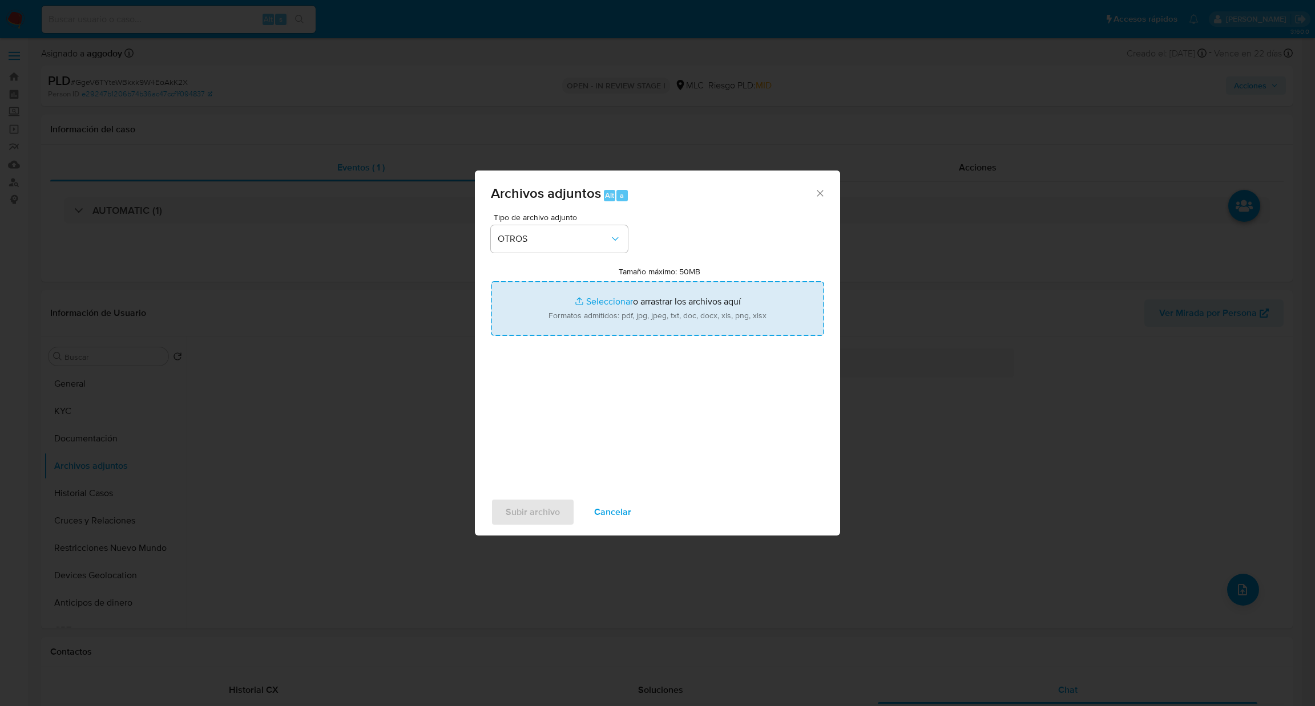
click at [604, 322] on input "Tamaño máximo: 50MB Seleccionar archivos" at bounding box center [657, 308] width 333 height 55
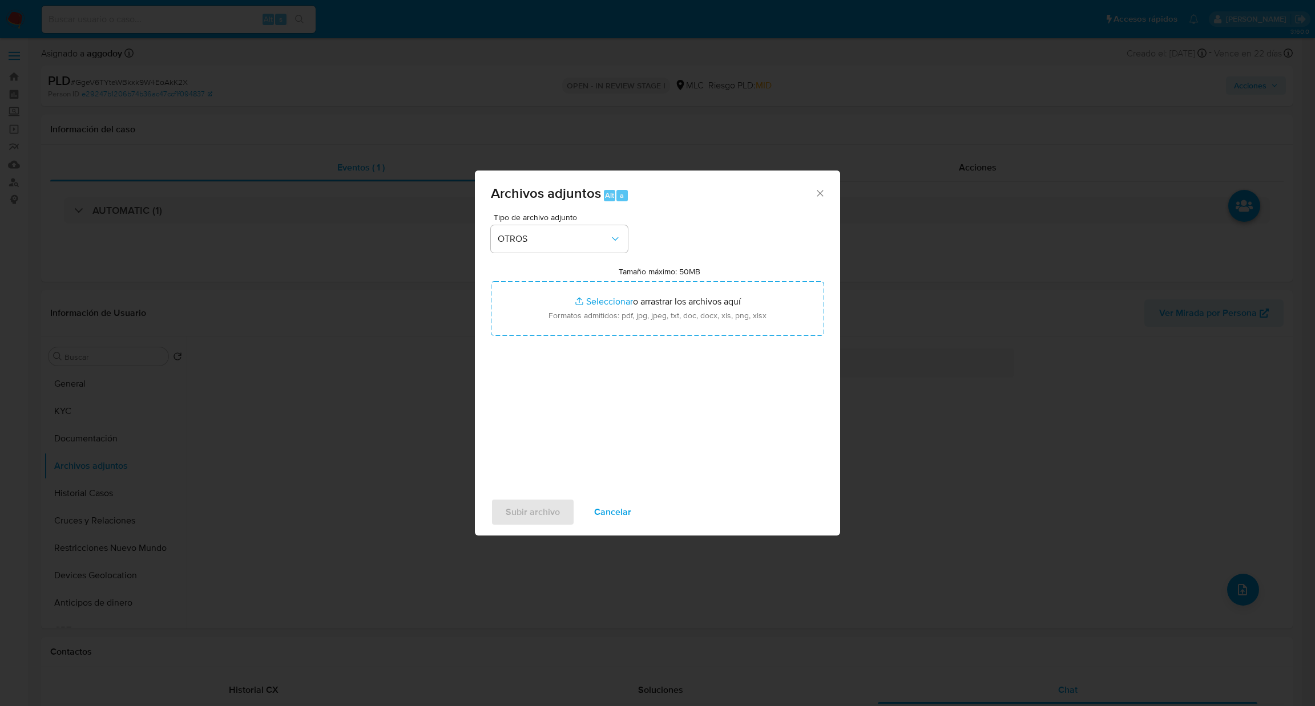
click at [612, 338] on div "Tipo de archivo adjunto OTROS Tamaño máximo: 50MB Seleccionar archivos Seleccio…" at bounding box center [657, 347] width 333 height 269
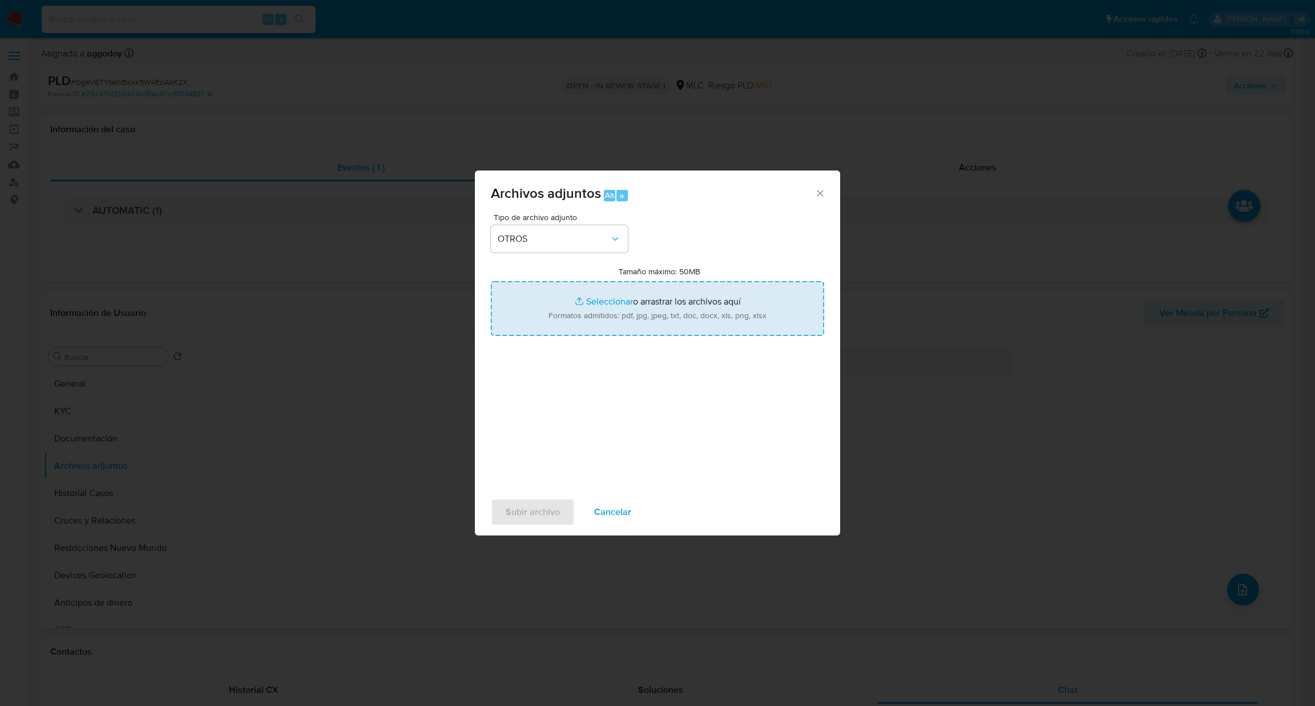
click at [611, 325] on input "Tamaño máximo: 50MB Seleccionar archivos" at bounding box center [657, 308] width 333 height 55
type input "C:\fakepath\360263265Movimientos.xlsx"
click at [734, 324] on input "Tamaño máximo: 50MB Seleccionar archivos" at bounding box center [657, 308] width 333 height 55
type input "C:\fakepath\Case Log - 360263265.pdf"
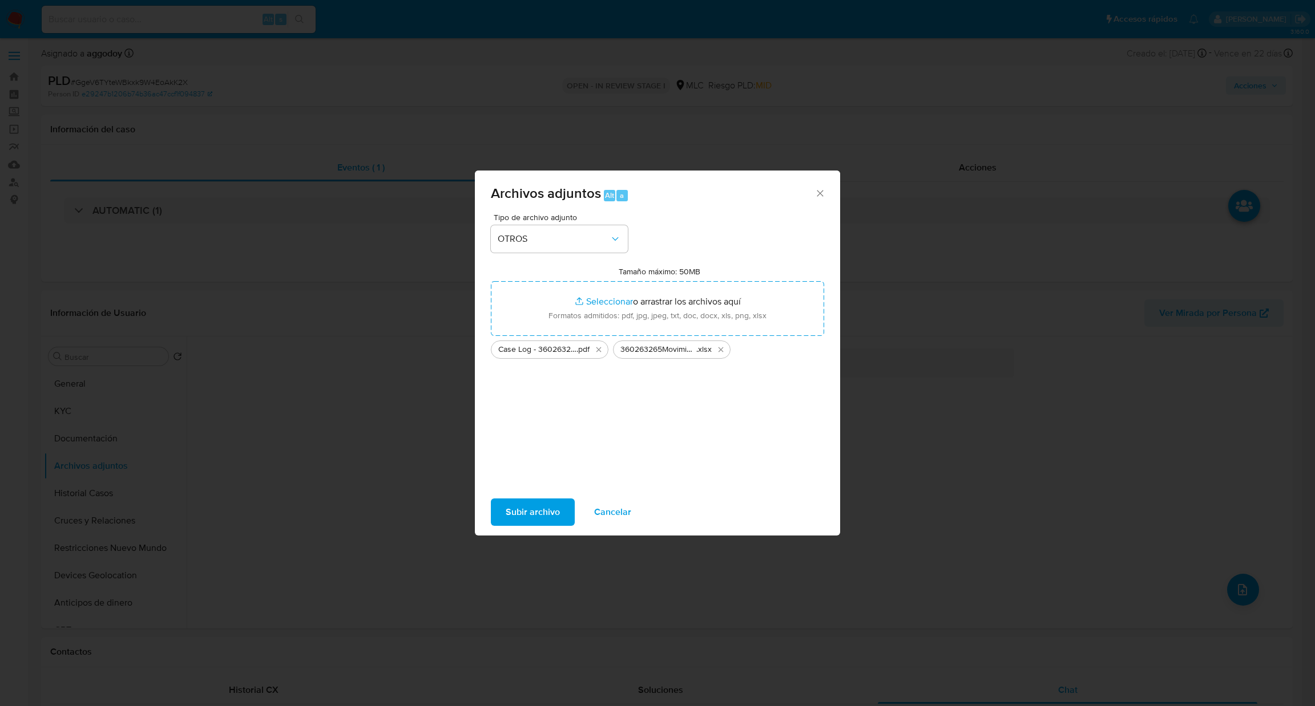
click at [544, 525] on span "Subir archivo" at bounding box center [533, 512] width 54 height 25
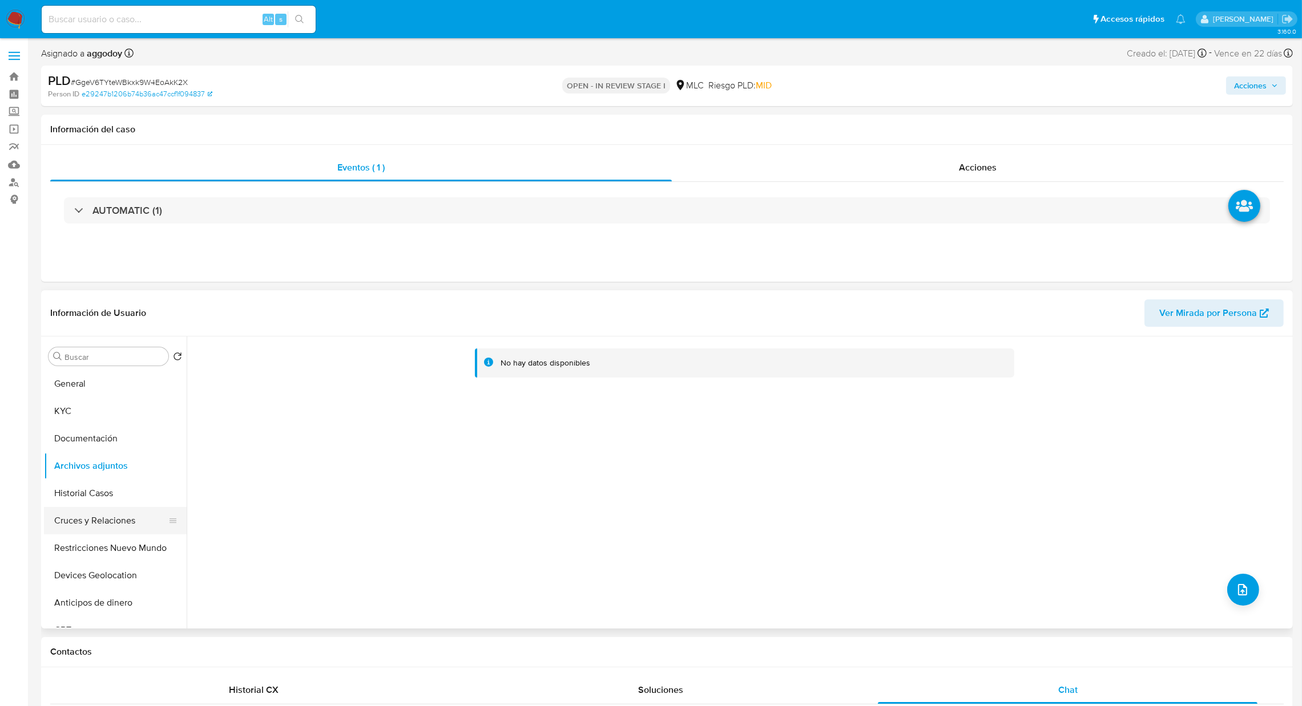
drag, startPoint x: 66, startPoint y: 514, endPoint x: 74, endPoint y: 508, distance: 9.7
click at [68, 514] on button "Cruces y Relaciones" at bounding box center [111, 520] width 134 height 27
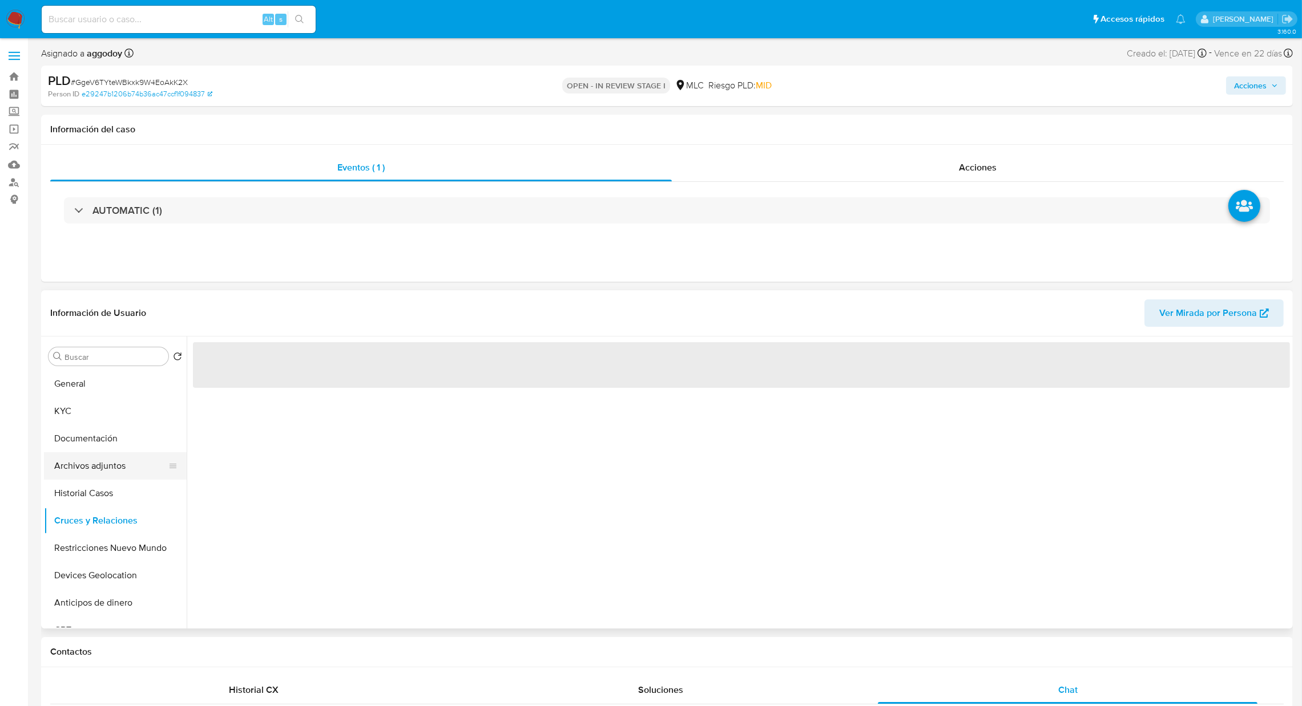
click at [87, 463] on button "Archivos adjuntos" at bounding box center [111, 466] width 134 height 27
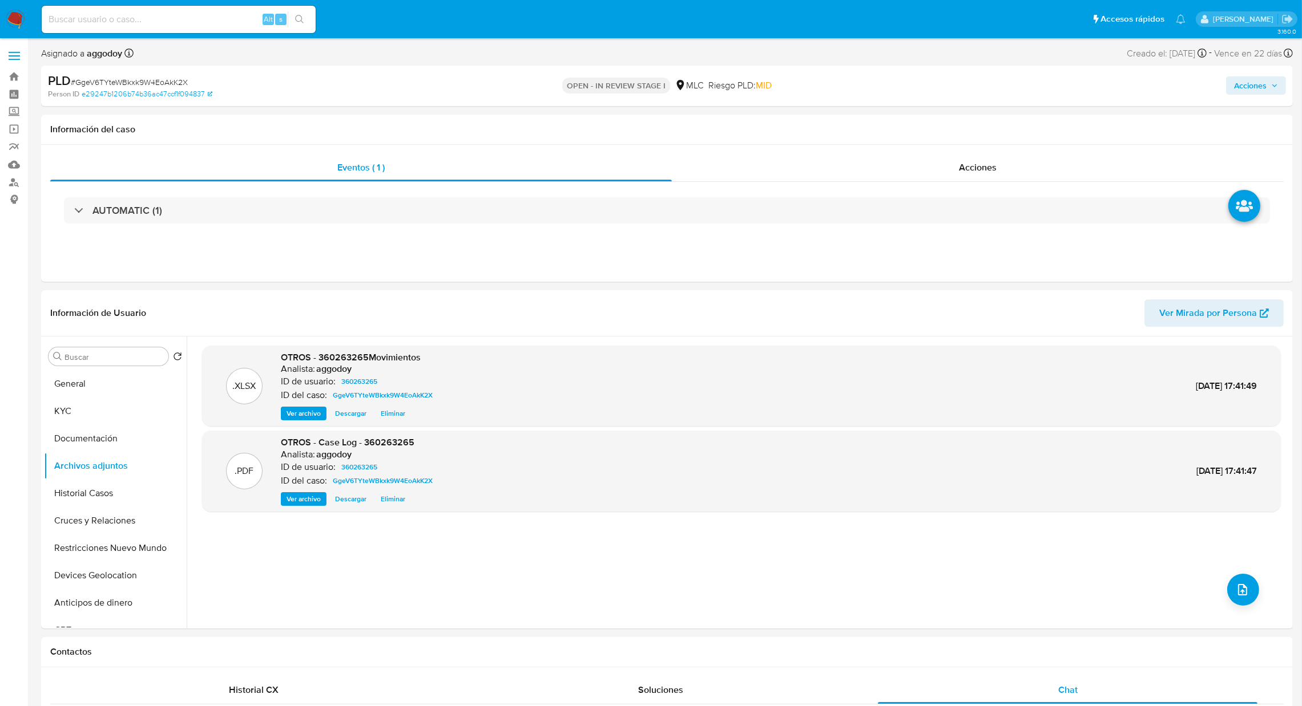
click at [1266, 88] on span "Acciones" at bounding box center [1250, 85] width 33 height 18
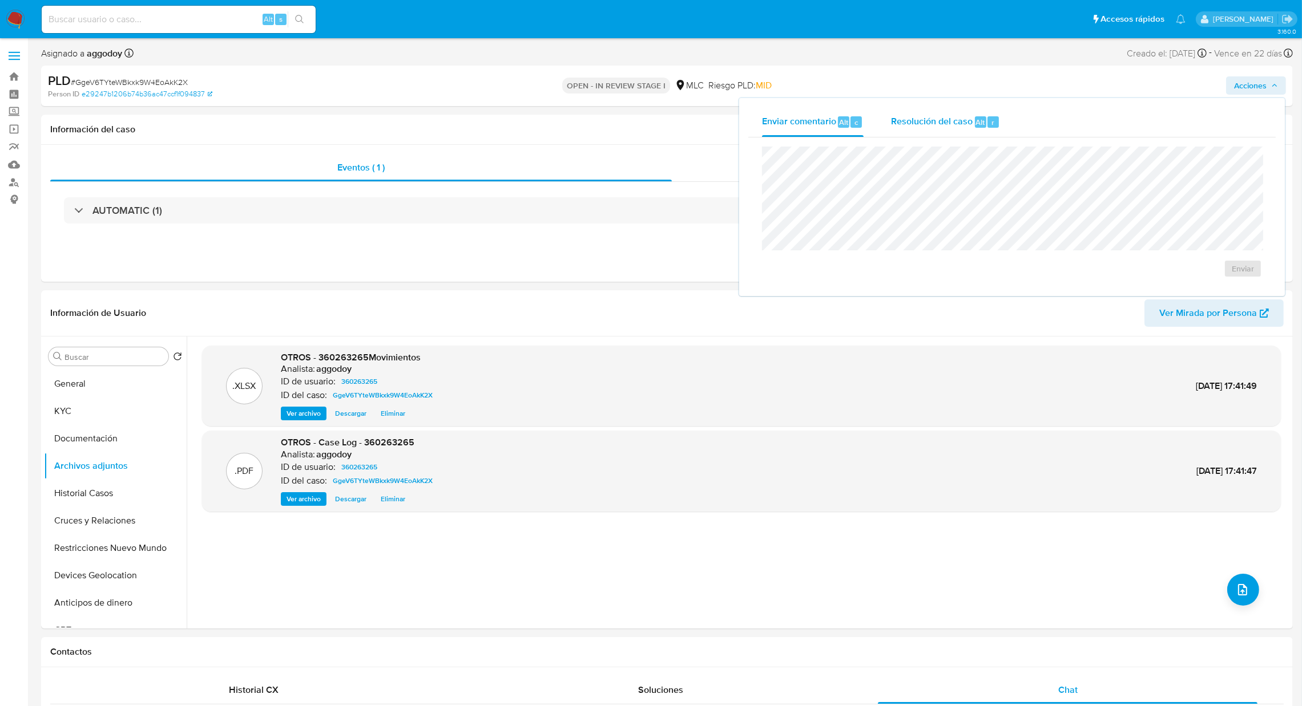
click at [935, 135] on div "Resolución del caso Alt r" at bounding box center [945, 122] width 109 height 30
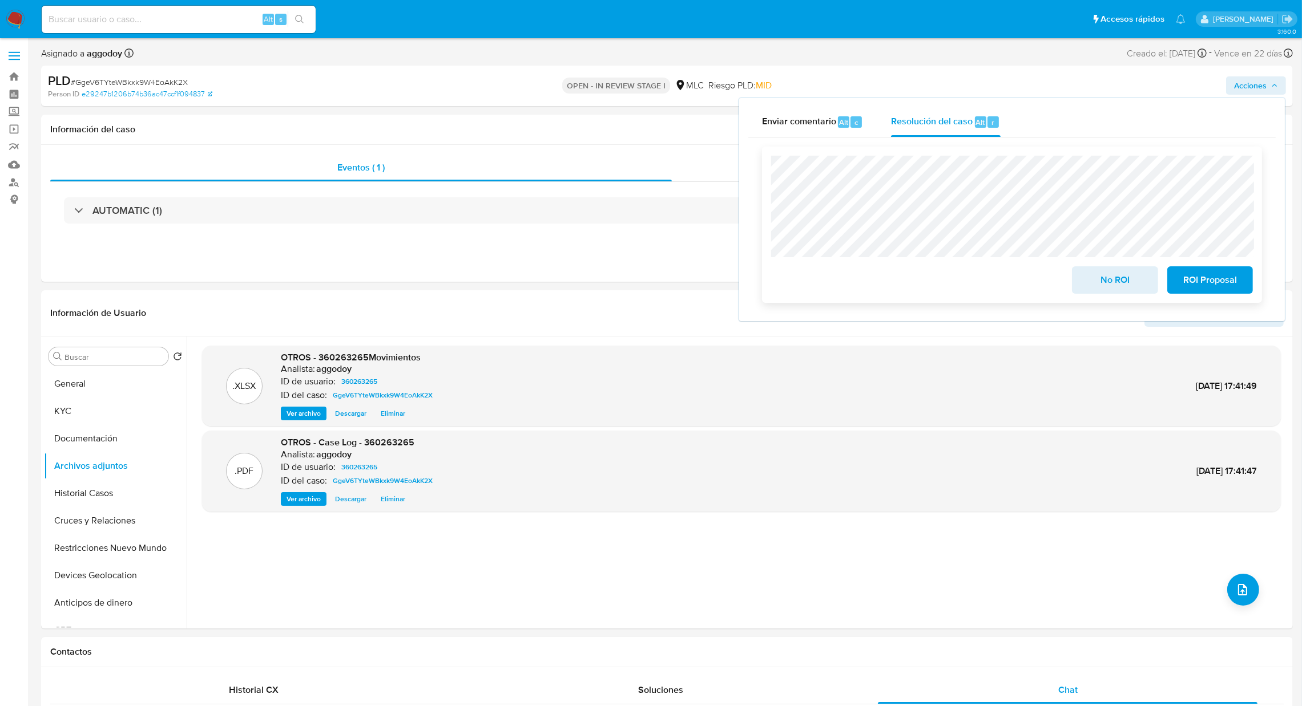
click at [1118, 281] on span "No ROI" at bounding box center [1115, 280] width 56 height 25
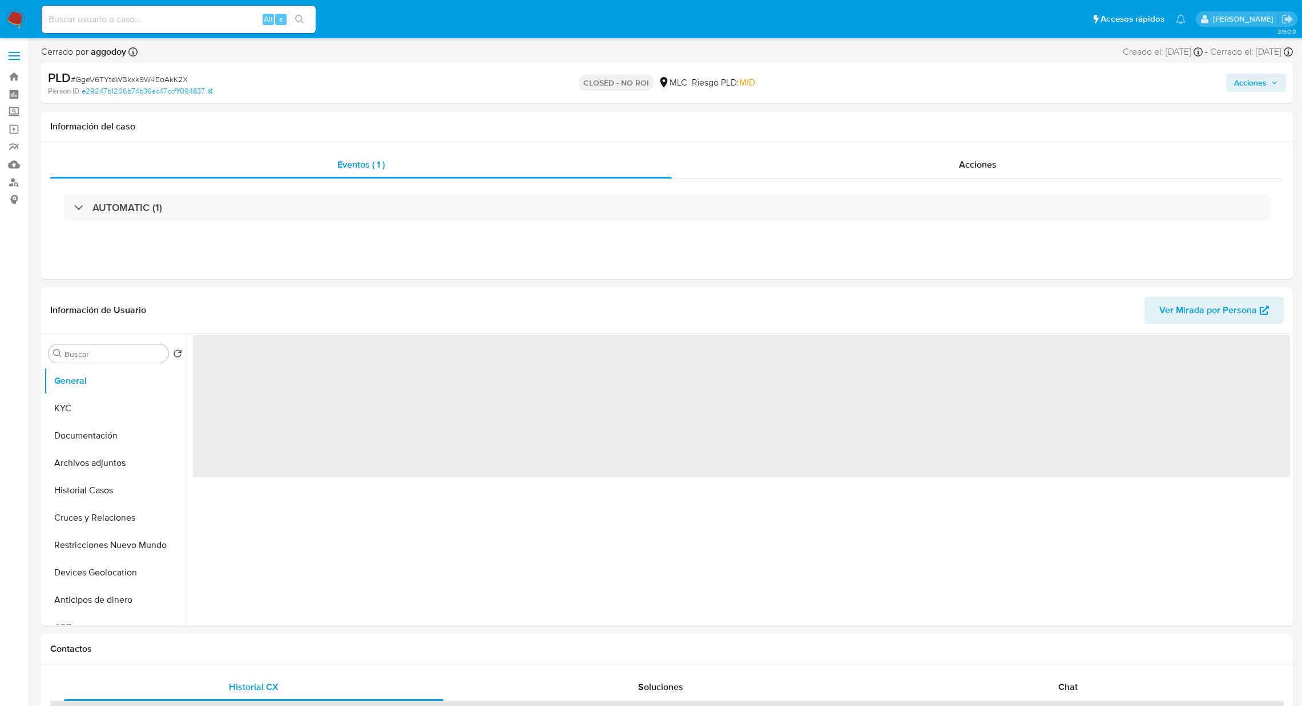
select select "10"
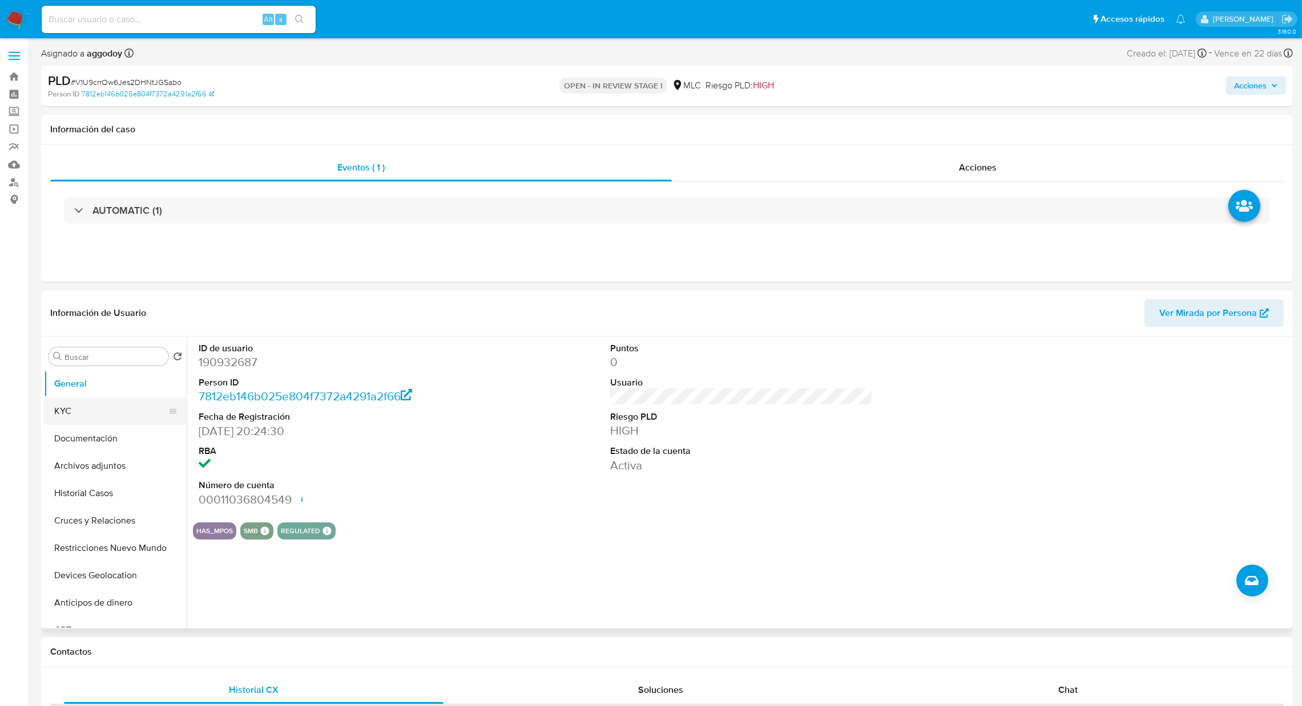
click at [132, 402] on button "KYC" at bounding box center [111, 411] width 134 height 27
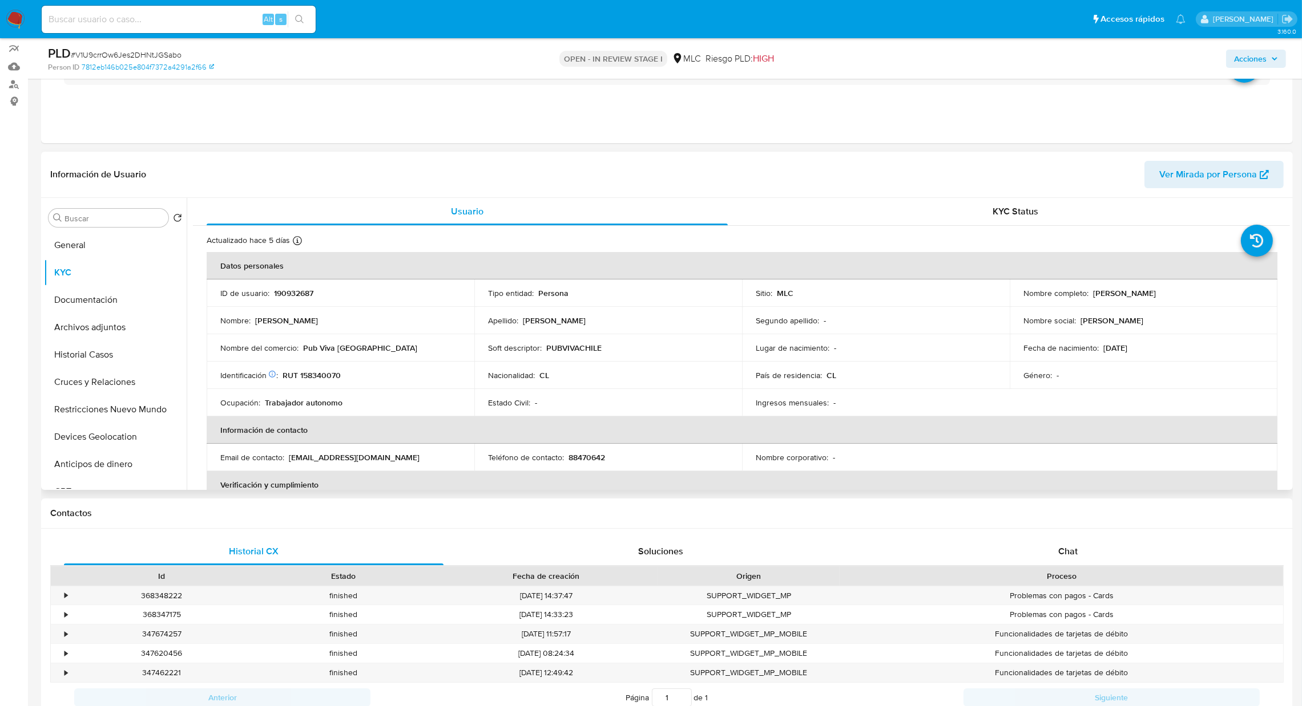
drag, startPoint x: 1091, startPoint y: 294, endPoint x: 1203, endPoint y: 294, distance: 112.4
click at [1206, 294] on div "Nombre completo : Pedro Alexis Romero Becerra" at bounding box center [1143, 293] width 240 height 10
drag, startPoint x: 1193, startPoint y: 294, endPoint x: 1124, endPoint y: 258, distance: 77.8
click at [1128, 249] on div "Actualizado hace 5 días Creado: 12/11/2023 04:25:13 Actualizado: 14/09/2025 00:…" at bounding box center [727, 242] width 1041 height 15
drag, startPoint x: 1089, startPoint y: 292, endPoint x: 1196, endPoint y: 292, distance: 106.1
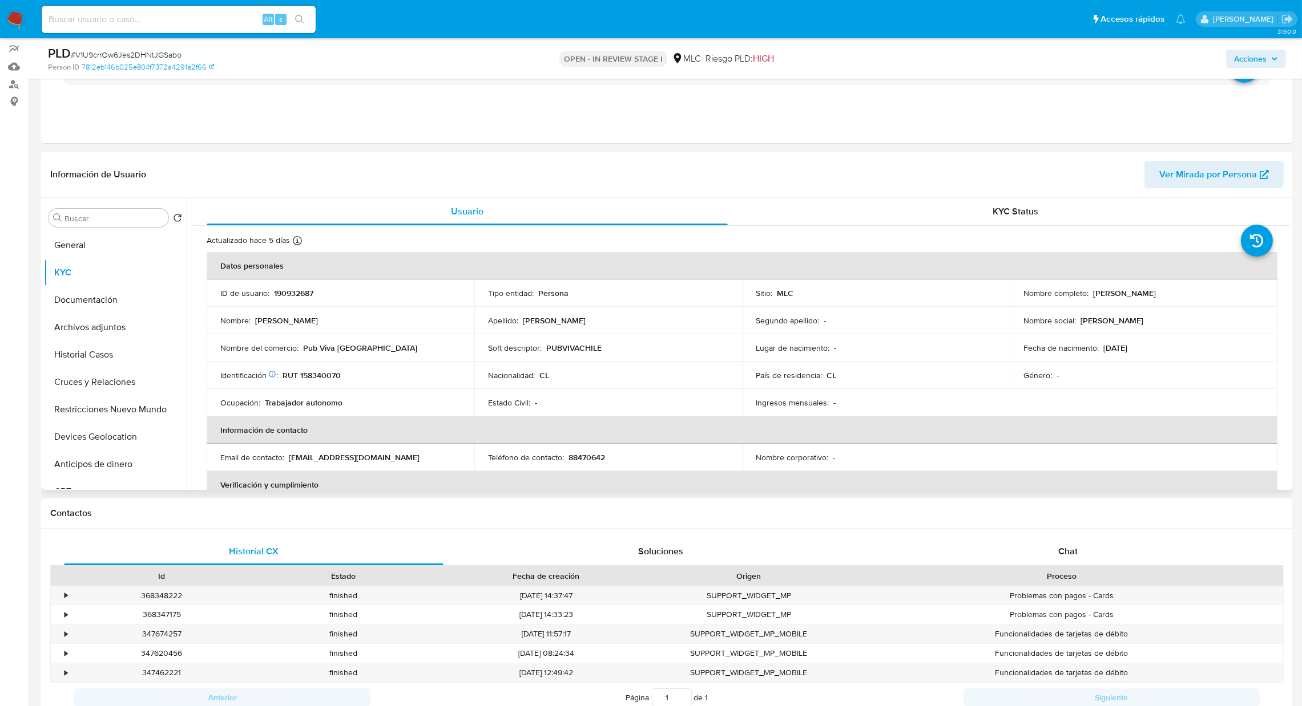
click at [1196, 292] on div "Nombre completo : Pedro Alexis Romero Becerra" at bounding box center [1143, 293] width 240 height 10
copy p "Pedro Alexis Romero Becerra"
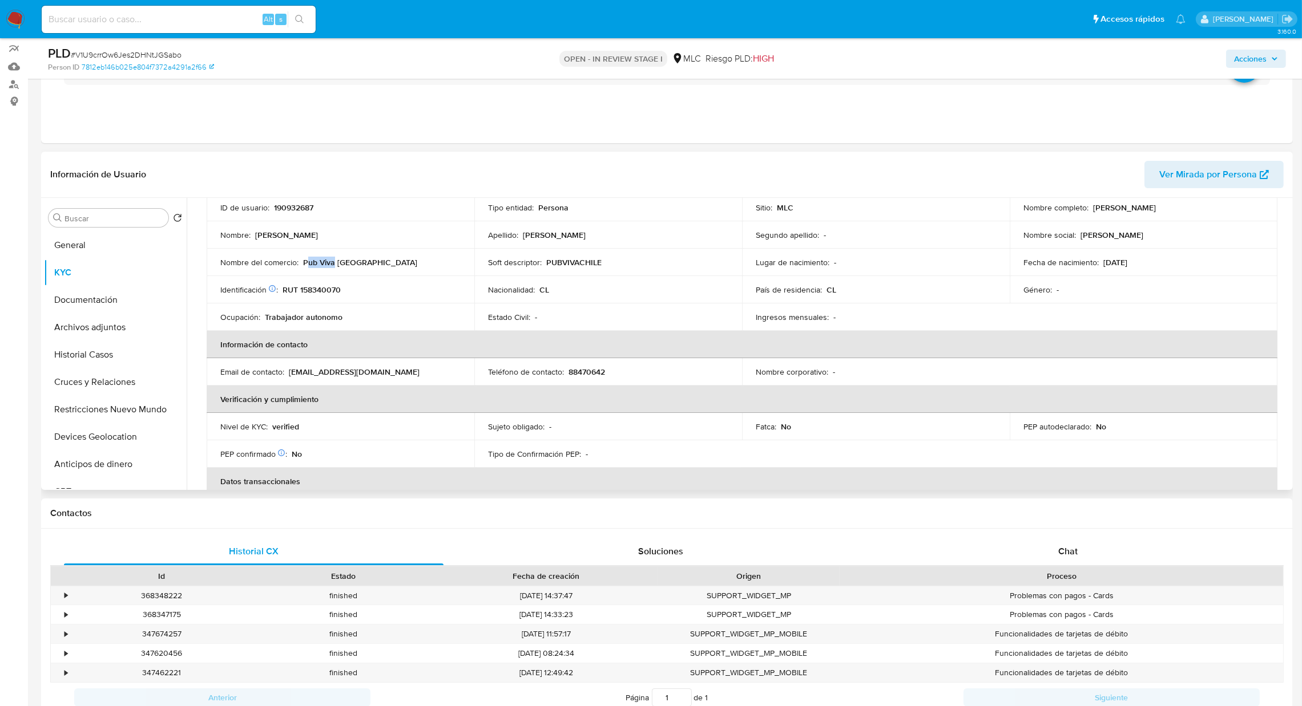
drag, startPoint x: 307, startPoint y: 261, endPoint x: 334, endPoint y: 268, distance: 27.7
click at [334, 268] on p "Pub Viva Chile" at bounding box center [360, 262] width 114 height 10
drag, startPoint x: 354, startPoint y: 269, endPoint x: 302, endPoint y: 260, distance: 52.6
click at [302, 260] on td "Nombre del comercio : Pub Viva Chile" at bounding box center [341, 262] width 268 height 27
copy p "Pub Viva Chile"
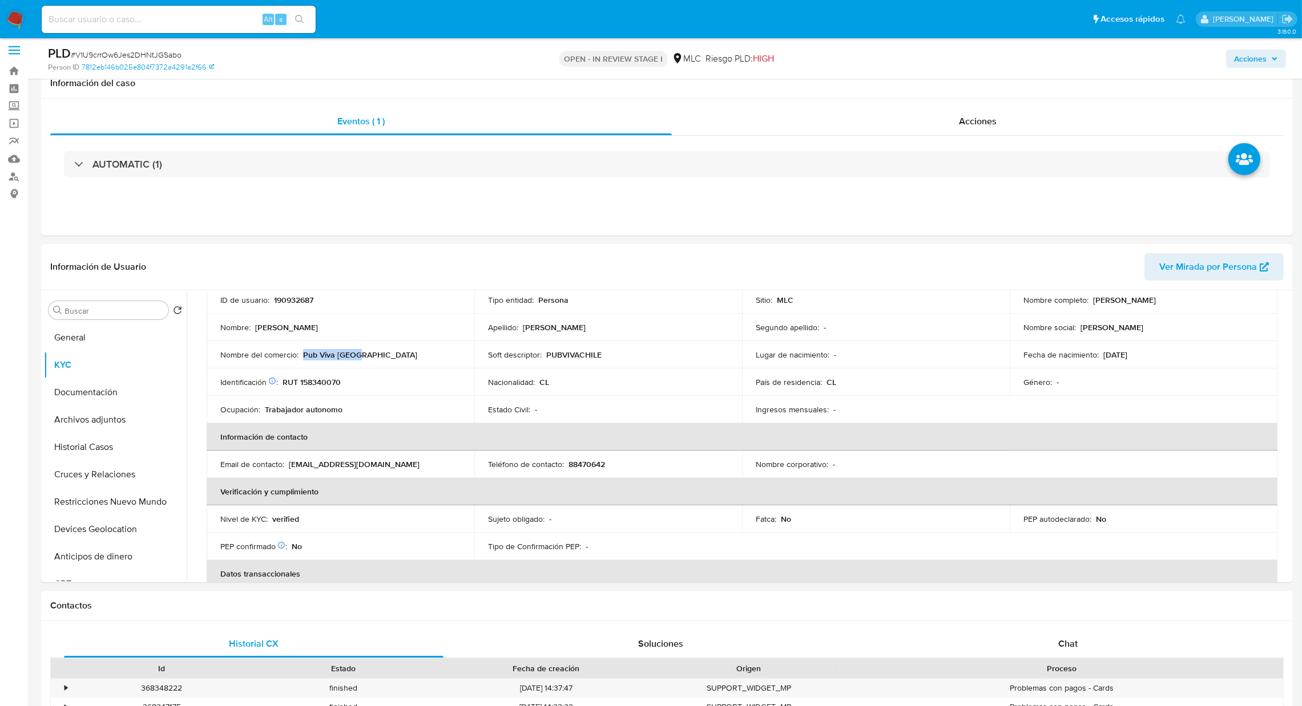
scroll to position [0, 0]
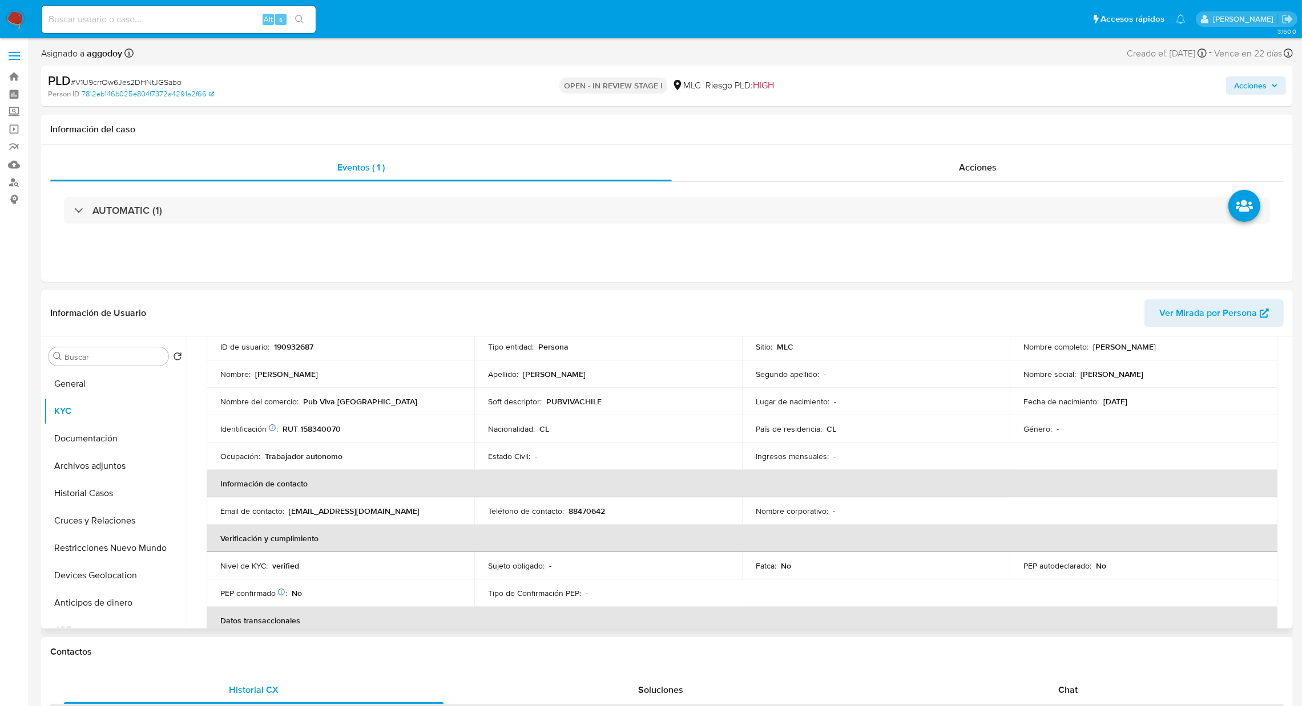
click at [325, 429] on p "RUT 158340070" at bounding box center [311, 429] width 58 height 10
copy p "158340070"
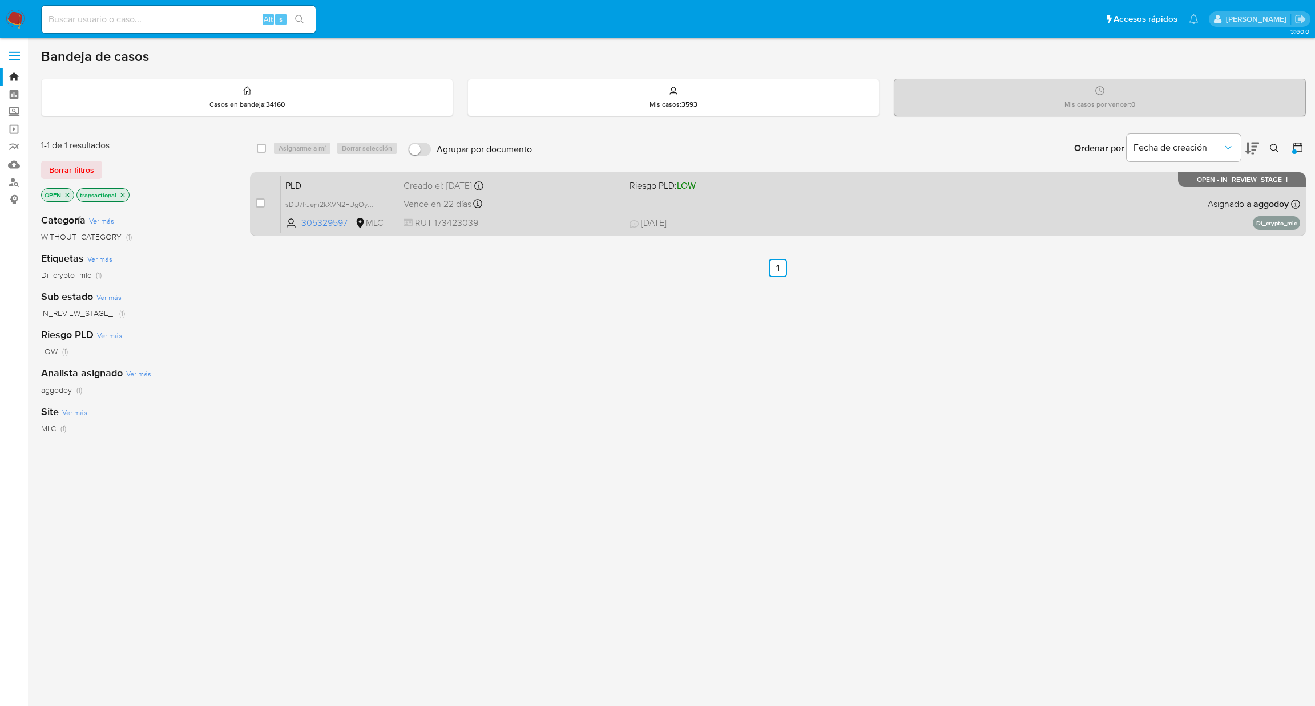
click at [689, 219] on span "[DATE] [DATE] 23:03" at bounding box center [851, 223] width 444 height 13
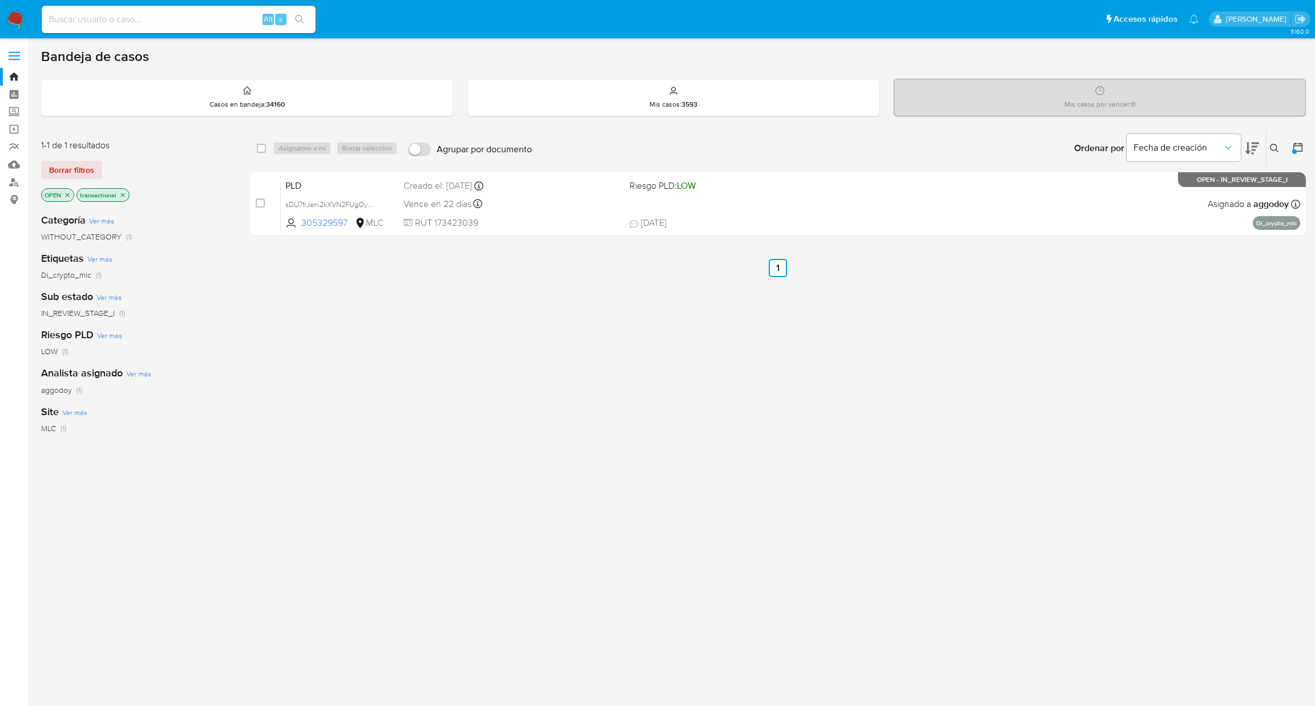
click at [122, 196] on icon "close-filter" at bounding box center [122, 195] width 7 height 7
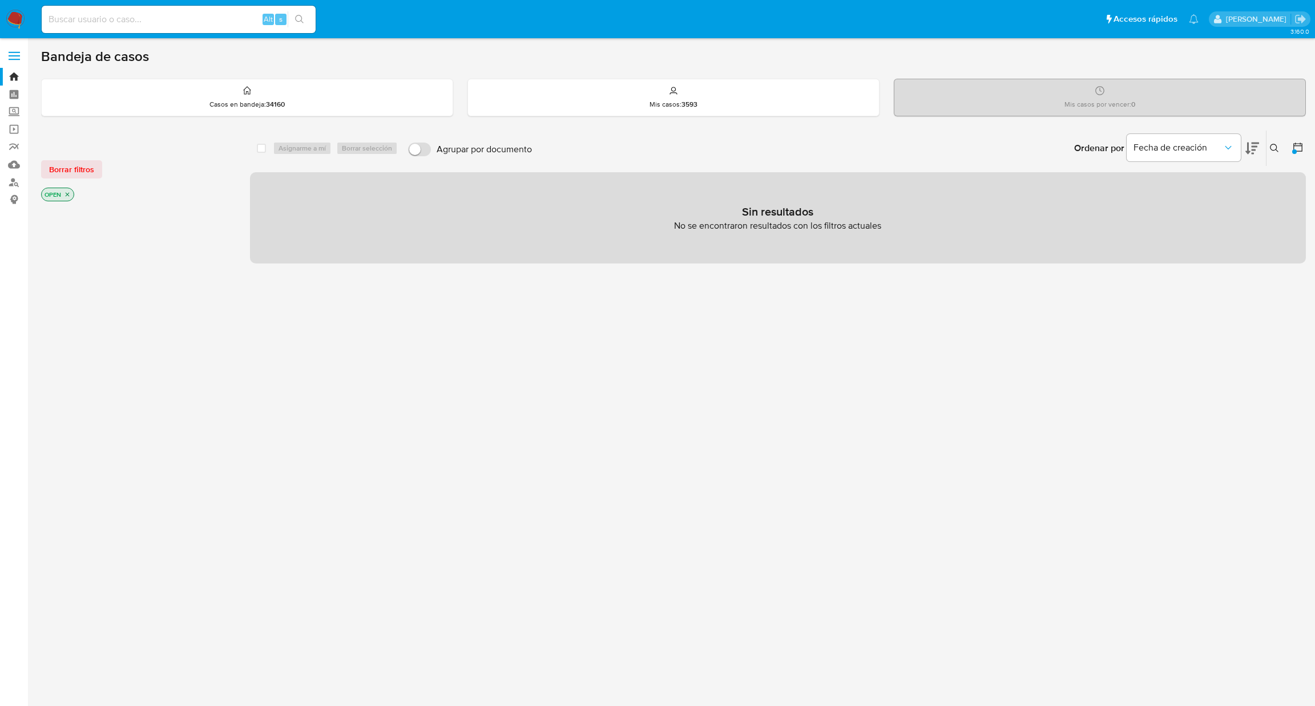
click at [1280, 148] on button at bounding box center [1275, 149] width 19 height 14
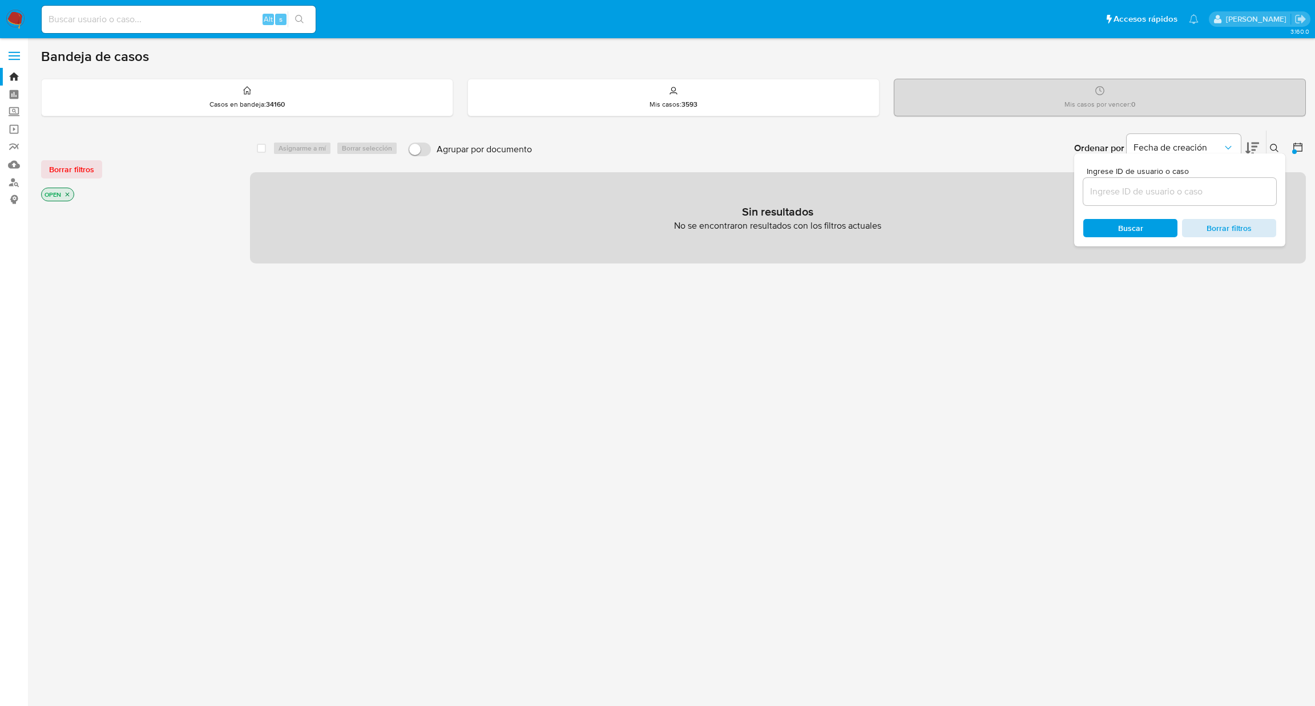
click at [1235, 229] on span "Borrar filtros" at bounding box center [1229, 228] width 78 height 16
click at [1243, 229] on span "Borrar filtros" at bounding box center [1229, 228] width 78 height 16
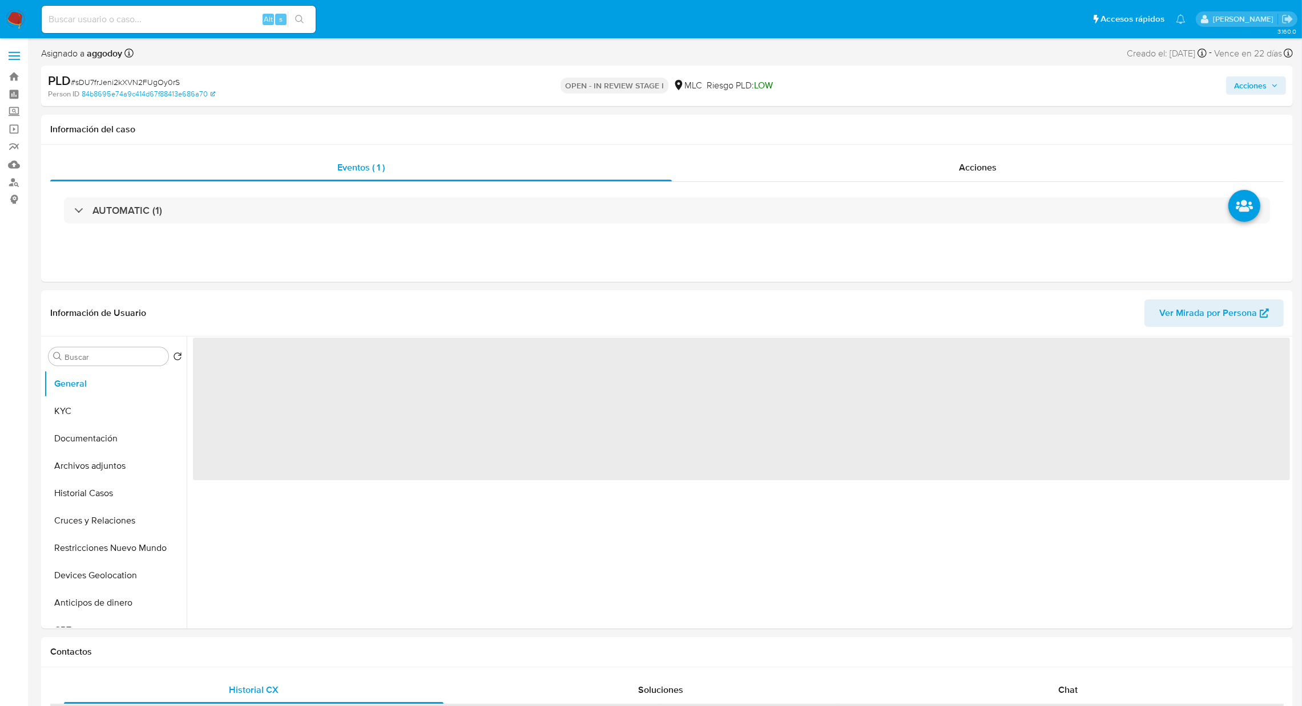
select select "10"
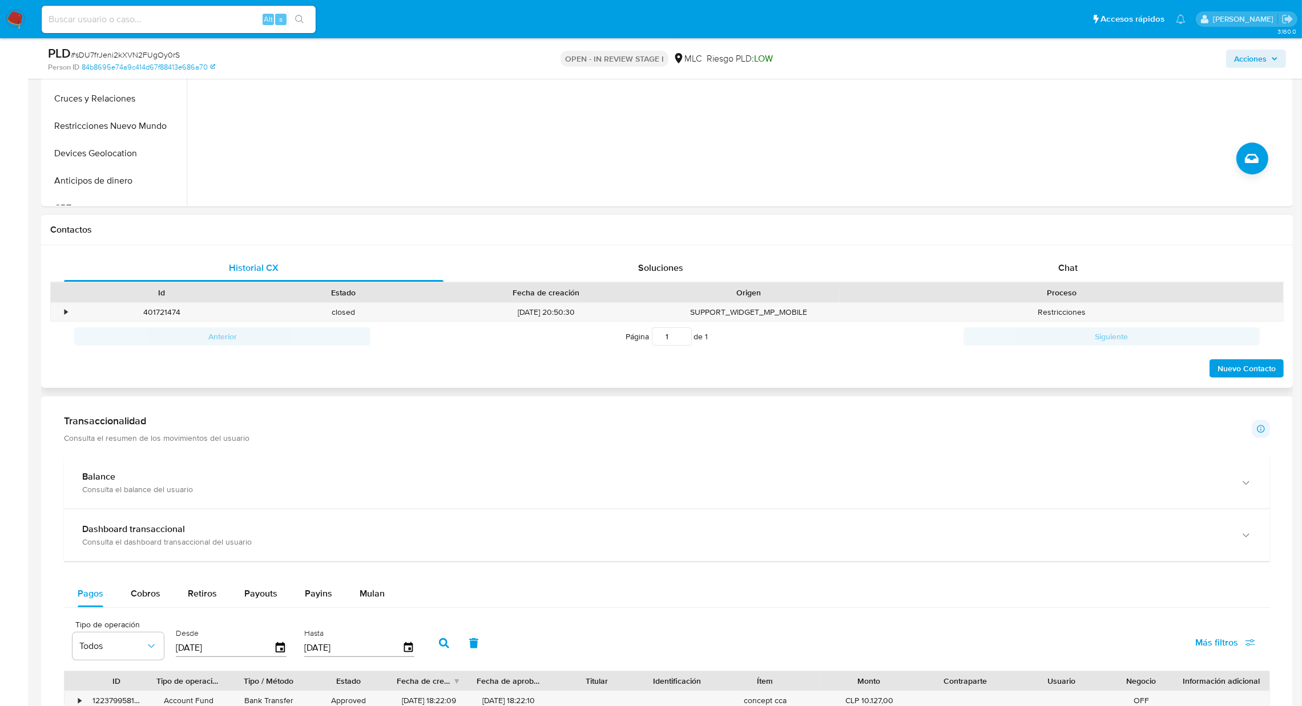
scroll to position [342, 0]
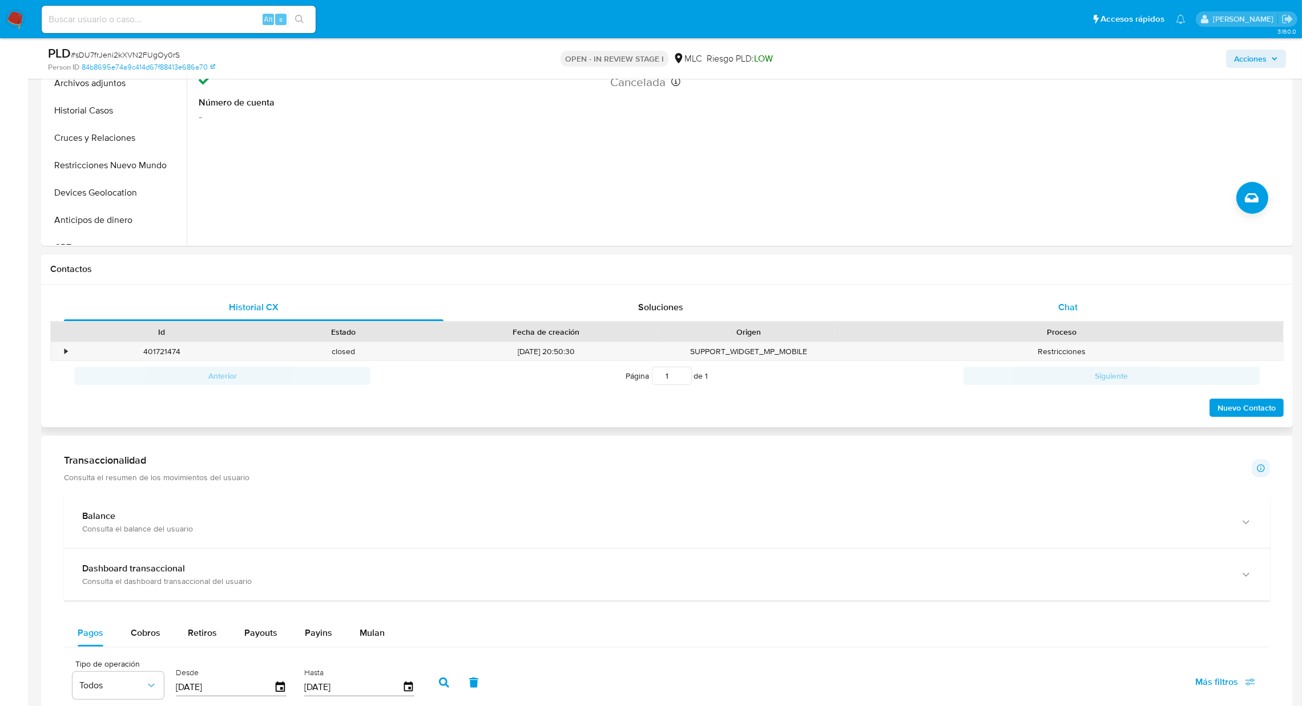
click at [1056, 296] on div "Chat" at bounding box center [1067, 307] width 379 height 27
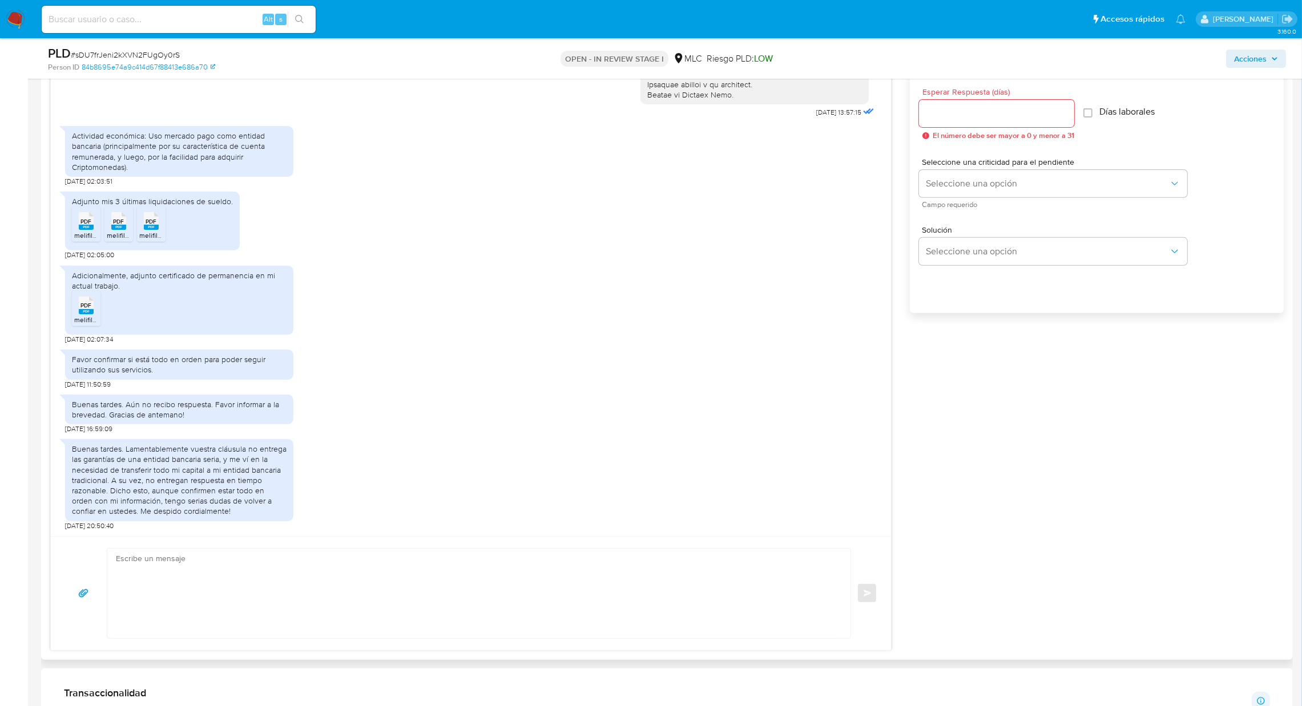
scroll to position [770, 0]
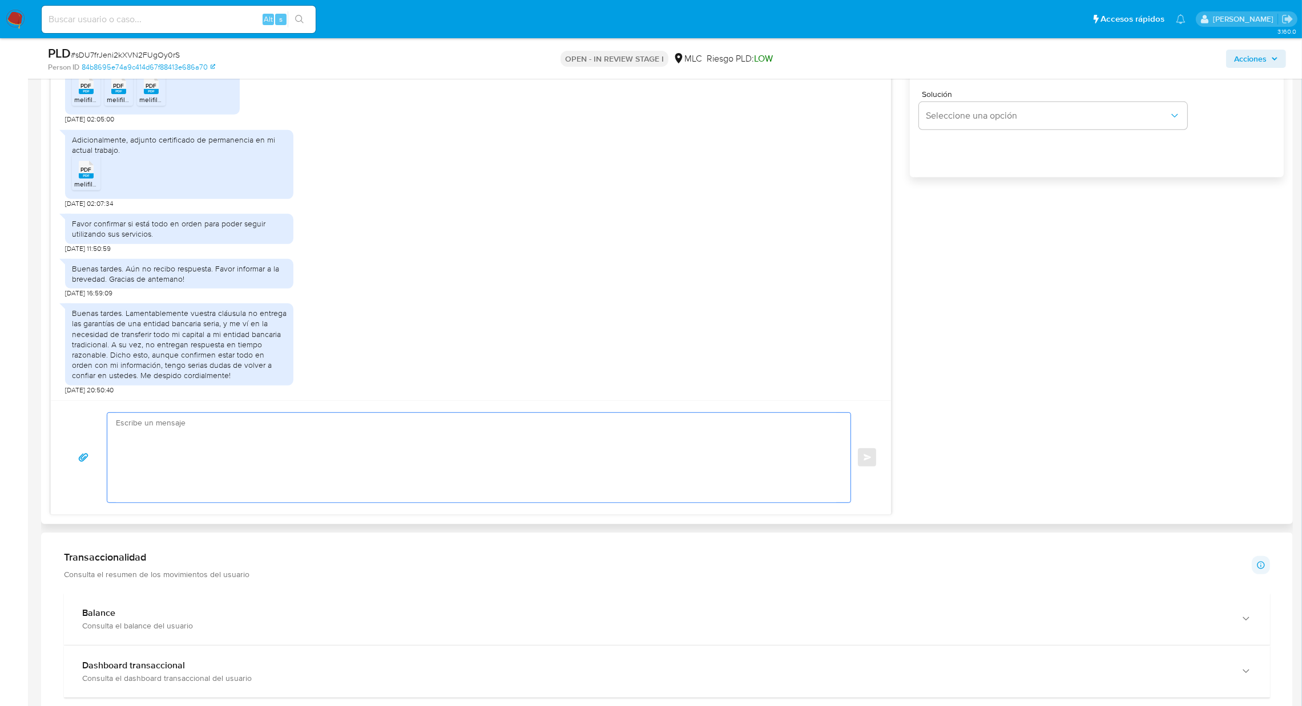
paste textarea "Hola XXX, Te agradecemos por tu respuesta y el tiempo dedicado. Necesitábamos v…"
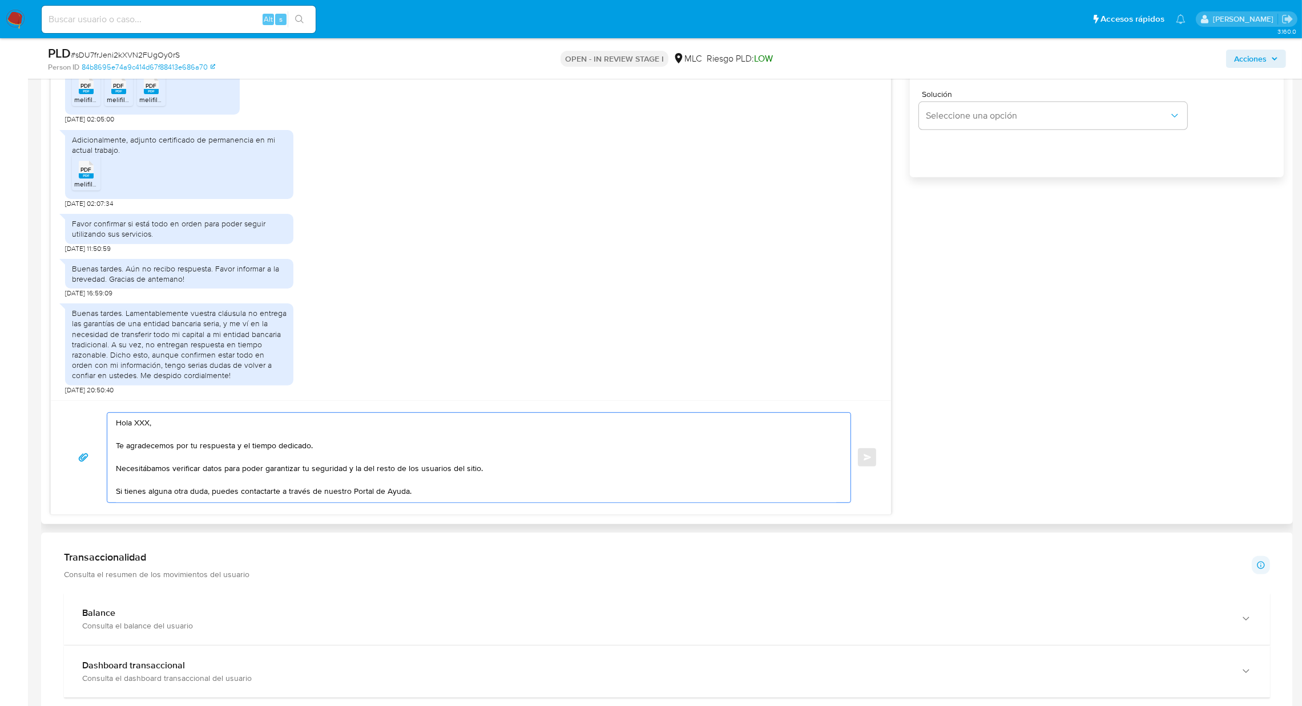
scroll to position [6, 0]
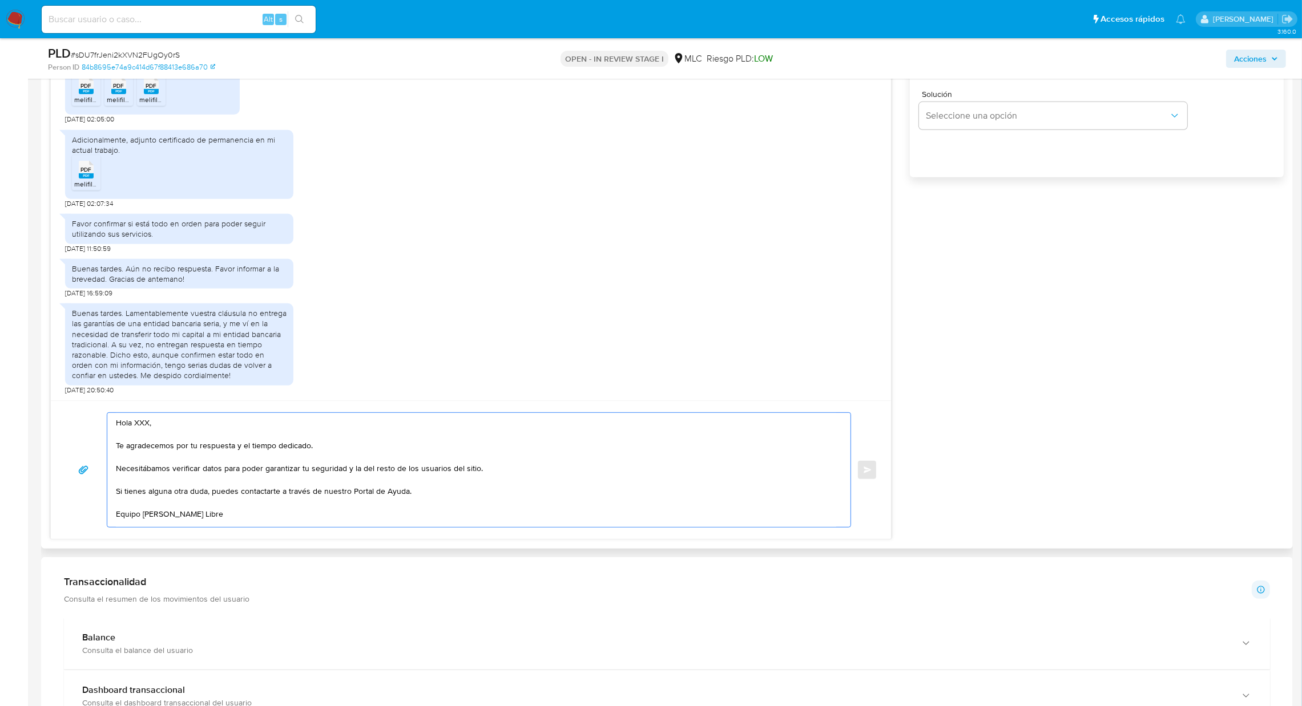
click at [146, 422] on textarea "Hola XXX, Te agradecemos por tu respuesta y el tiempo dedicado. Necesitábamos v…" at bounding box center [476, 470] width 720 height 114
click at [146, 421] on textarea "Hola XXX, Te agradecemos por tu respuesta y el tiempo dedicado. Necesitábamos v…" at bounding box center [476, 470] width 720 height 114
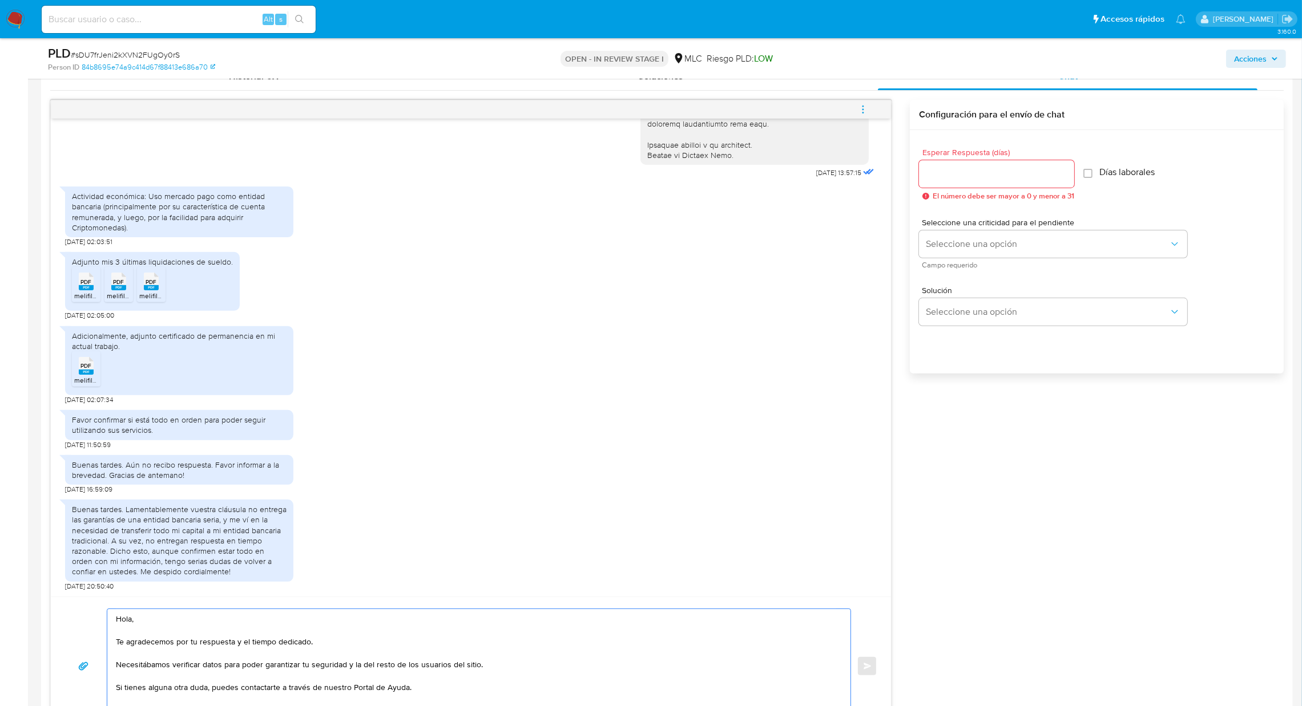
scroll to position [427, 0]
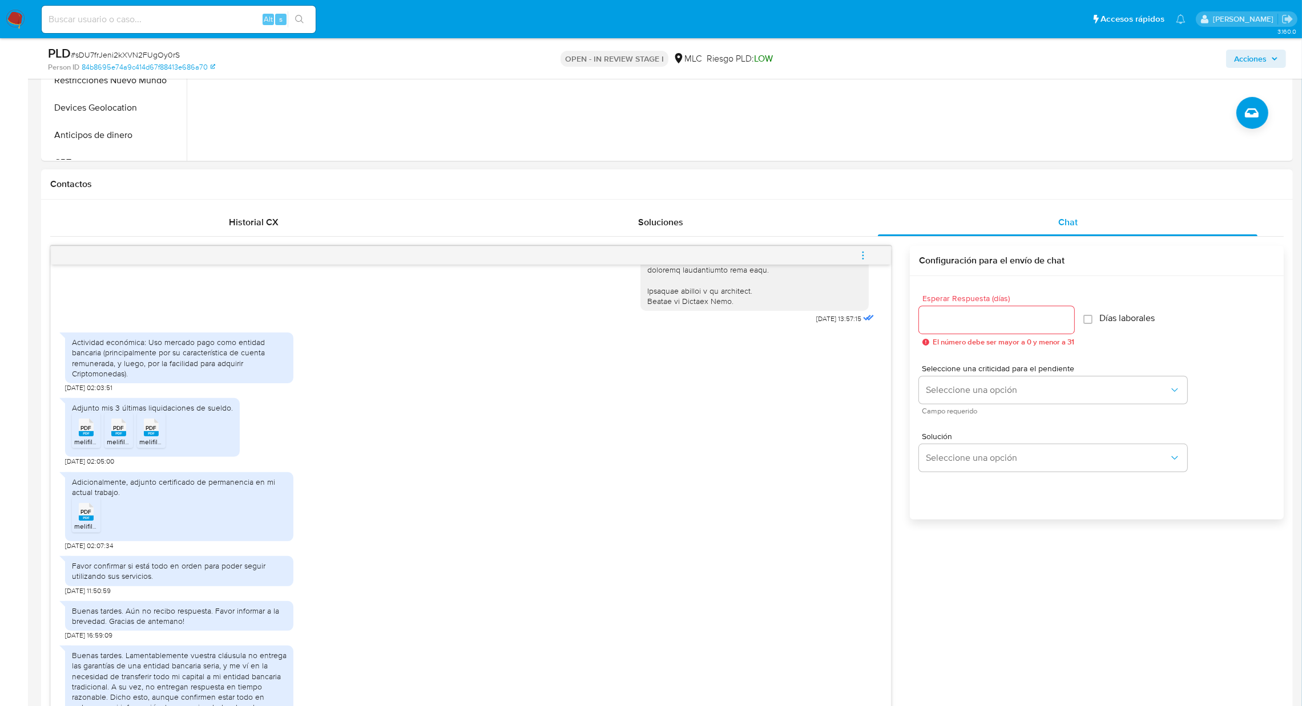
type textarea "Hola, Te agradecemos por tu respuesta y el tiempo dedicado. Necesitábamos verif…"
click at [998, 321] on input "Esperar Respuesta (días)" at bounding box center [996, 320] width 155 height 15
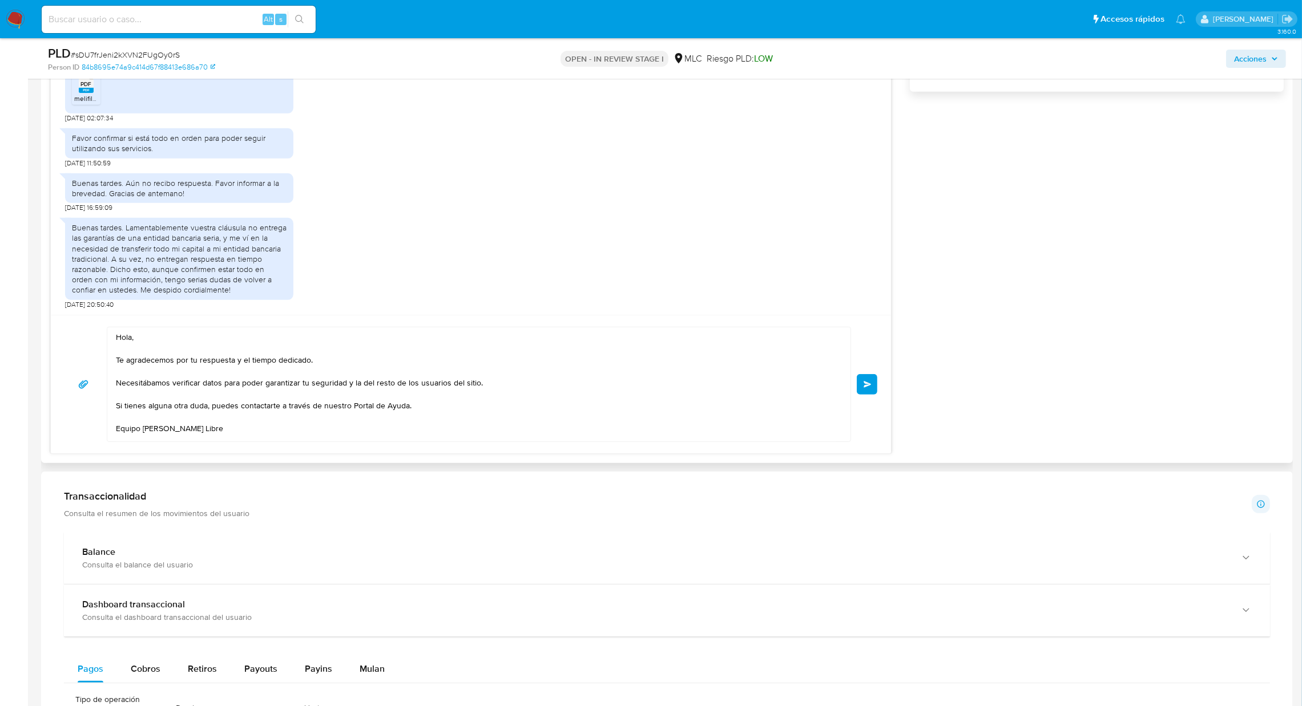
type input "0"
click at [879, 384] on div "Hola, Te agradecemos por tu respuesta y el tiempo dedicado. Necesitábamos verif…" at bounding box center [471, 384] width 840 height 139
click at [874, 379] on button "Enviar" at bounding box center [867, 384] width 21 height 21
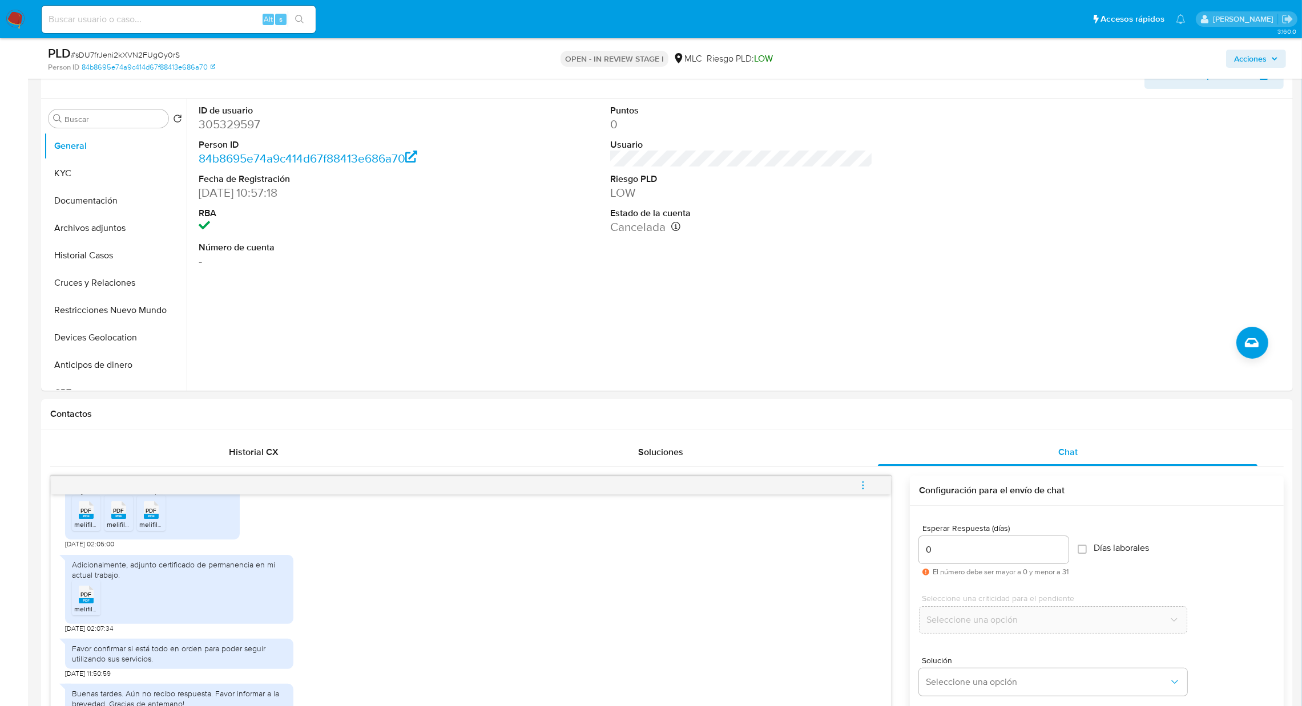
scroll to position [171, 0]
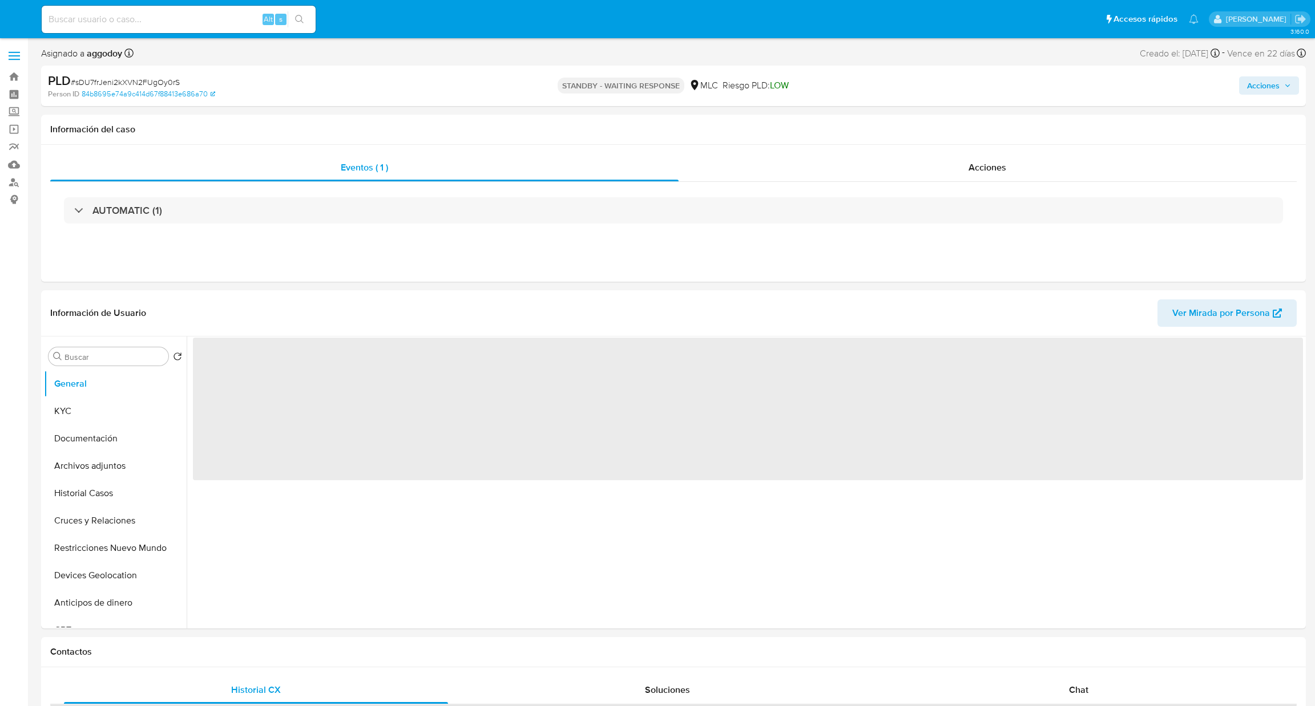
select select "10"
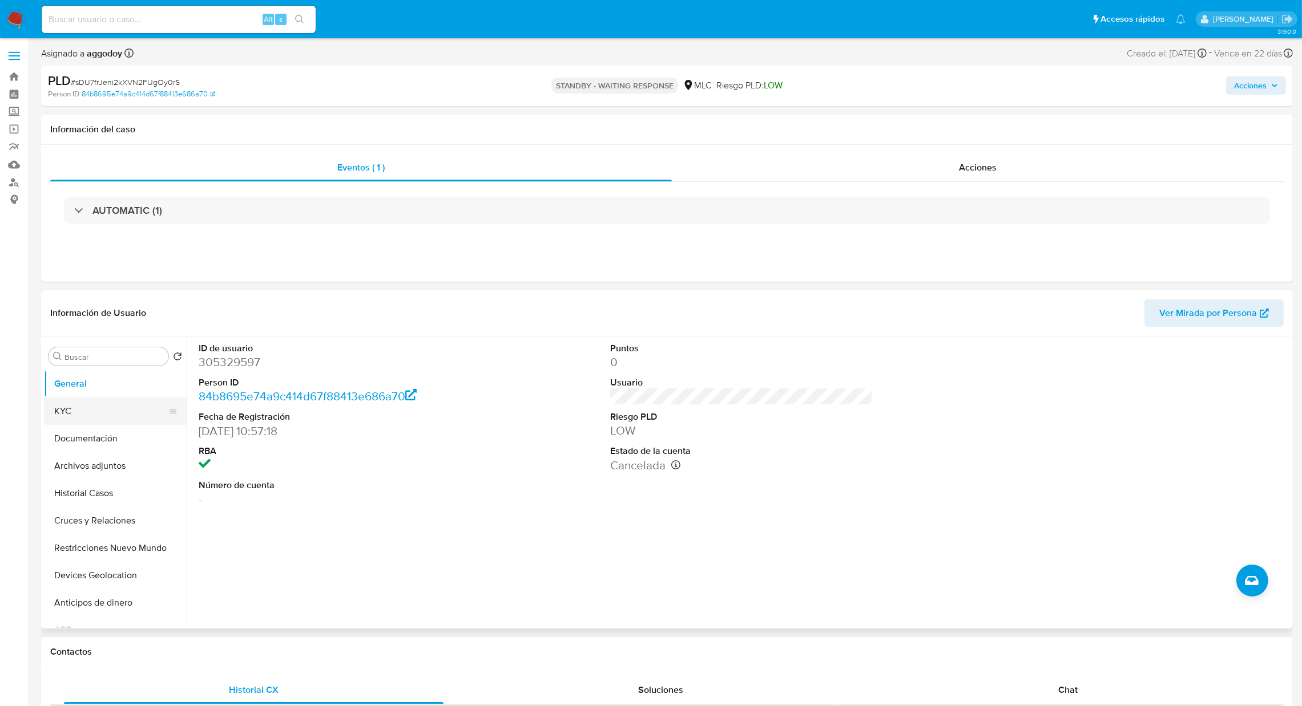
click at [75, 413] on button "KYC" at bounding box center [111, 411] width 134 height 27
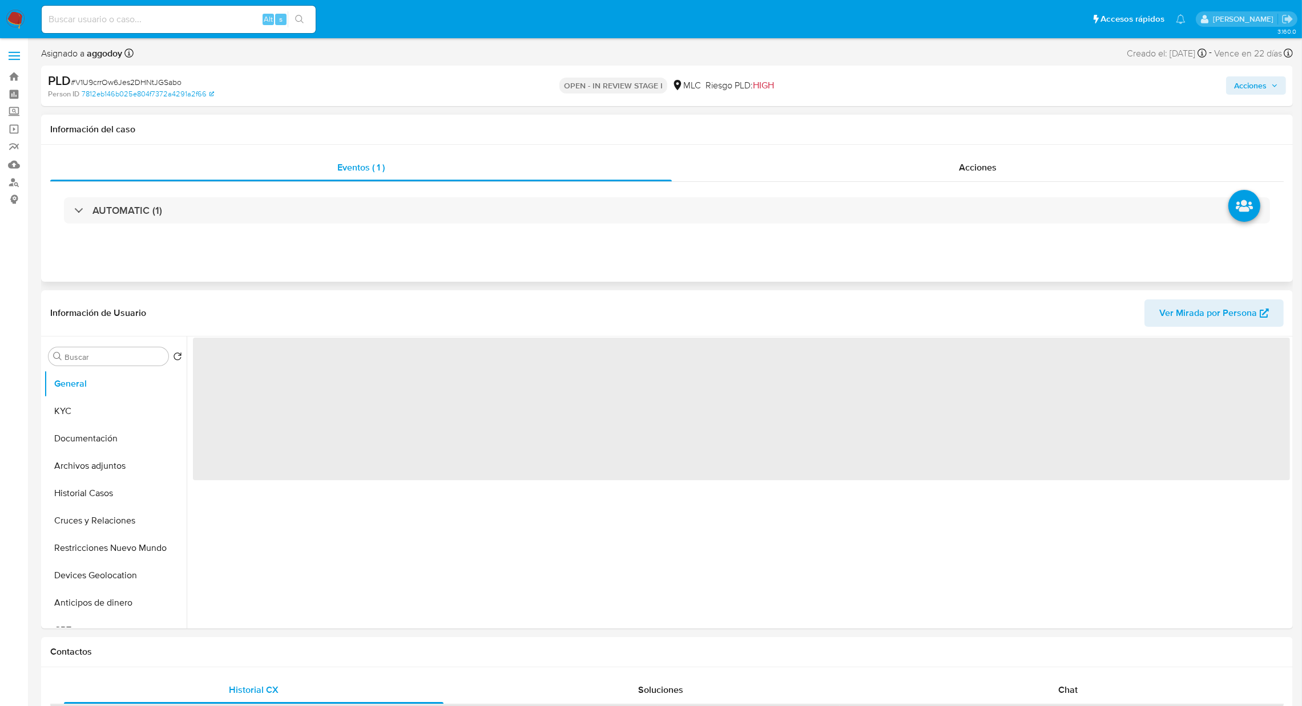
select select "10"
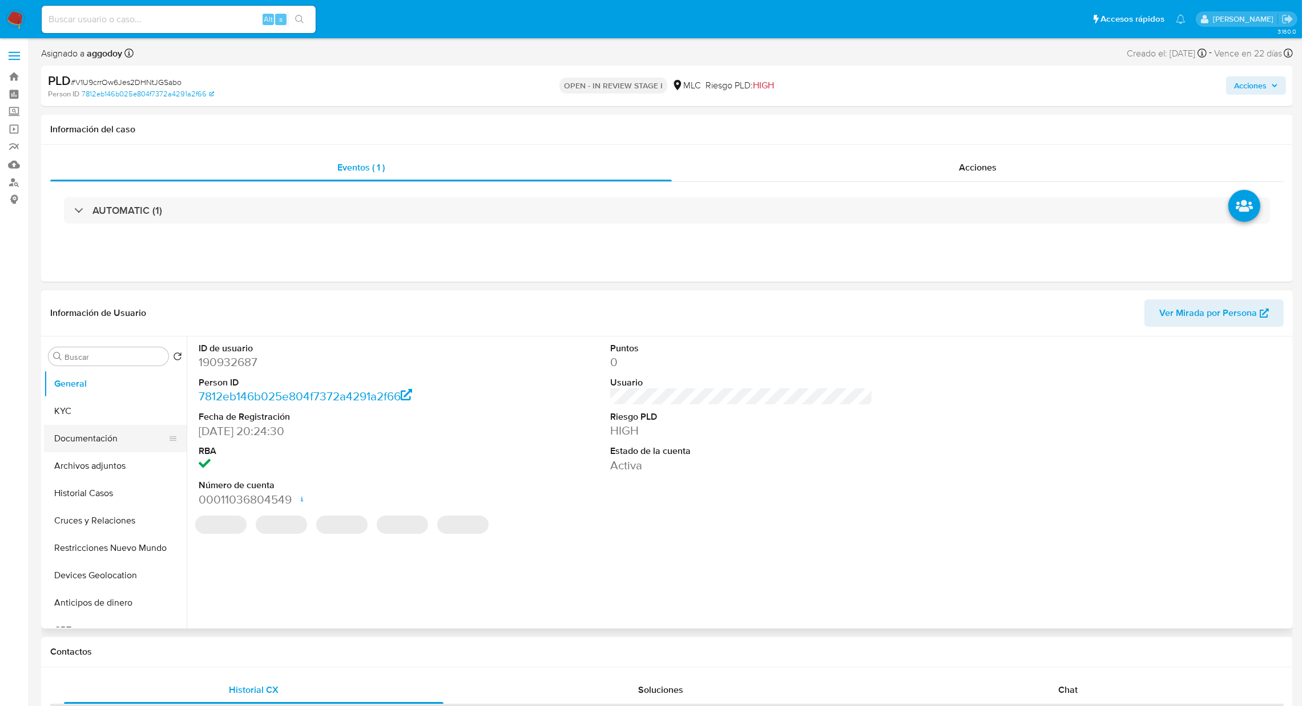
click at [93, 449] on button "Documentación" at bounding box center [111, 438] width 134 height 27
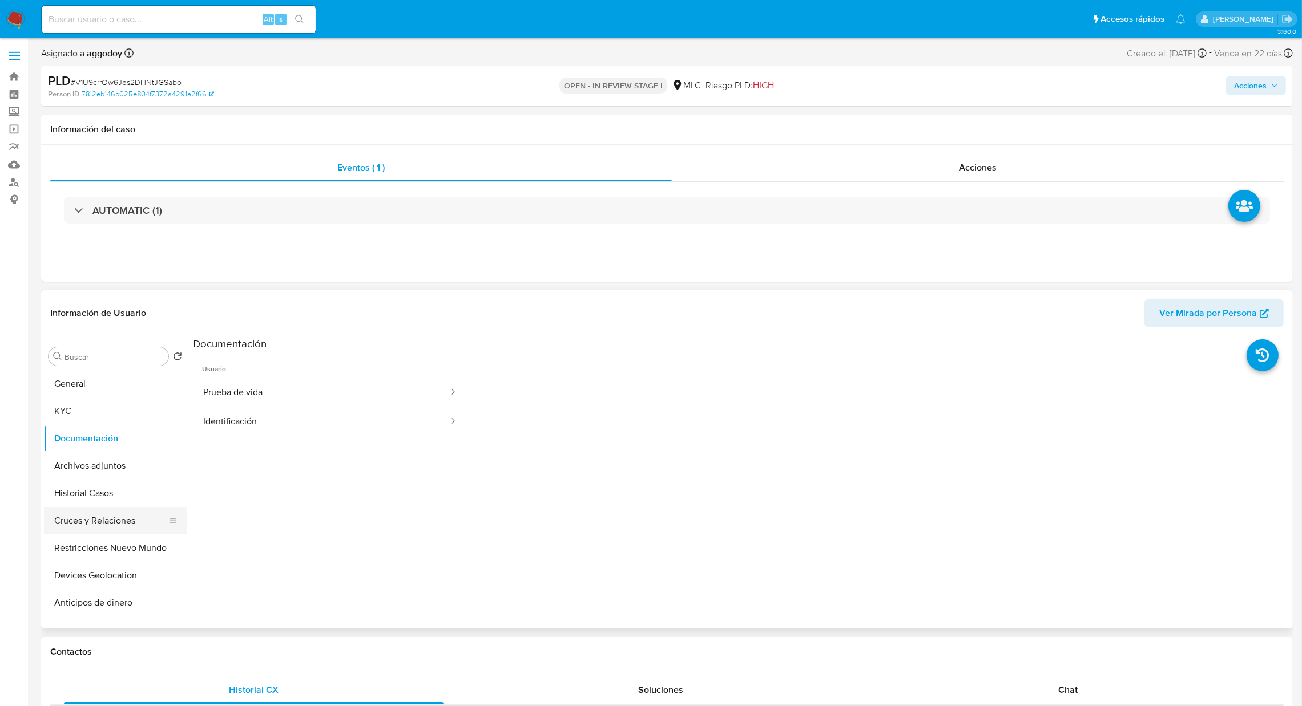
click at [114, 518] on button "Cruces y Relaciones" at bounding box center [111, 520] width 134 height 27
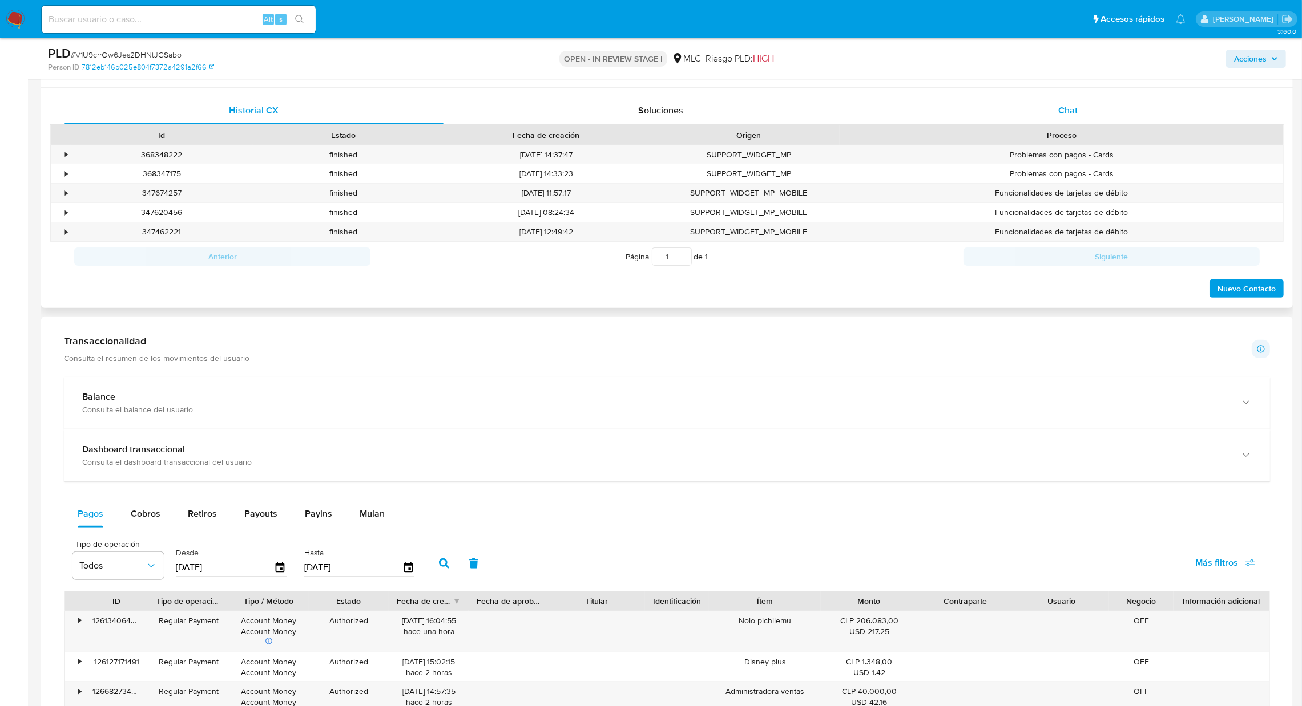
scroll to position [427, 0]
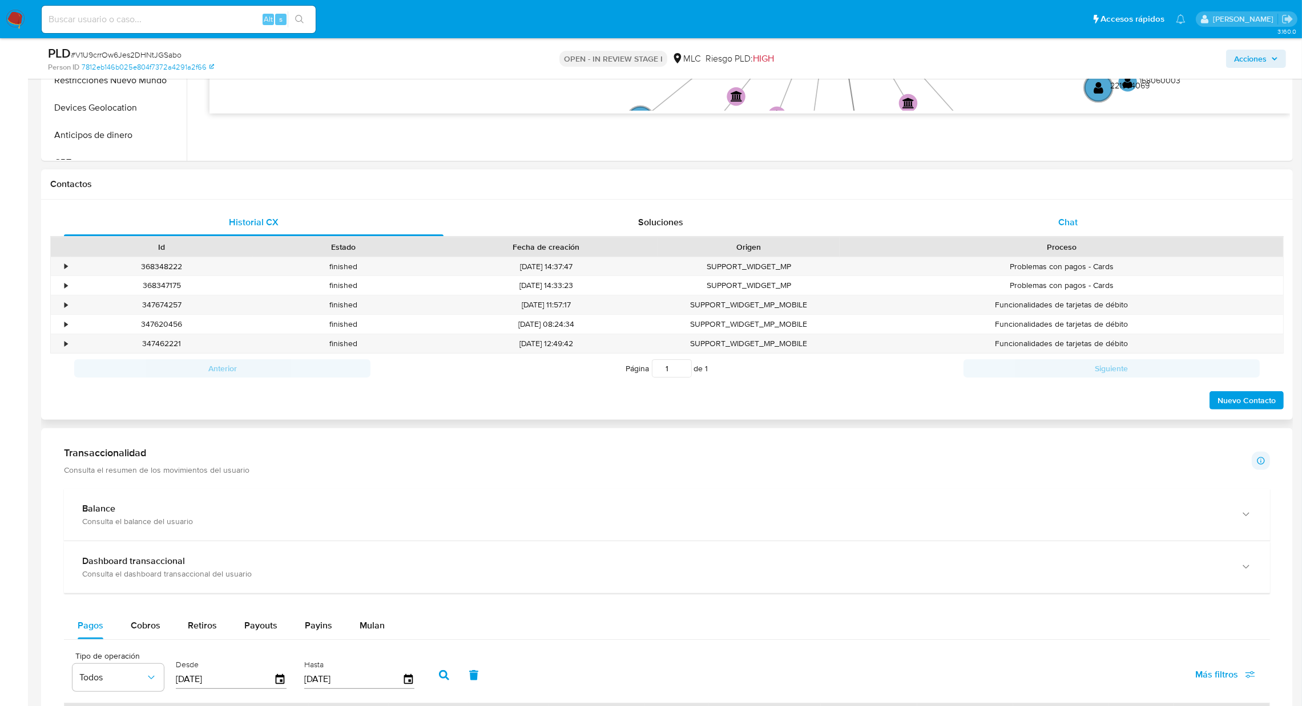
click at [1093, 223] on div "Chat" at bounding box center [1067, 222] width 379 height 27
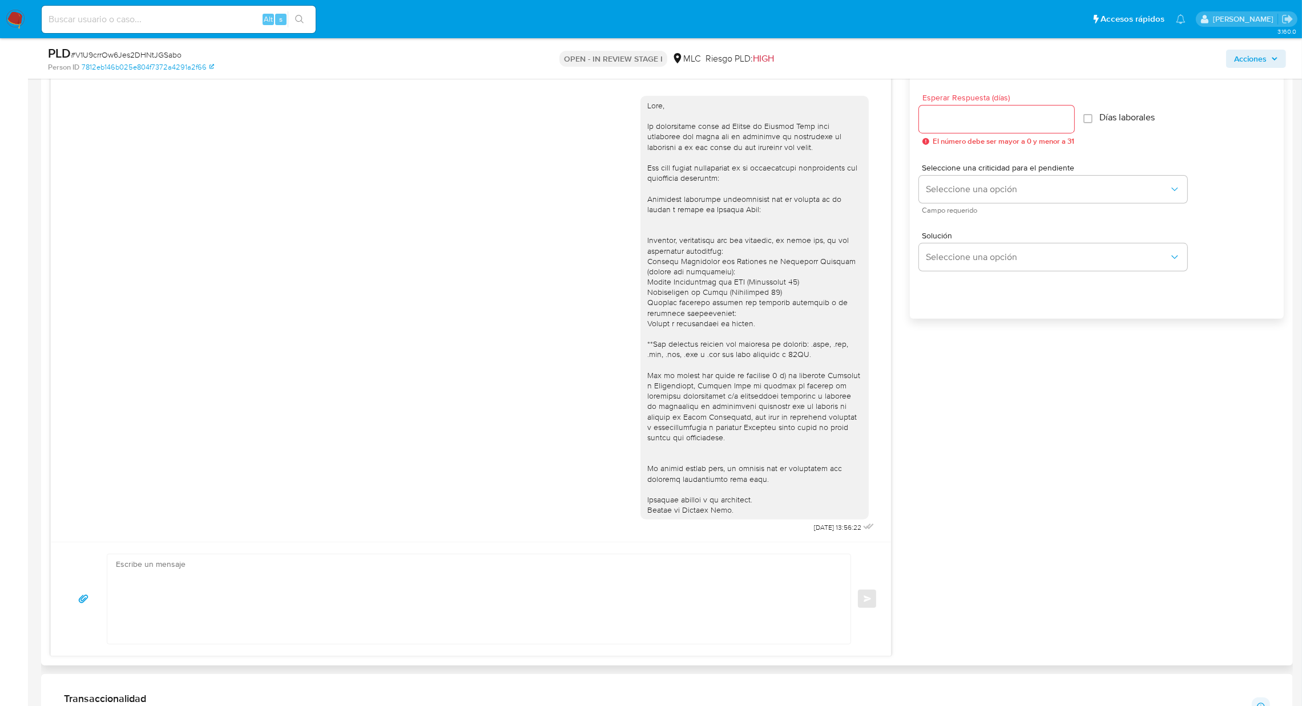
scroll to position [599, 0]
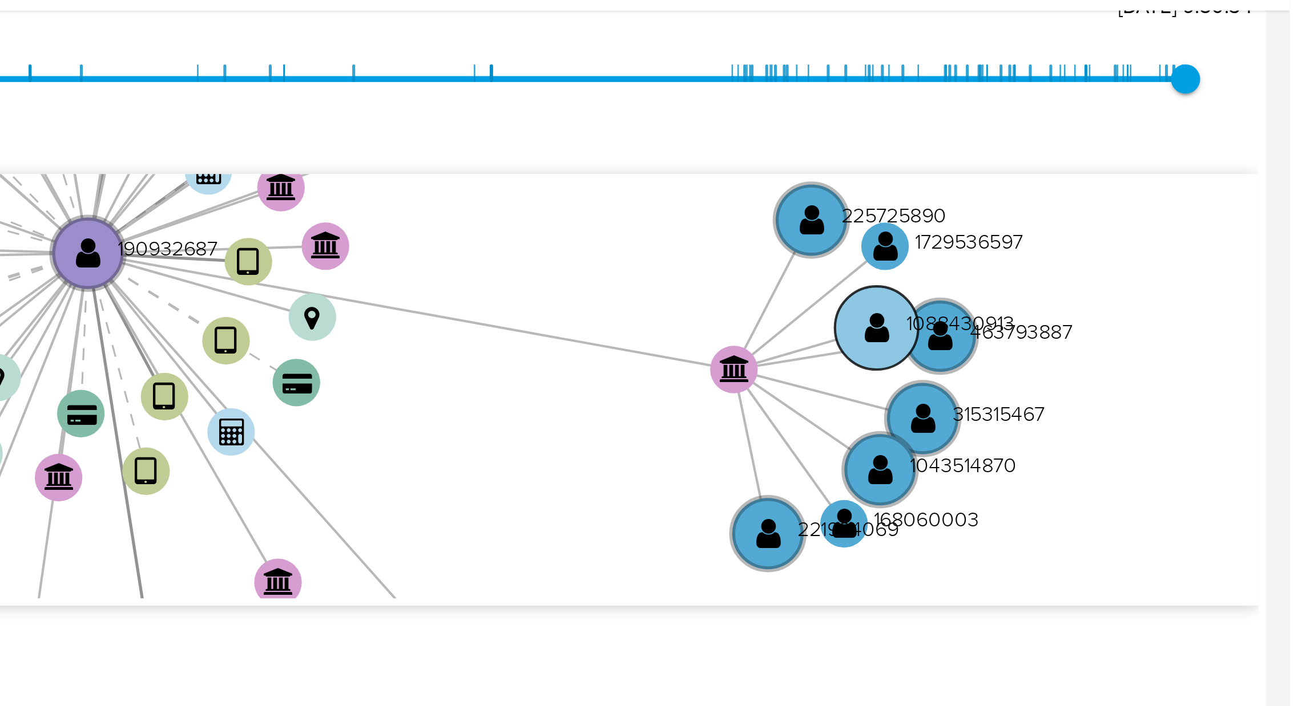
scroll to position [230, 0]
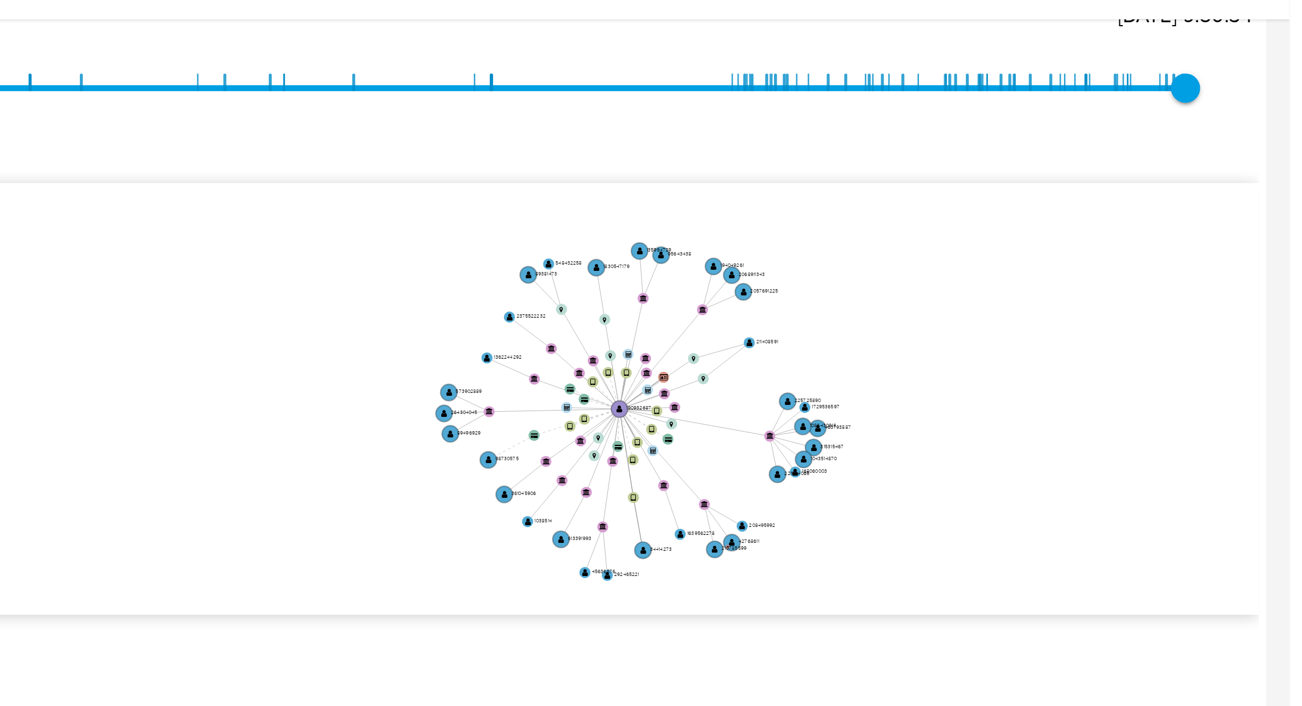
drag, startPoint x: 1100, startPoint y: 236, endPoint x: 1102, endPoint y: 253, distance: 17.2
click at [1102, 253] on icon "device-65b44867c73f32650f599baf  user-190932687  190932687 device-65507cf3d9b…" at bounding box center [749, 225] width 1080 height 165
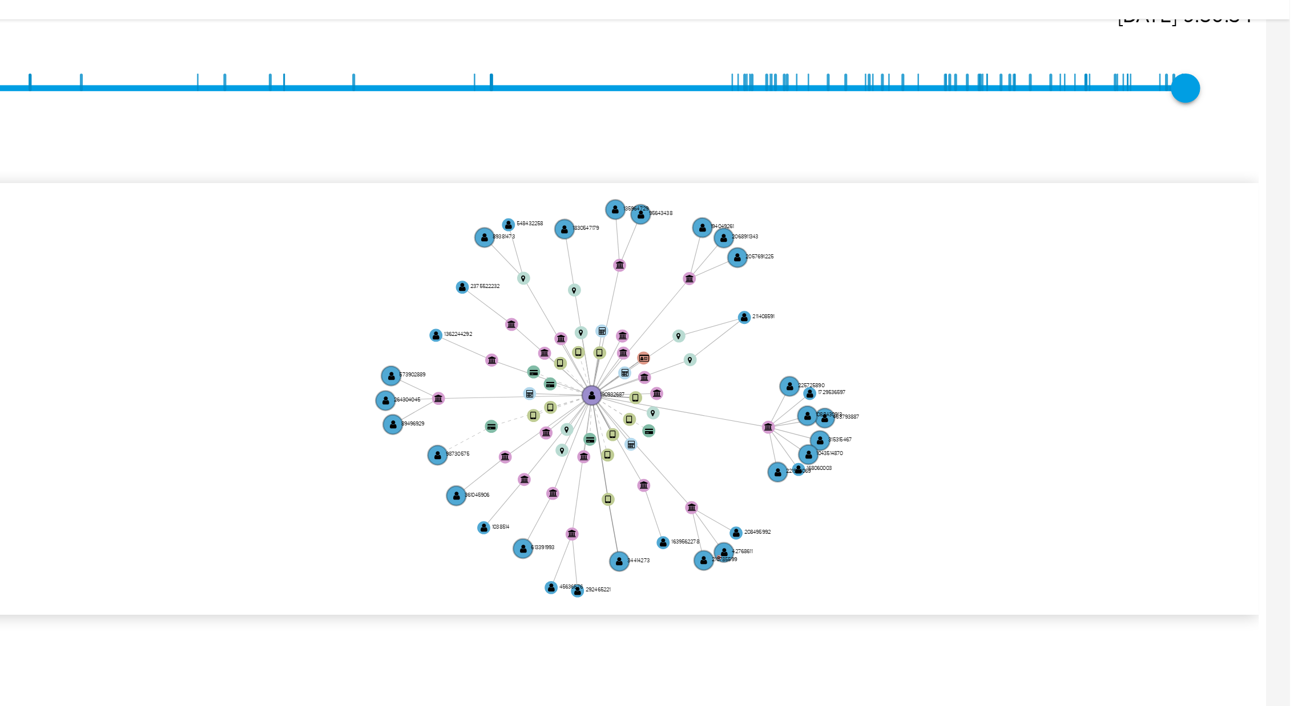
drag, startPoint x: 1102, startPoint y: 251, endPoint x: 1102, endPoint y: 245, distance: 6.3
click at [1102, 245] on icon "device-65b44867c73f32650f599baf  user-190932687  190932687 device-65507cf3d9b…" at bounding box center [749, 225] width 1080 height 165
